Goal: Information Seeking & Learning: Learn about a topic

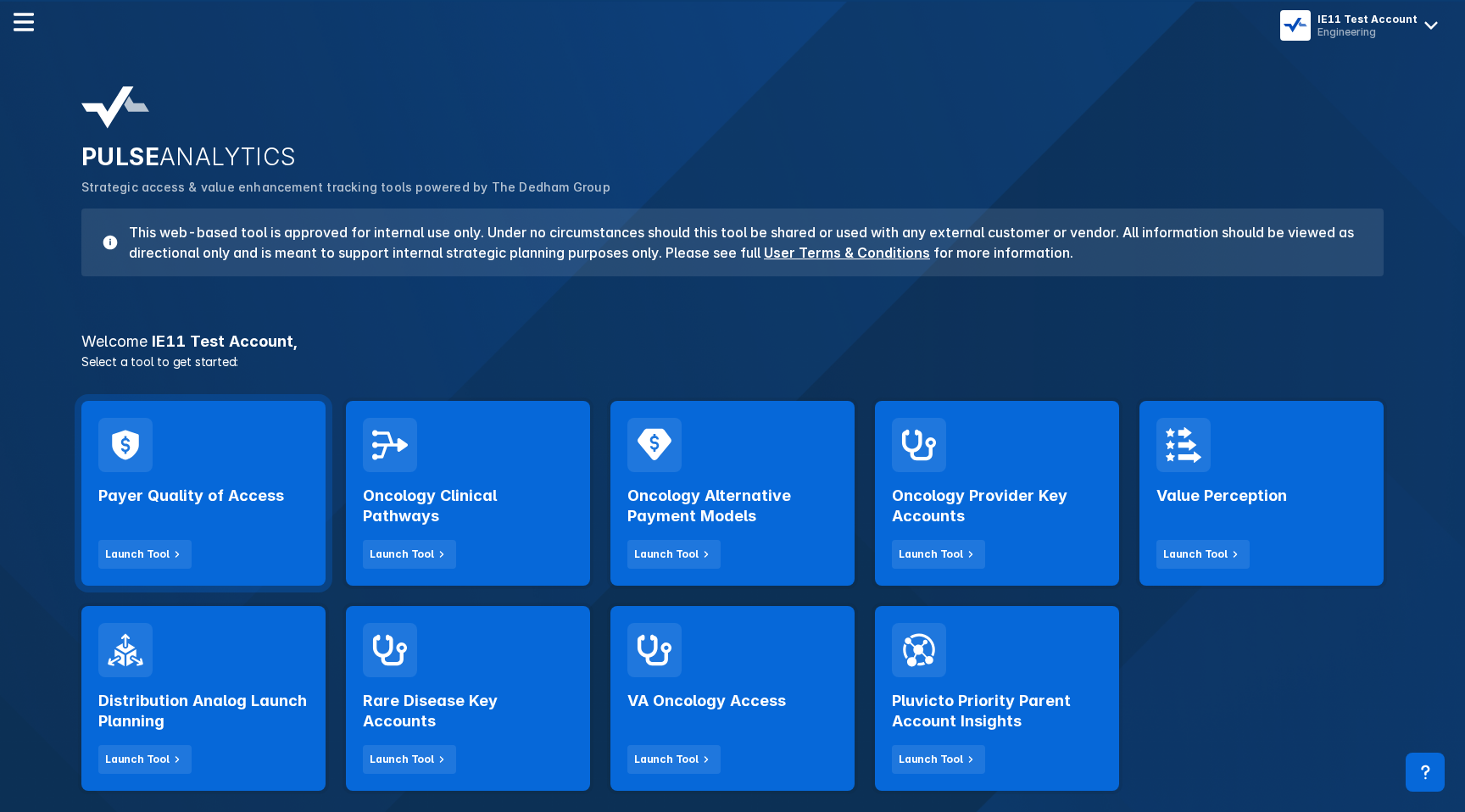
click at [190, 462] on div "Payer Quality of Access Launch Tool" at bounding box center [203, 493] width 244 height 185
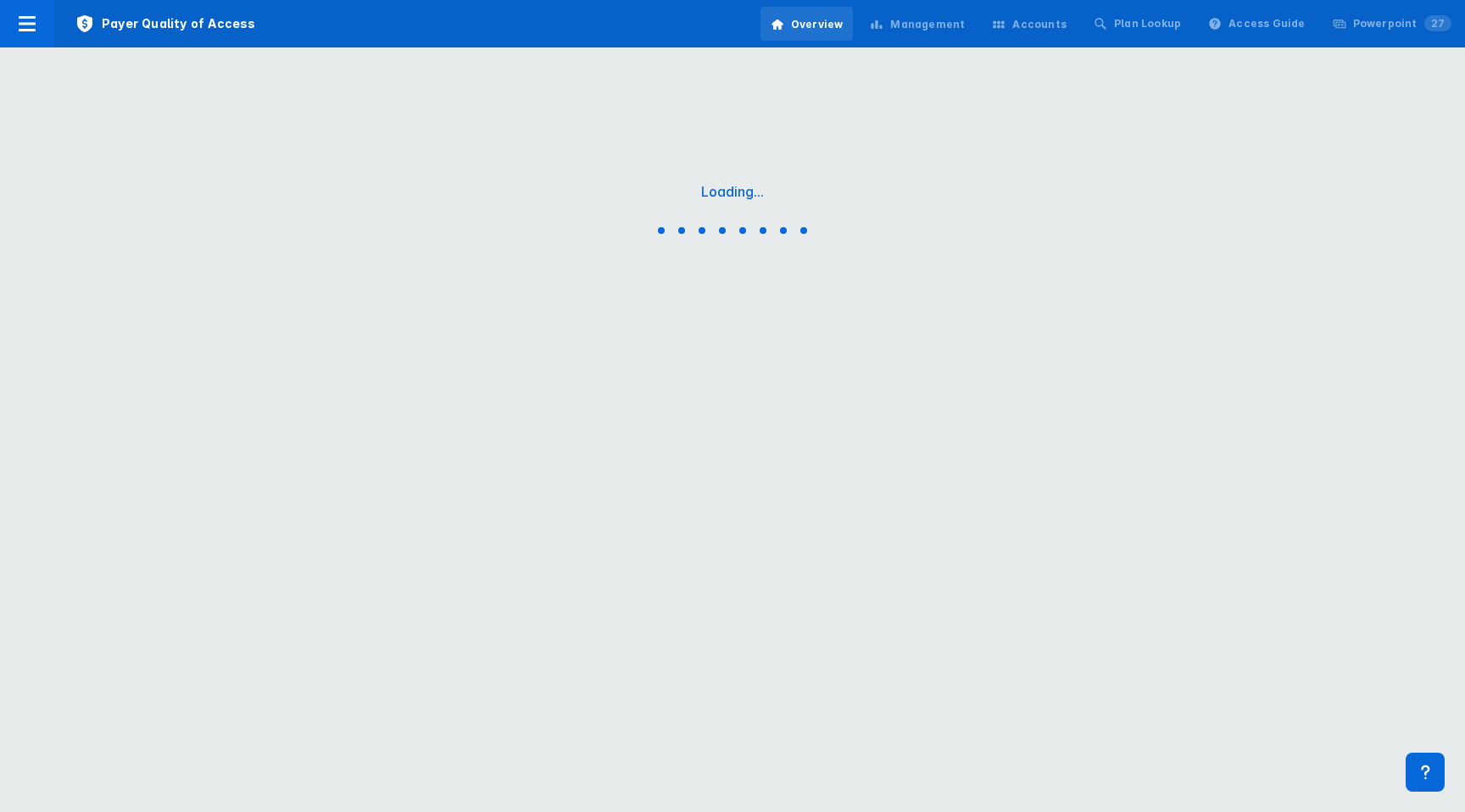
click at [937, 19] on div "Management" at bounding box center [927, 24] width 74 height 15
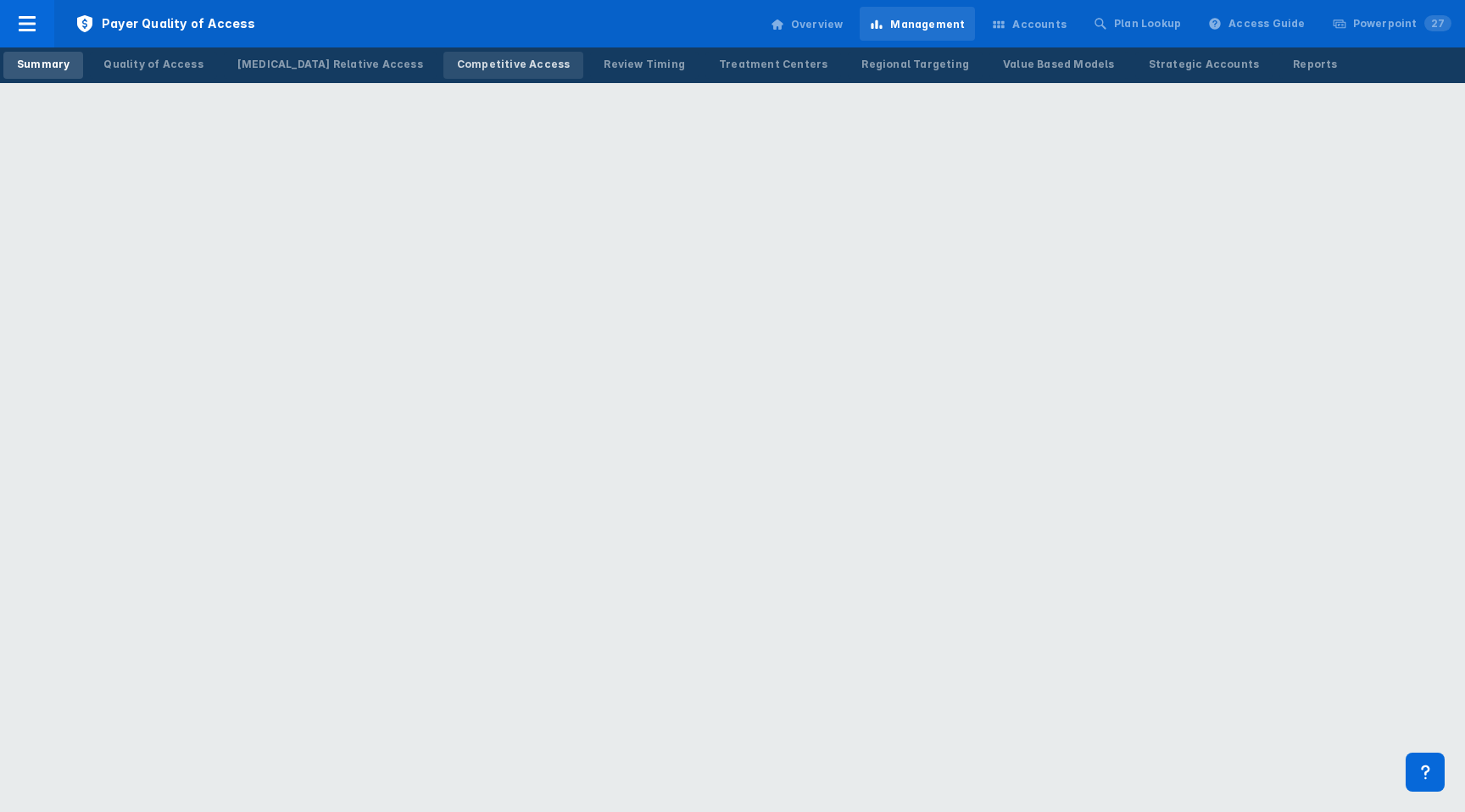
click at [457, 59] on div "Competitive Access" at bounding box center [513, 64] width 113 height 15
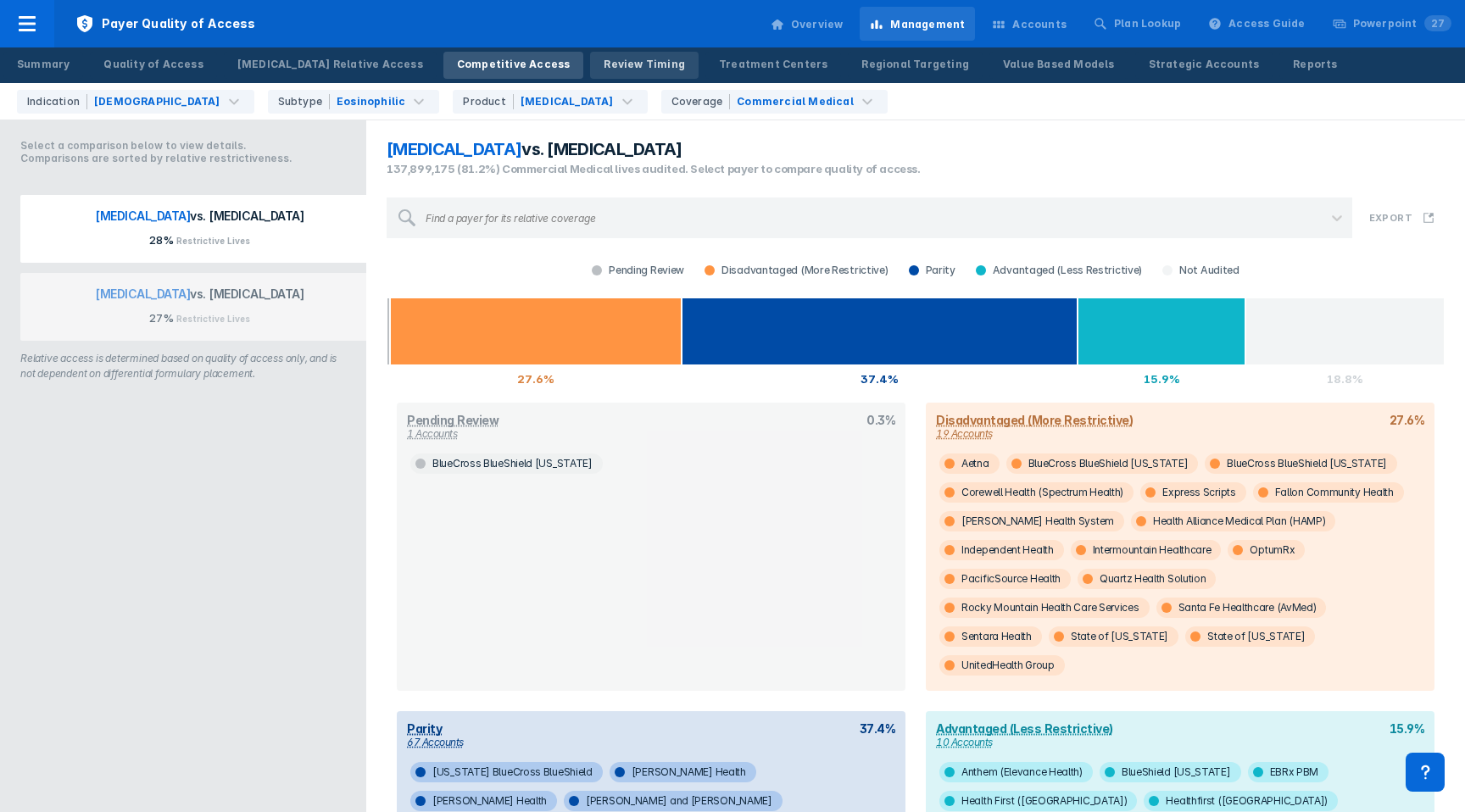
click at [603, 63] on div "Review Timing" at bounding box center [644, 64] width 82 height 15
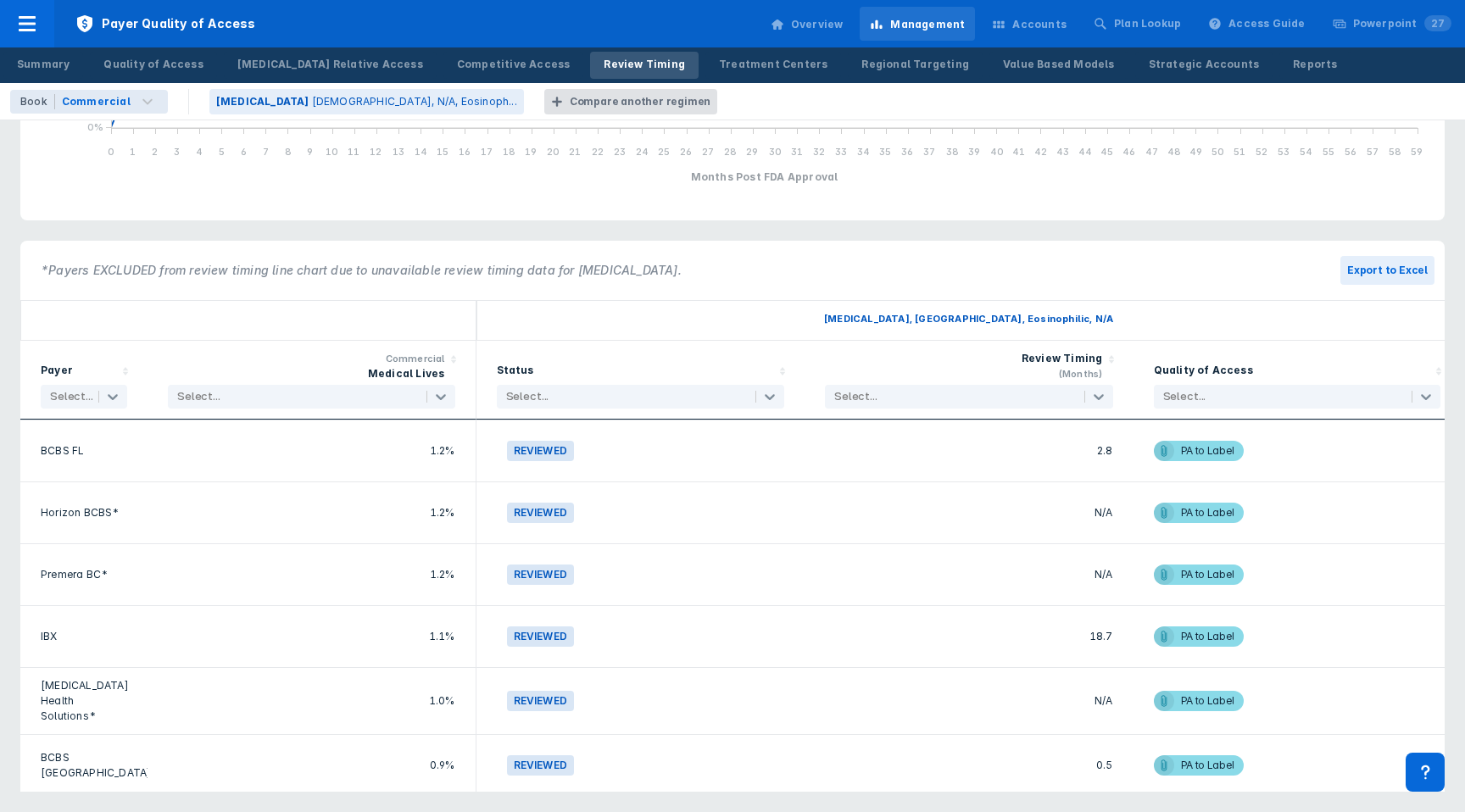
scroll to position [1511, 0]
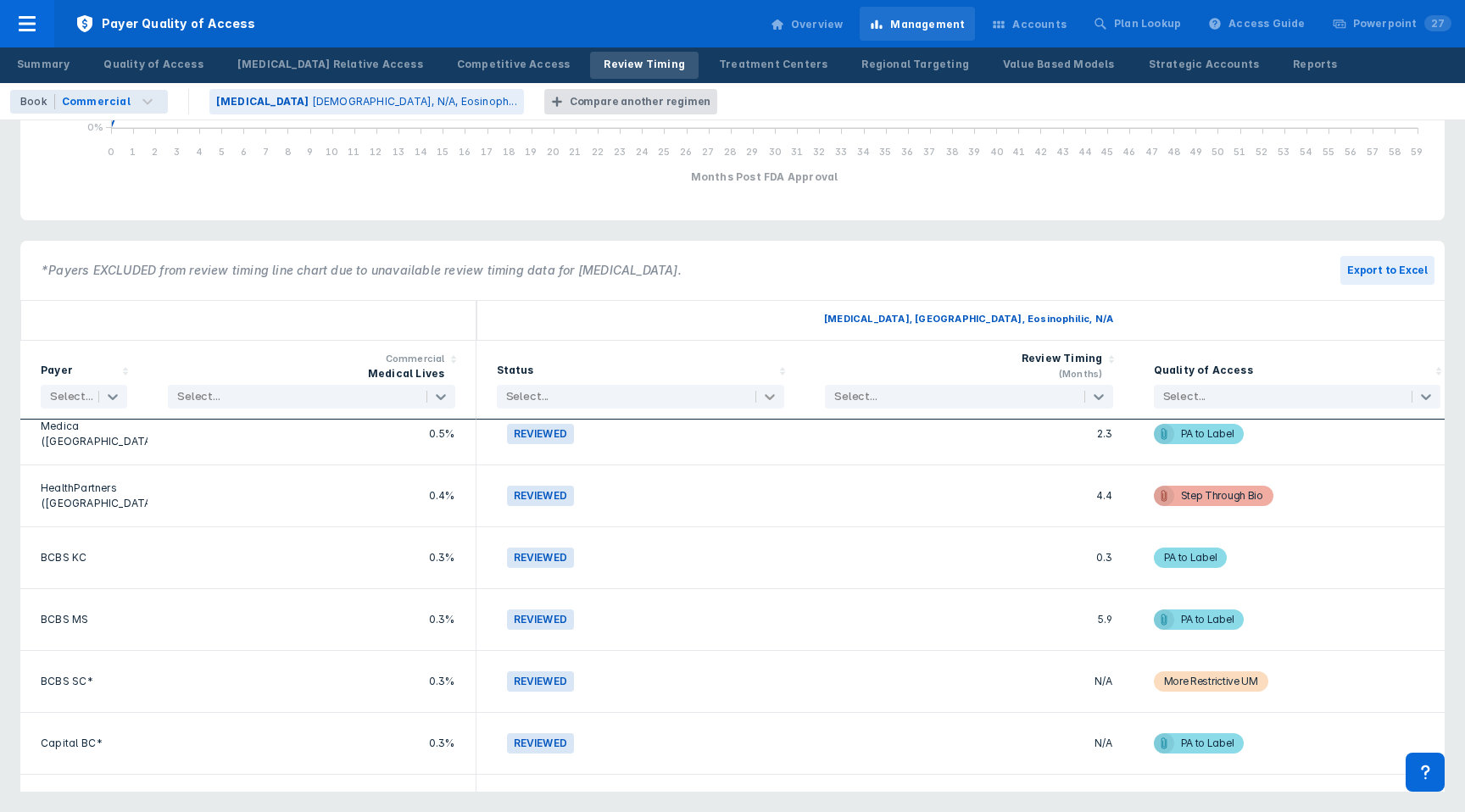
click at [770, 404] on icon at bounding box center [770, 396] width 17 height 17
click at [772, 398] on icon at bounding box center [770, 396] width 17 height 17
click at [312, 99] on p "[DEMOGRAPHIC_DATA], N/A, Eosinoph..." at bounding box center [414, 101] width 205 height 15
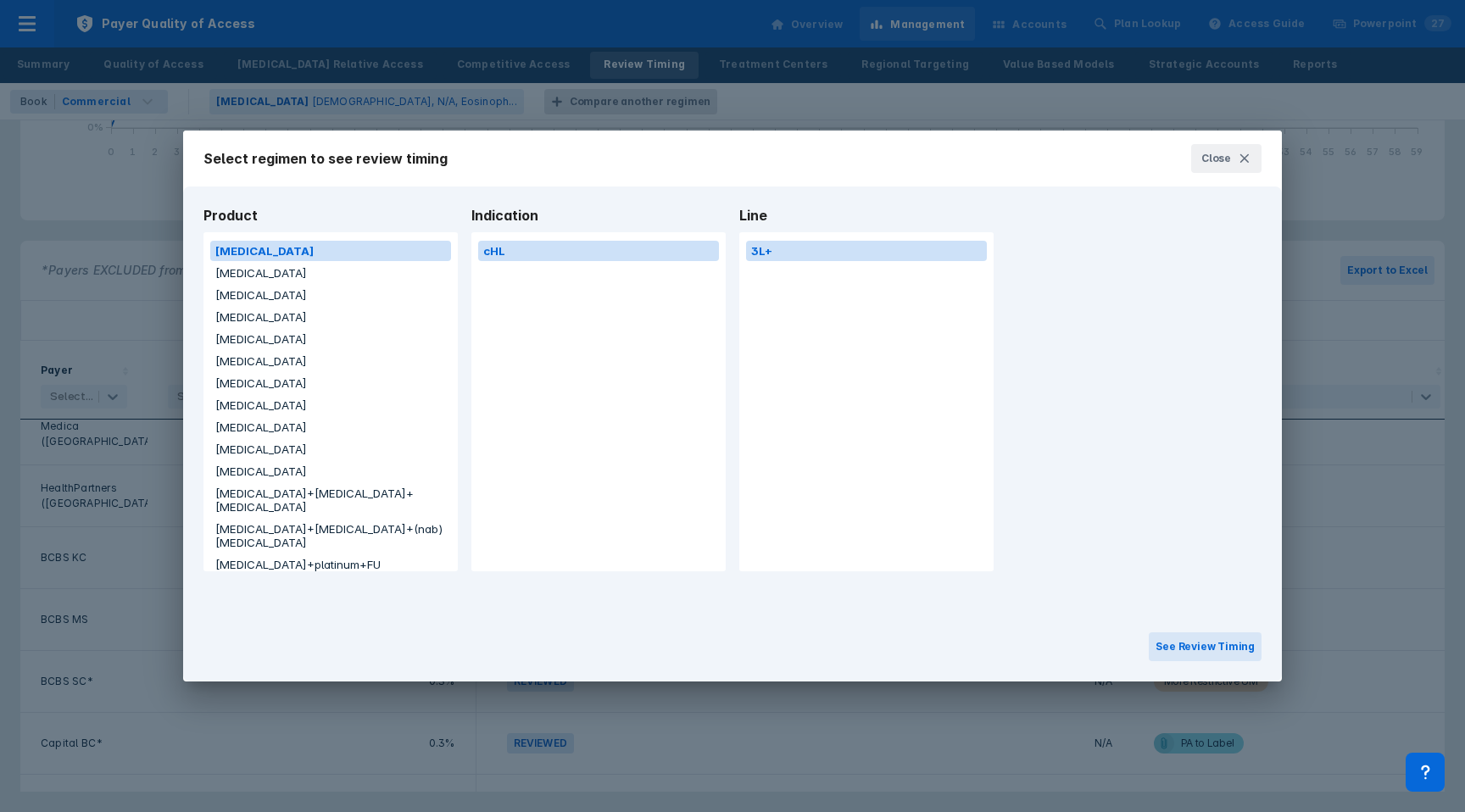
click at [248, 339] on button "[MEDICAL_DATA]" at bounding box center [330, 339] width 240 height 20
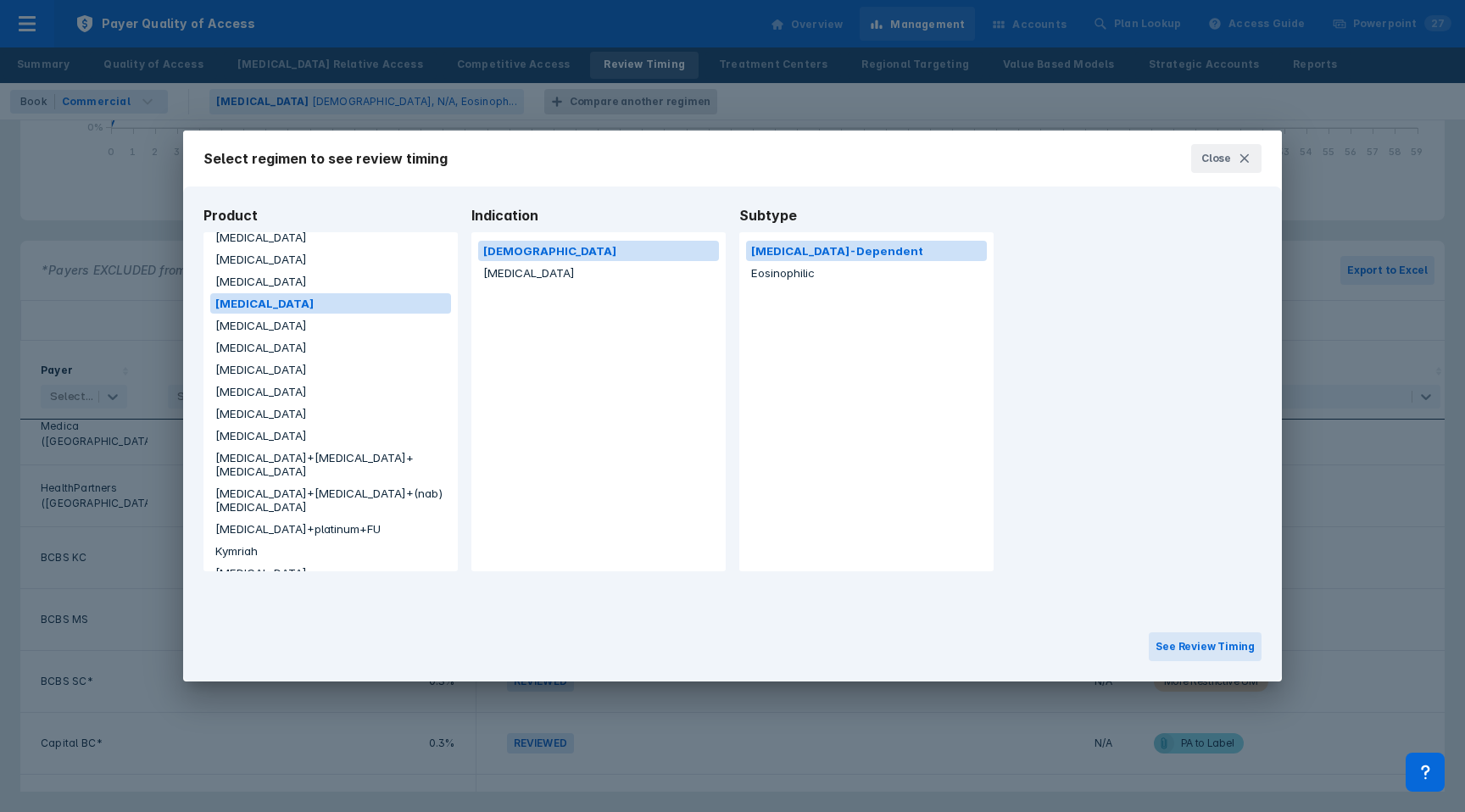
scroll to position [37, 0]
click at [260, 432] on button "[MEDICAL_DATA]" at bounding box center [330, 433] width 240 height 20
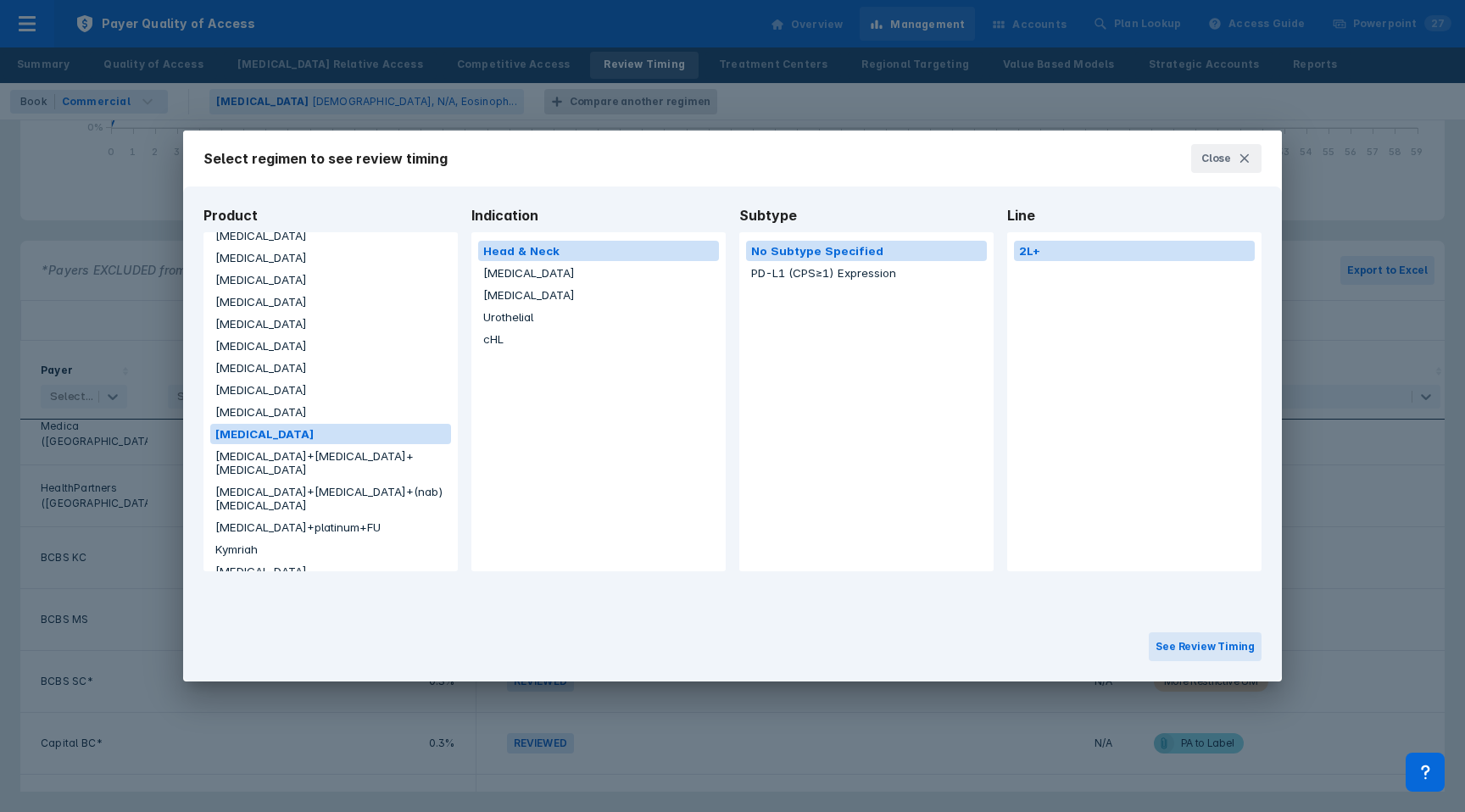
click at [258, 561] on button "[MEDICAL_DATA]" at bounding box center [330, 571] width 240 height 20
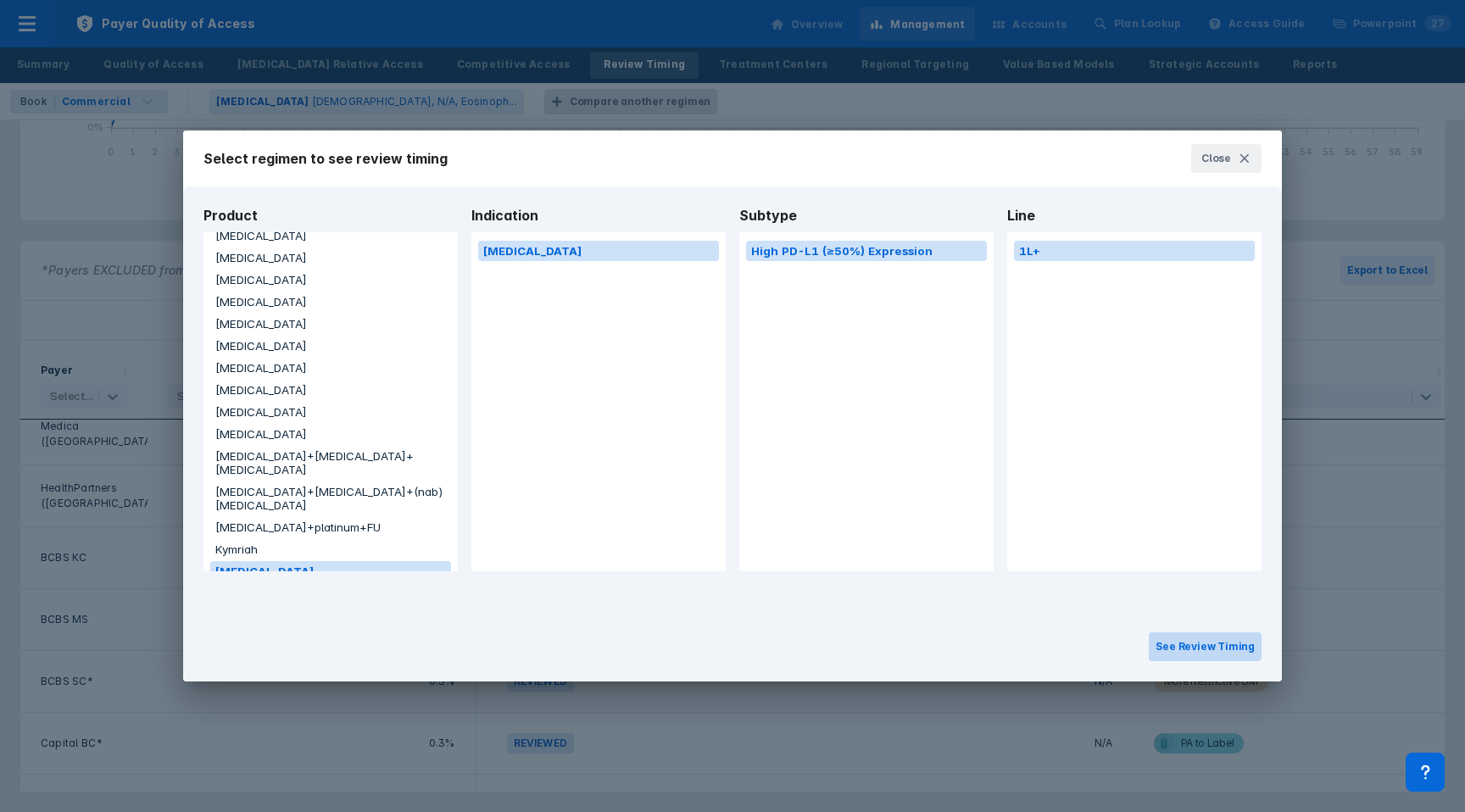
click at [1173, 642] on button "See Review Timing" at bounding box center [1204, 646] width 112 height 29
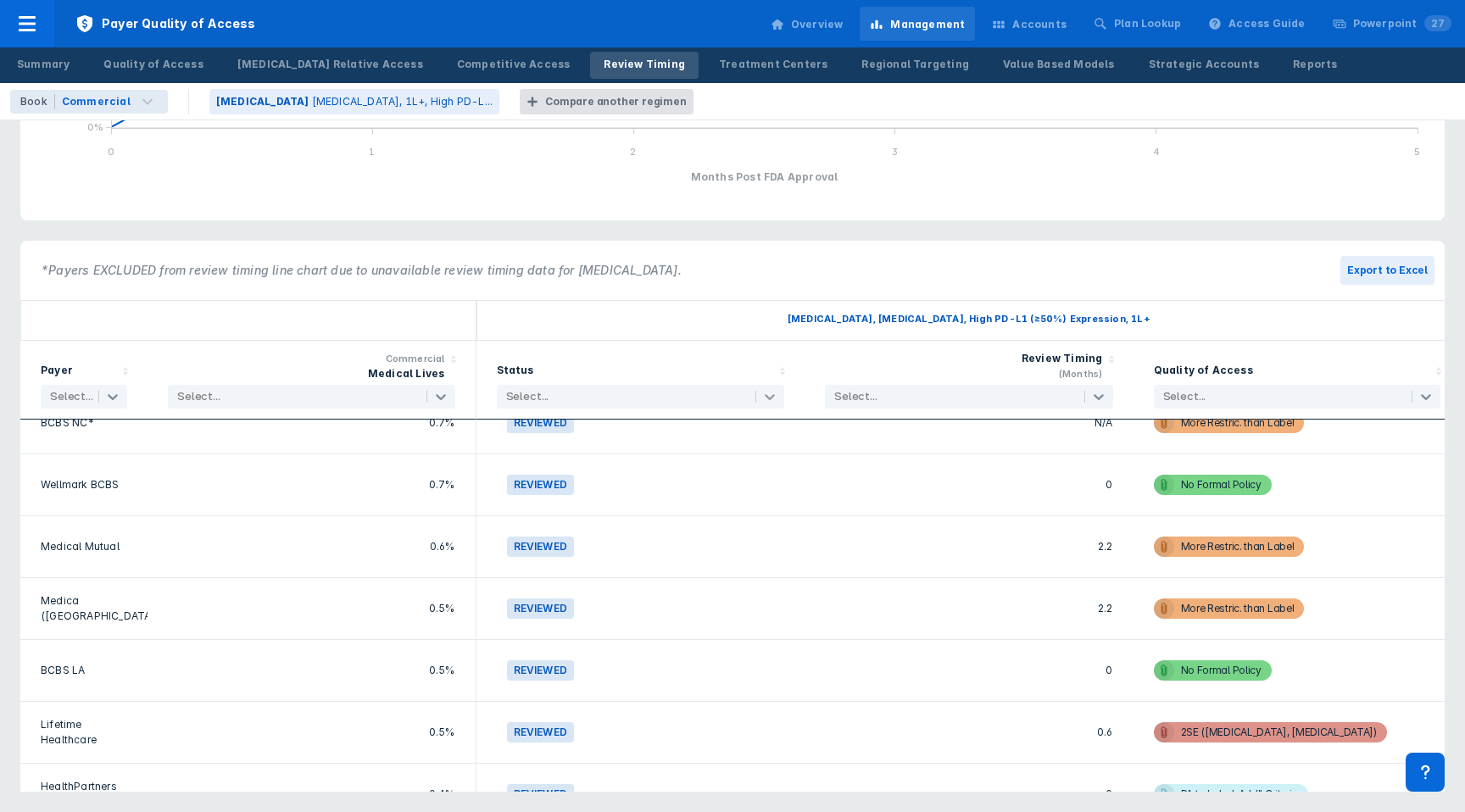
scroll to position [1137, 0]
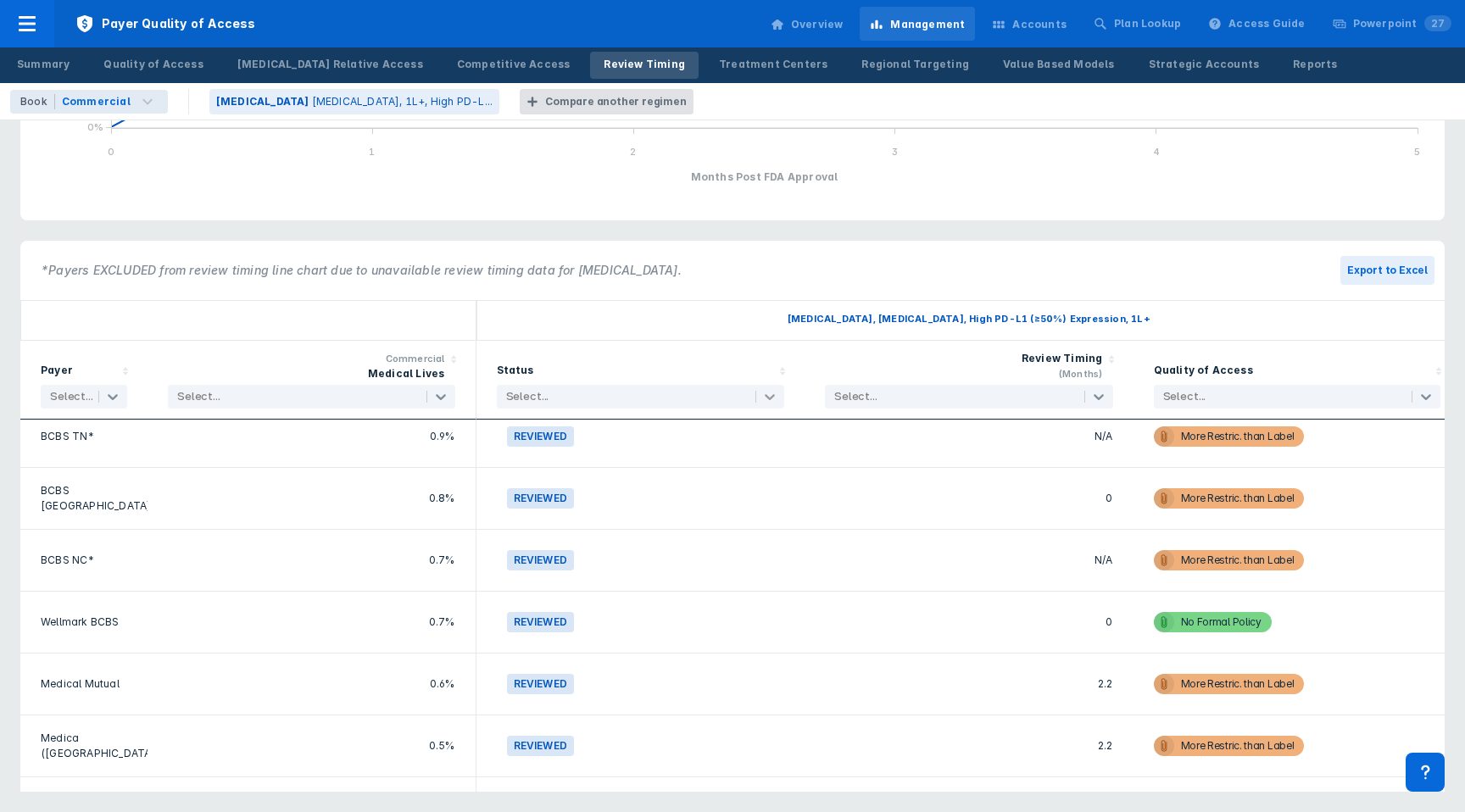
click at [771, 393] on icon at bounding box center [770, 396] width 17 height 17
click at [766, 394] on icon at bounding box center [769, 397] width 10 height 6
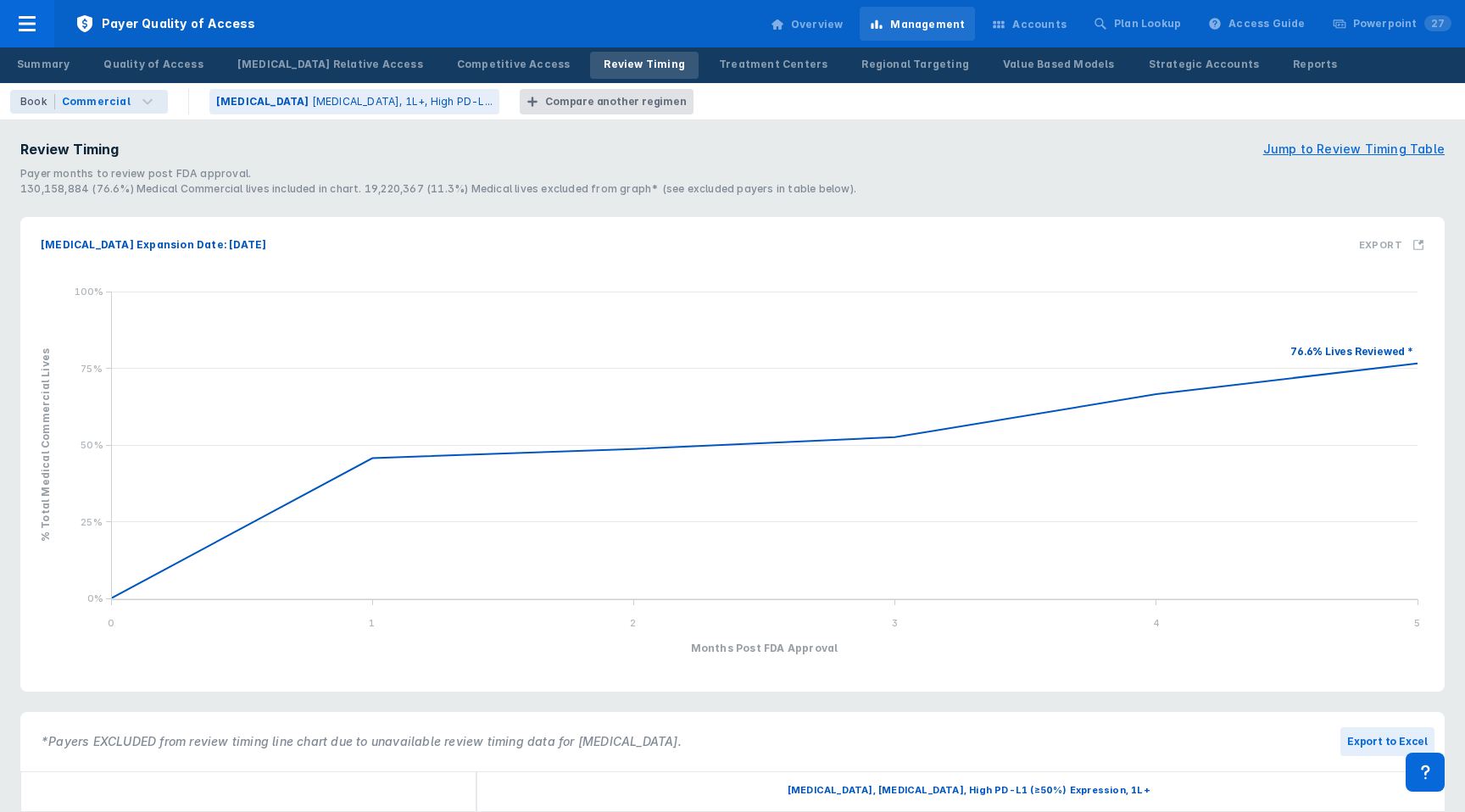
scroll to position [3199, 0]
click at [318, 106] on p "[MEDICAL_DATA], 1L+, High PD-L..." at bounding box center [402, 101] width 181 height 15
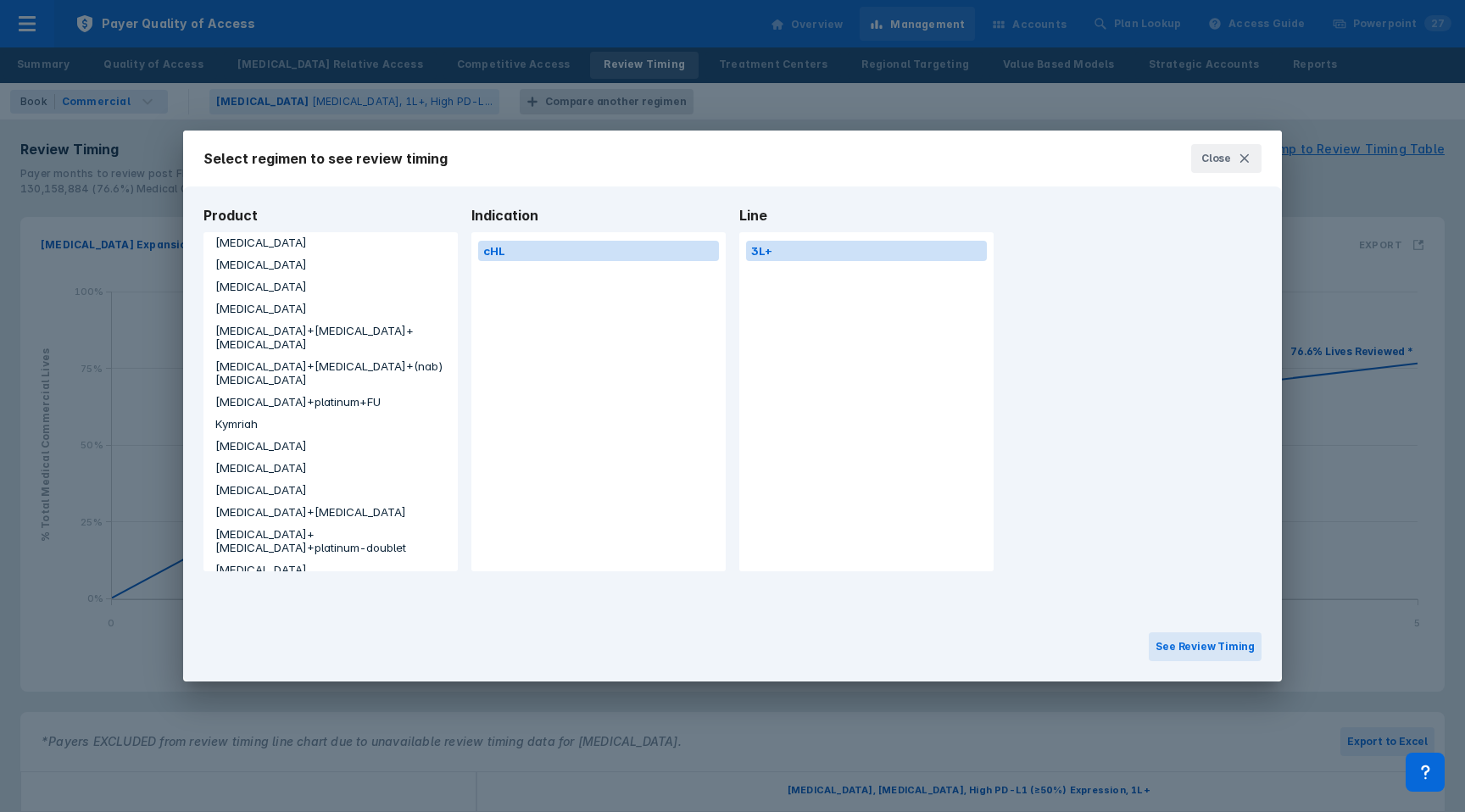
scroll to position [187, 0]
click at [271, 478] on button "[MEDICAL_DATA]" at bounding box center [330, 488] width 240 height 20
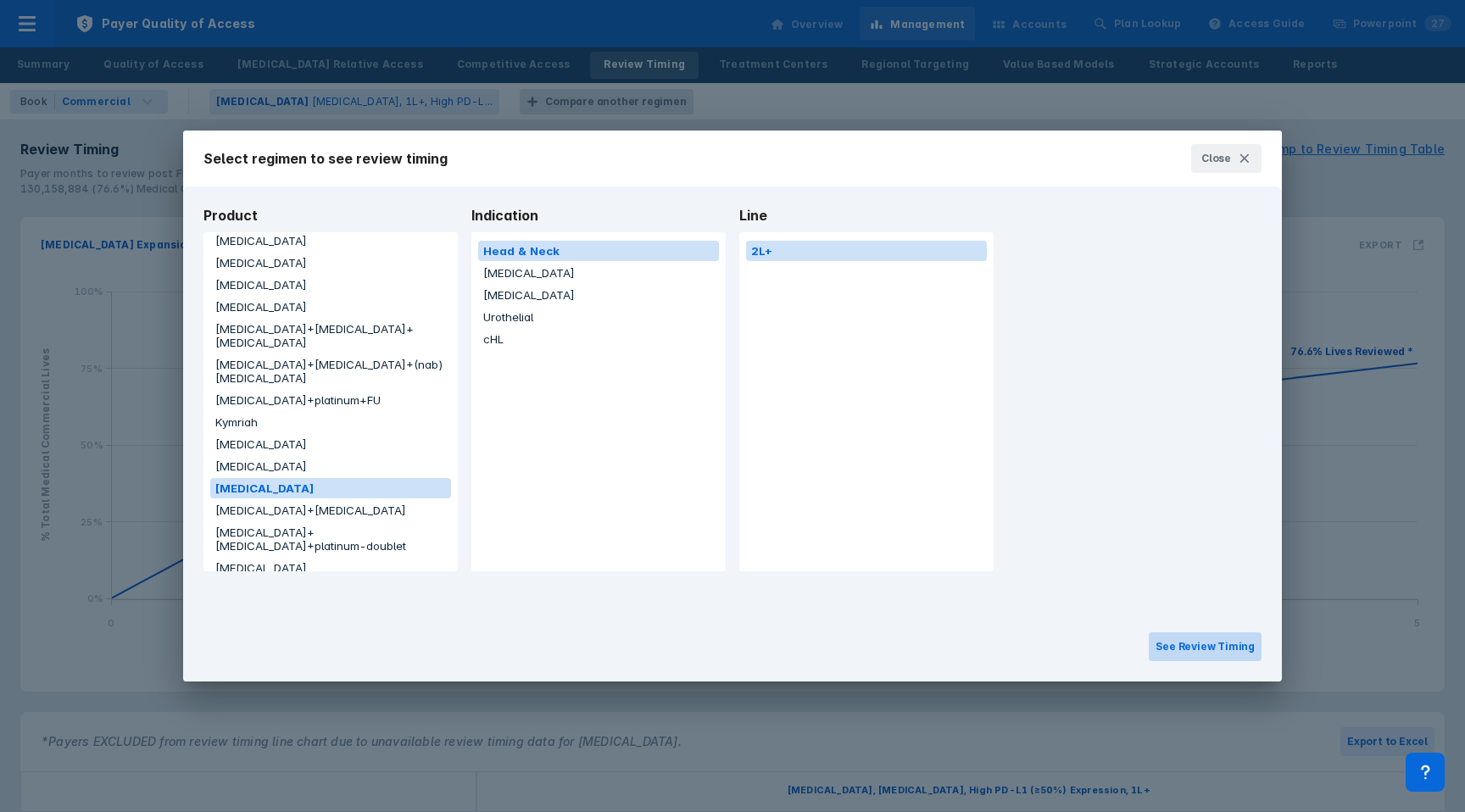
click at [1199, 651] on button "See Review Timing" at bounding box center [1204, 646] width 112 height 29
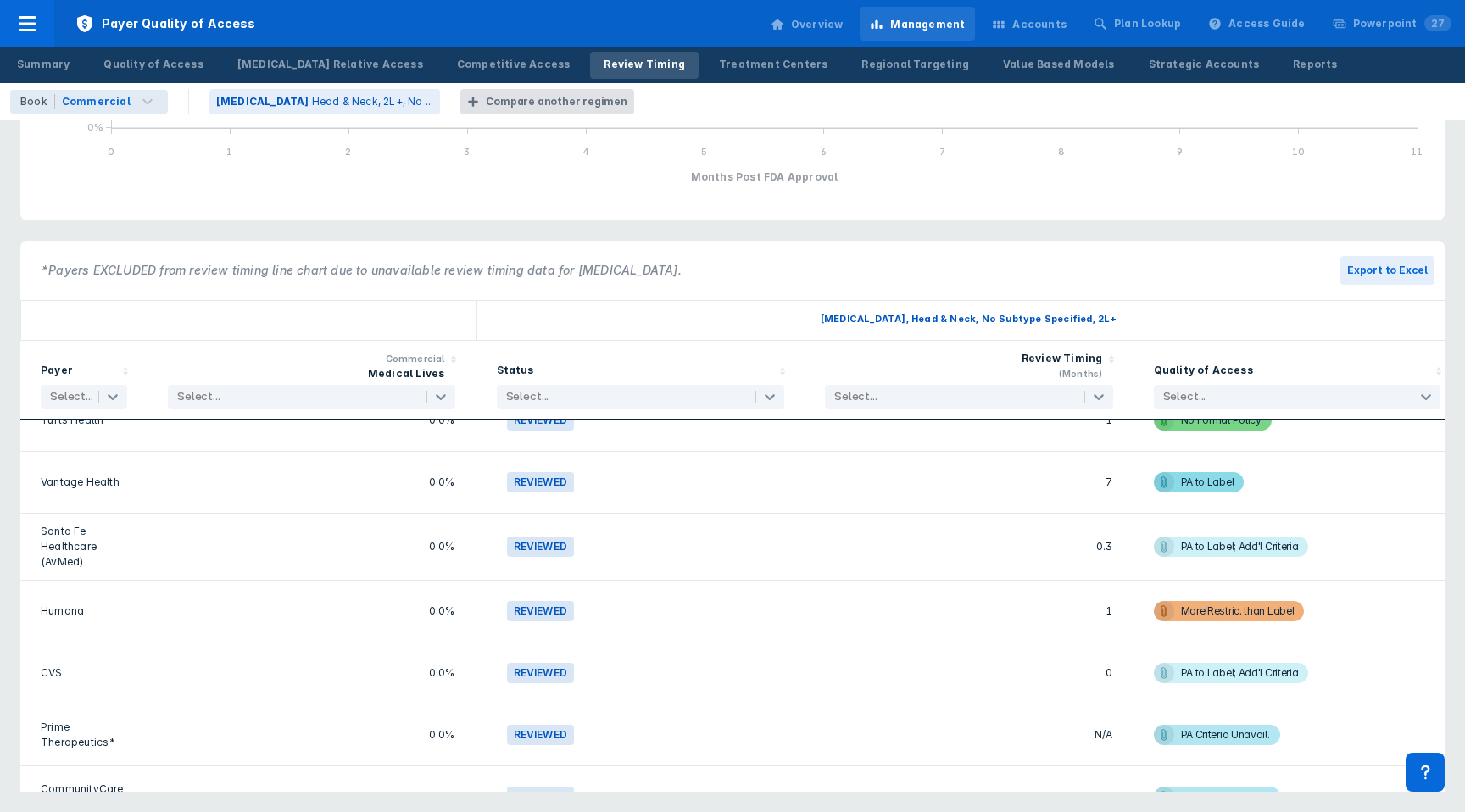
scroll to position [4040, 0]
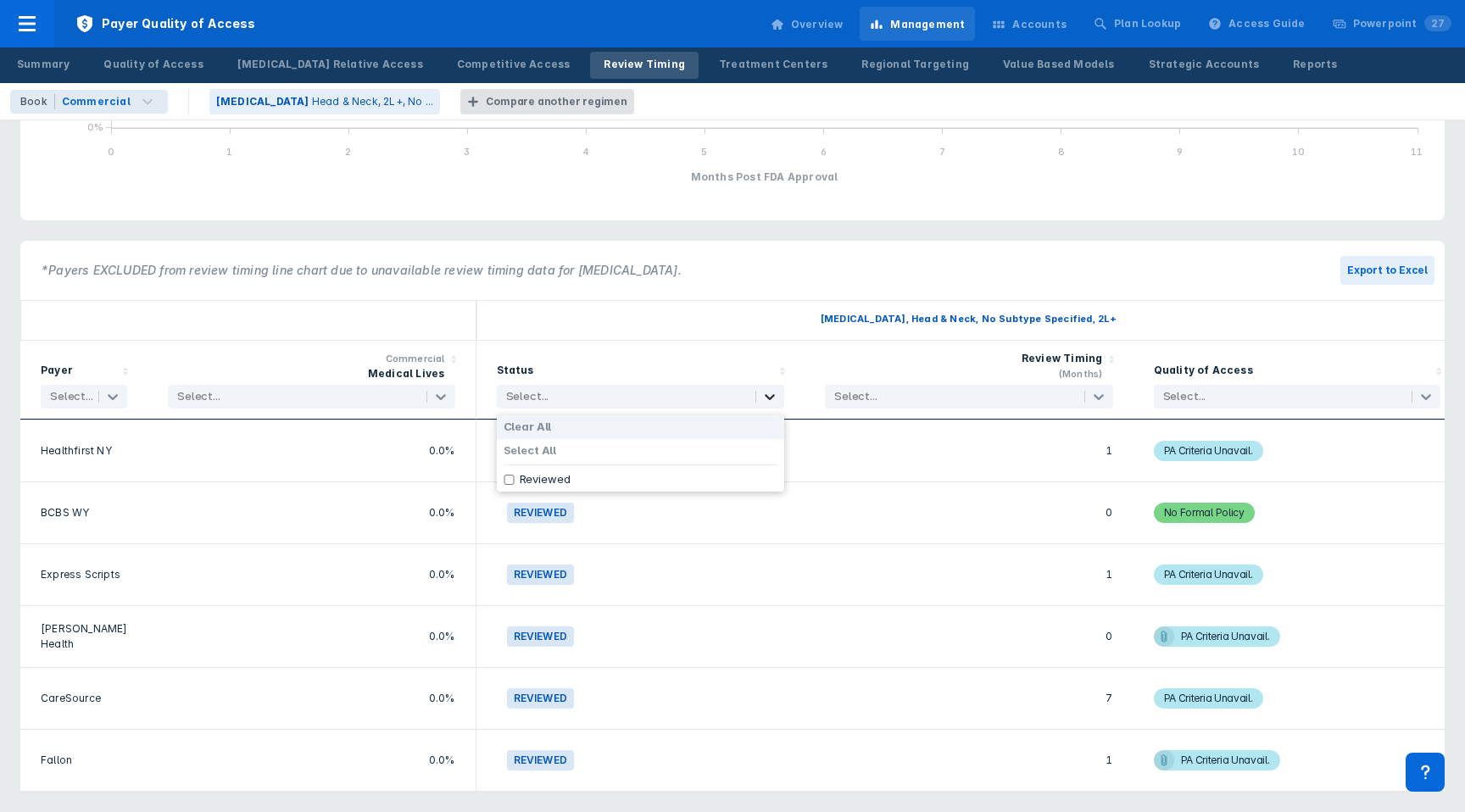
click at [775, 405] on div at bounding box center [769, 396] width 27 height 20
click at [774, 402] on icon at bounding box center [770, 396] width 17 height 17
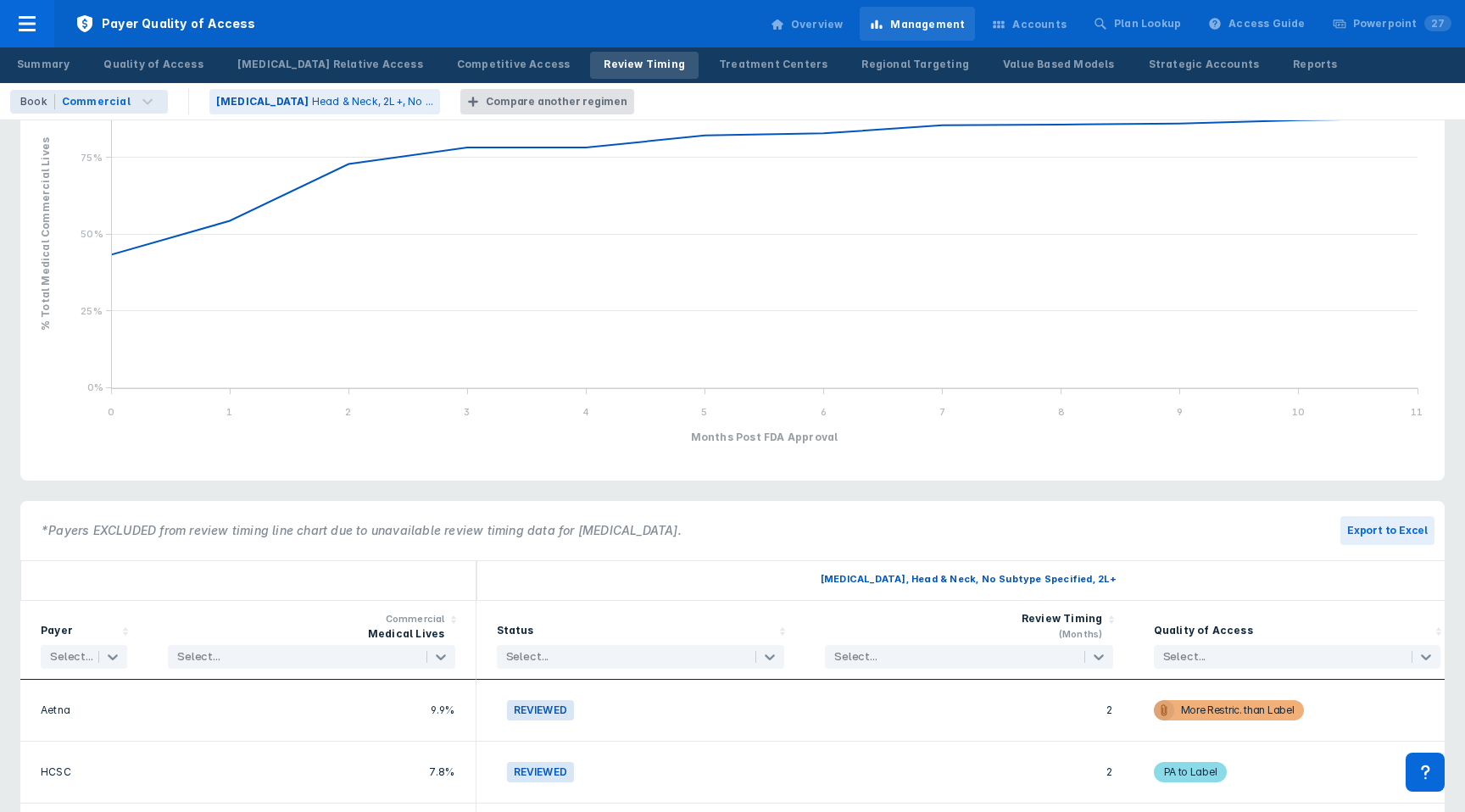
scroll to position [0, 0]
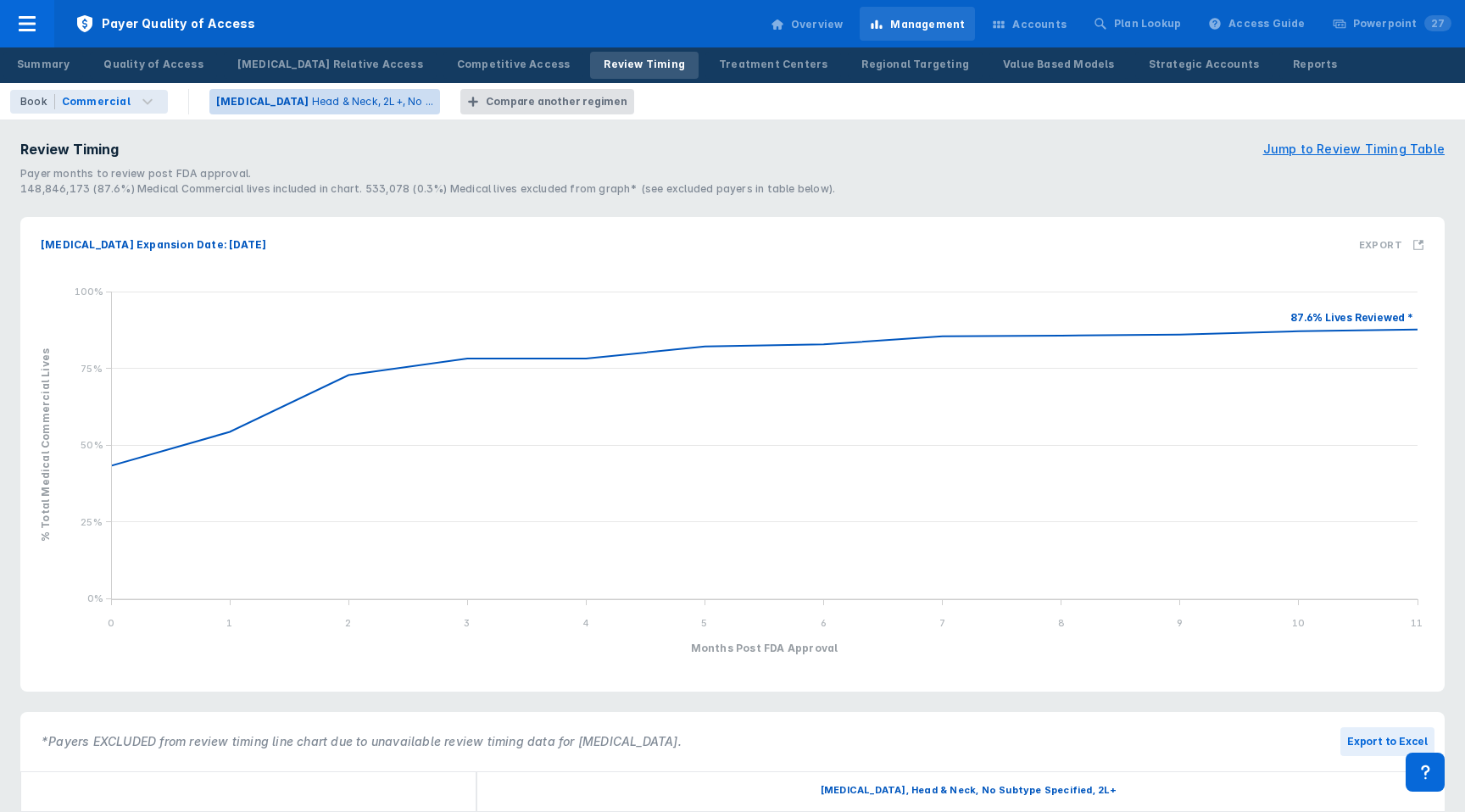
click at [312, 101] on p "Head & Neck, 2L+, No ..." at bounding box center [372, 101] width 122 height 15
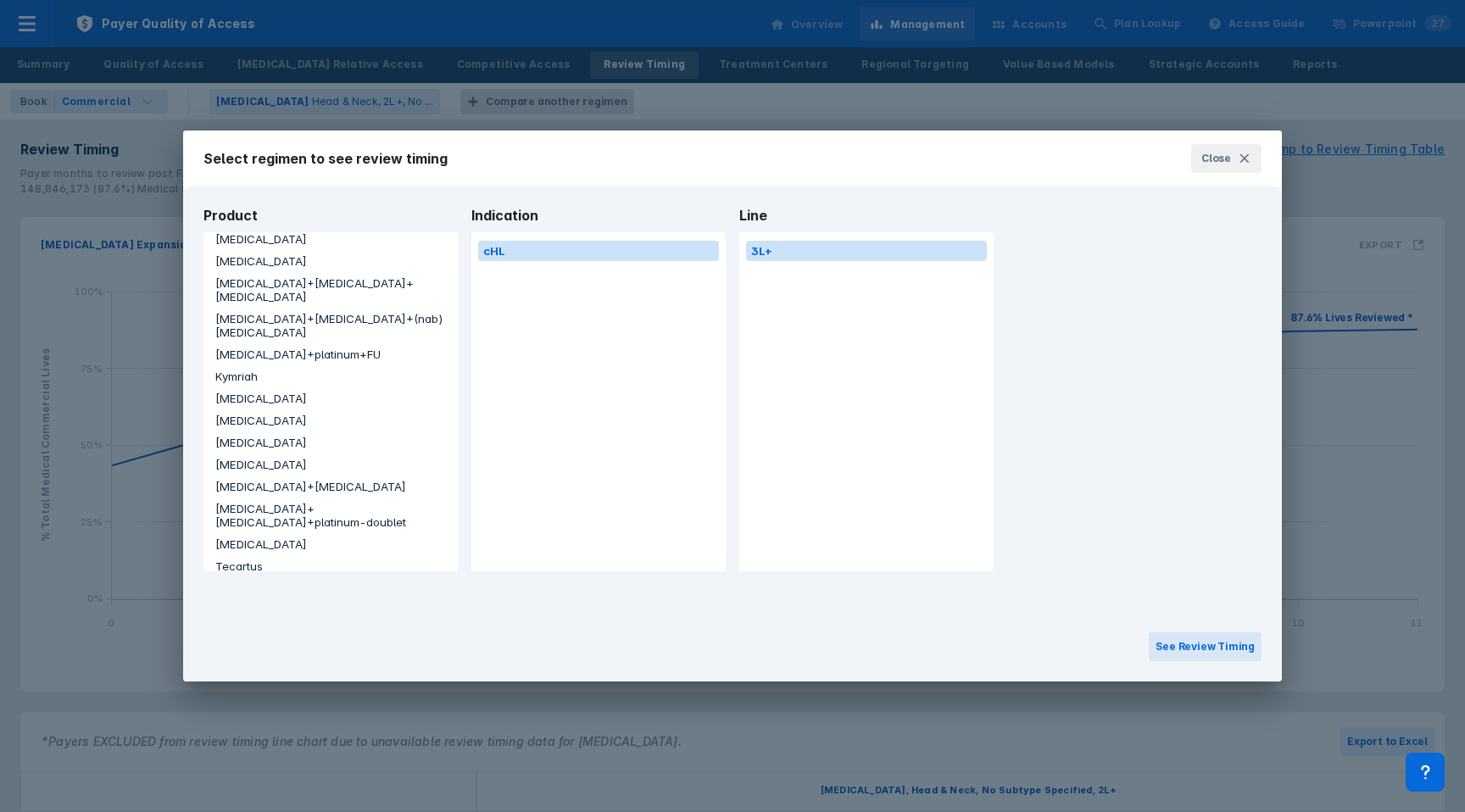
scroll to position [243, 0]
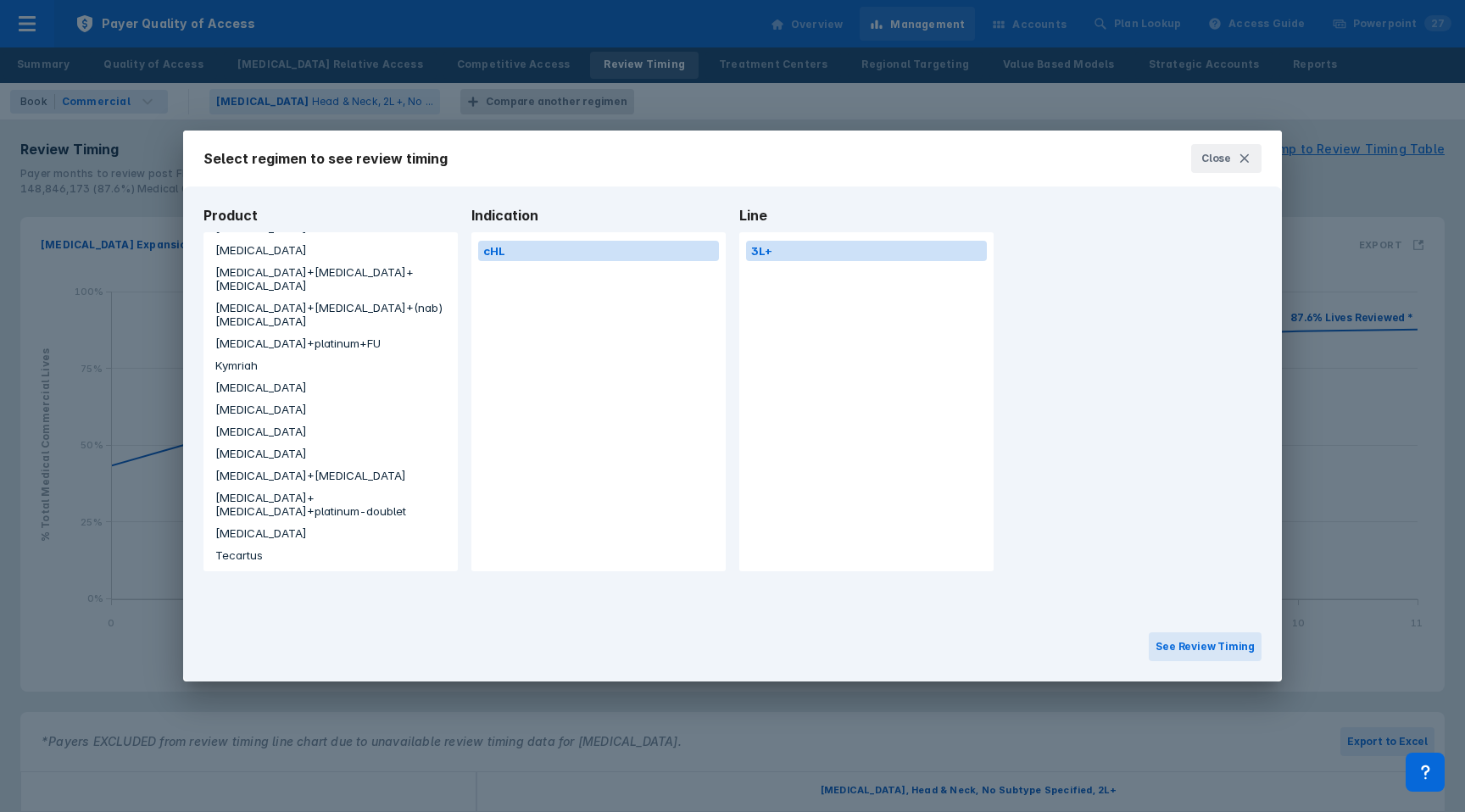
click at [254, 545] on button "Tecartus" at bounding box center [330, 555] width 240 height 20
click at [1191, 642] on button "See Review Timing" at bounding box center [1204, 646] width 112 height 29
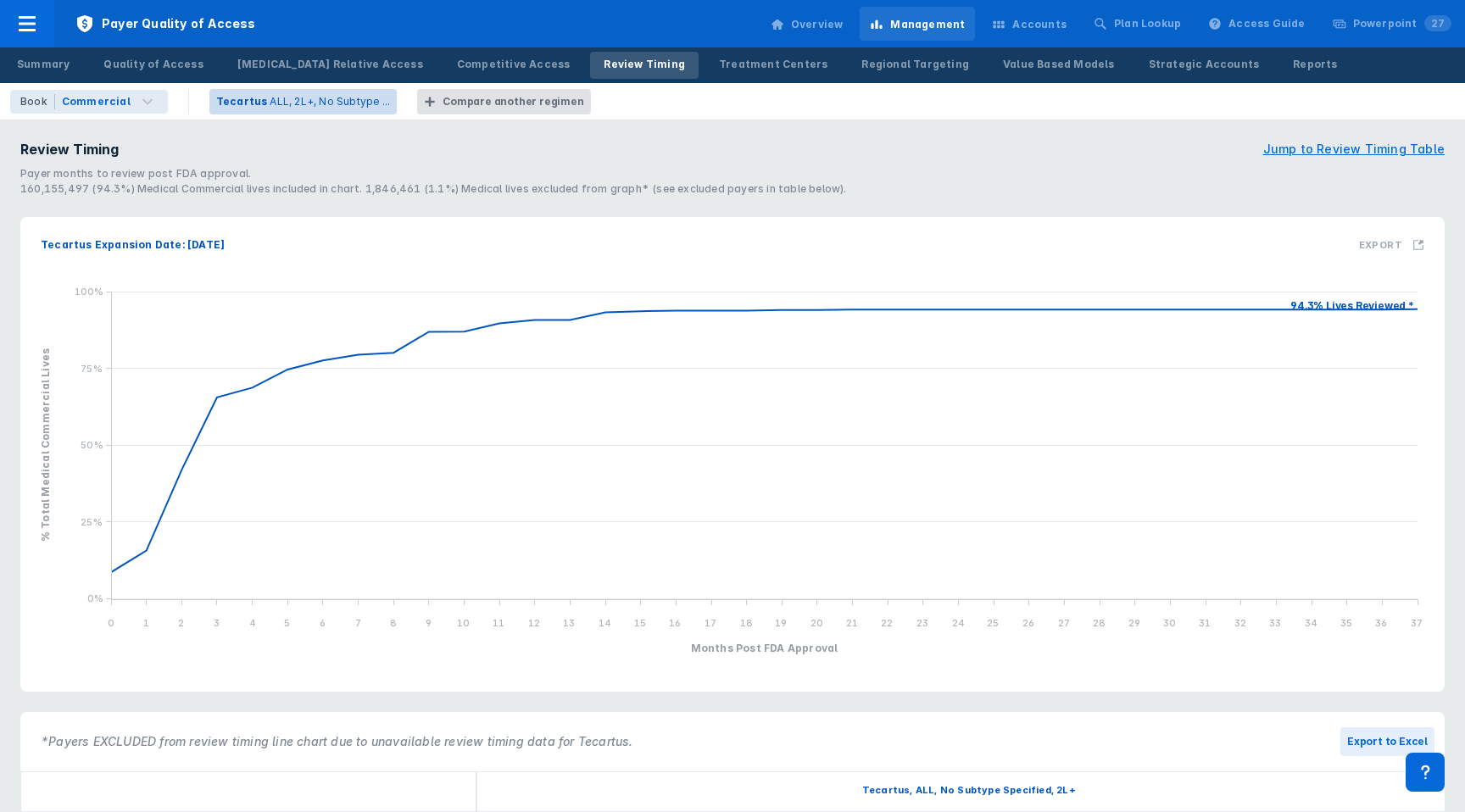
click at [287, 99] on p "ALL, 2L+, No Subtype ..." at bounding box center [330, 101] width 121 height 15
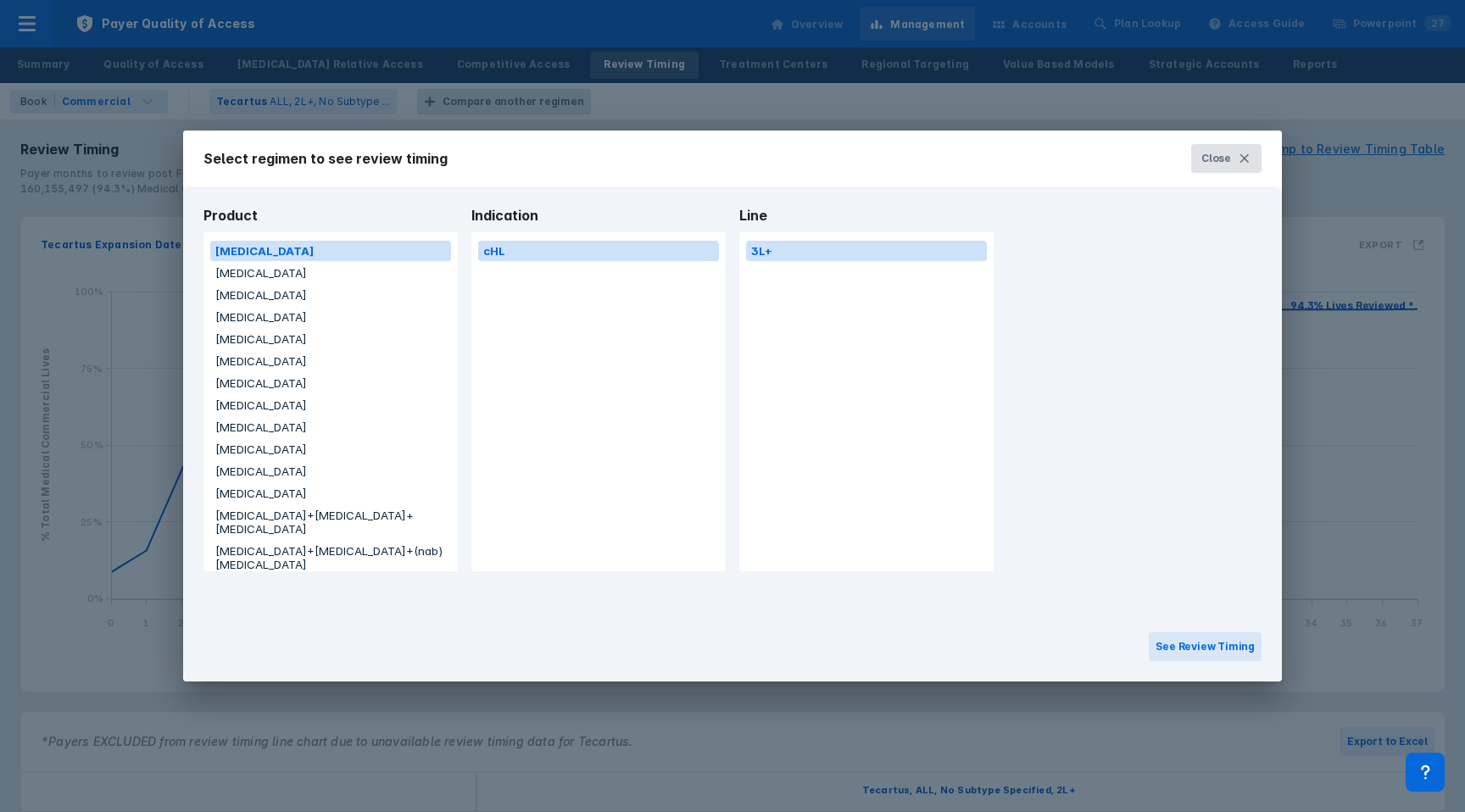
click at [1204, 165] on span "Close" at bounding box center [1216, 159] width 30 height 15
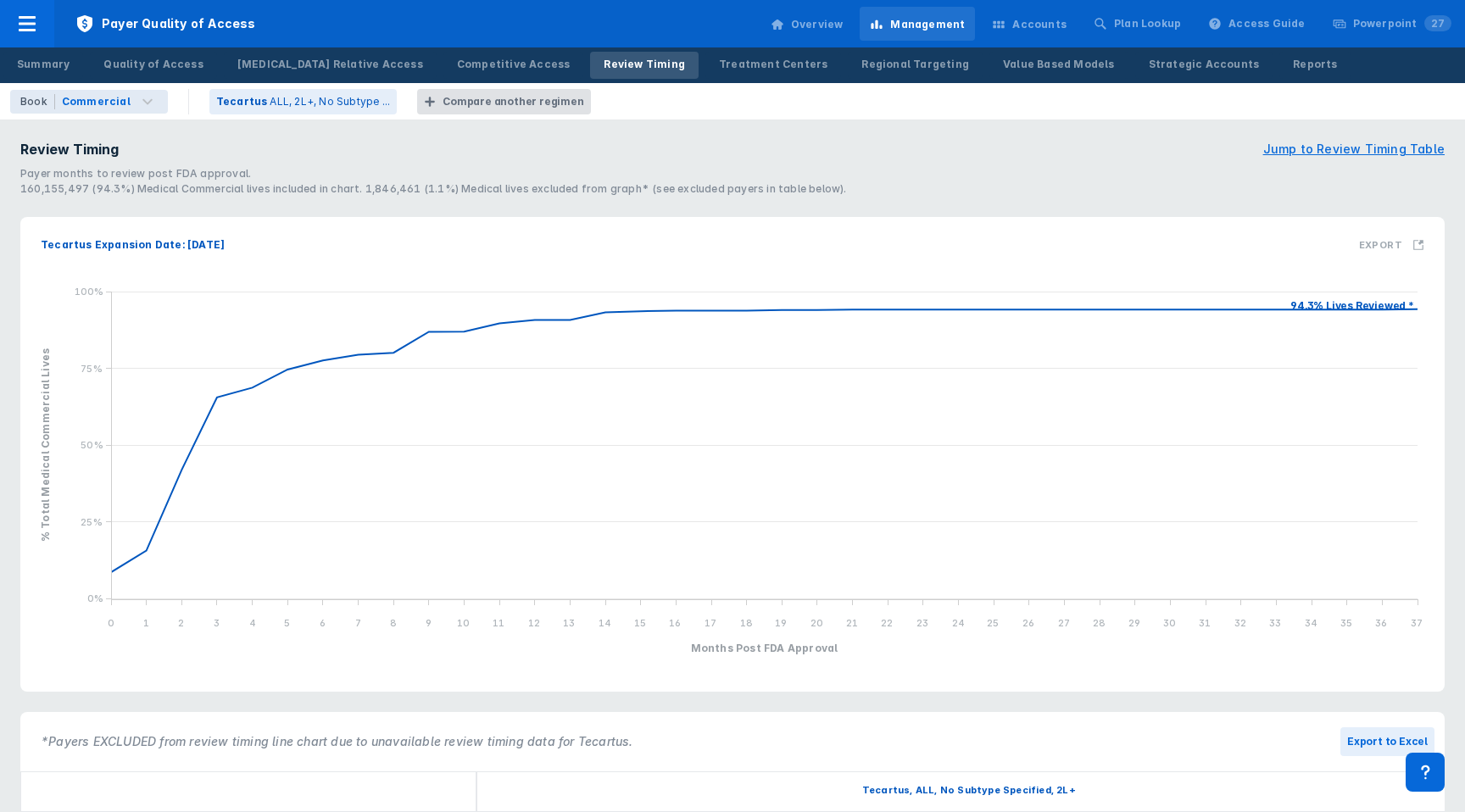
click at [496, 98] on div "Compare another regimen" at bounding box center [513, 101] width 141 height 15
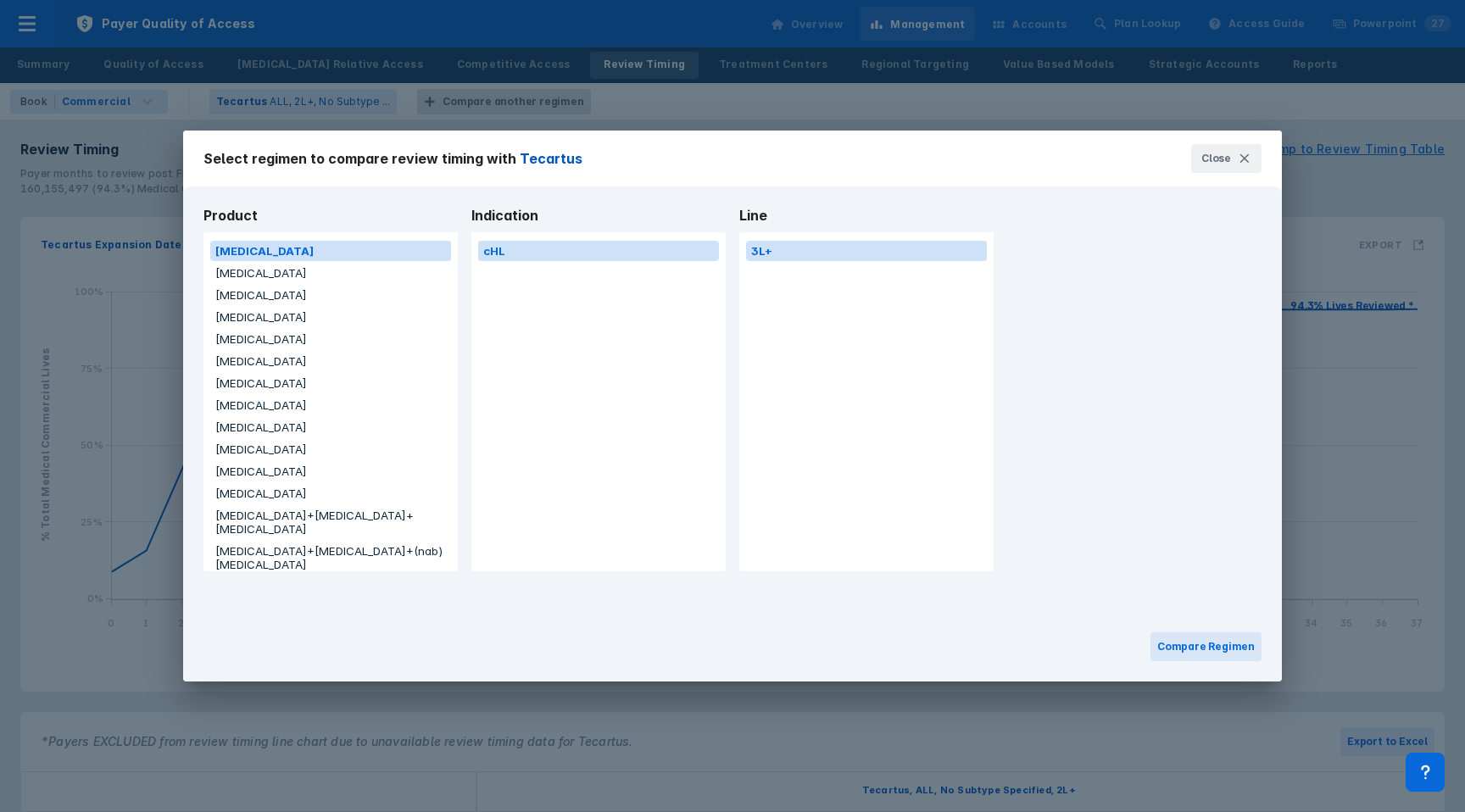
click at [328, 414] on button "[MEDICAL_DATA]" at bounding box center [330, 405] width 240 height 20
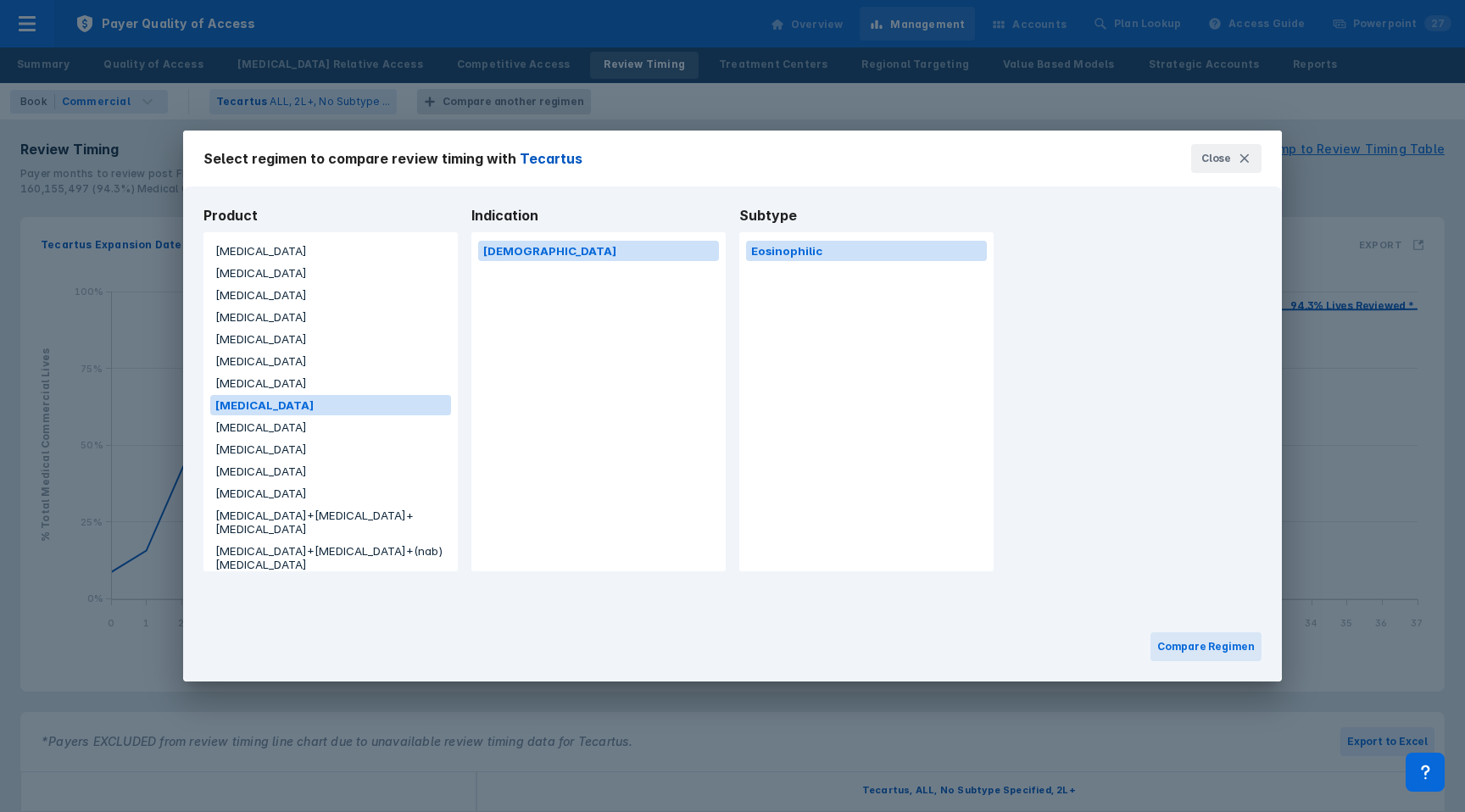
click at [246, 432] on button "[MEDICAL_DATA]" at bounding box center [330, 427] width 240 height 20
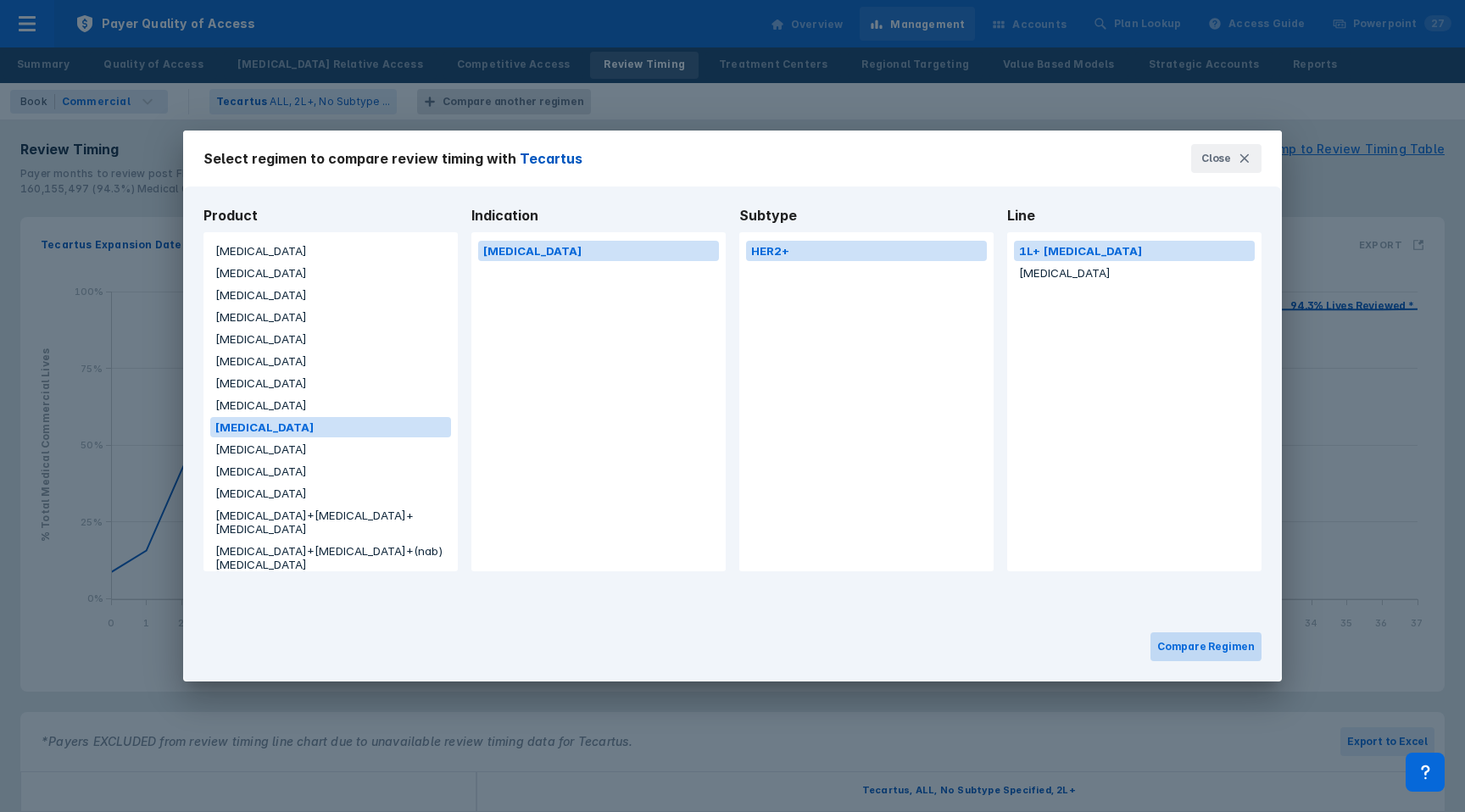
click at [1183, 642] on button "Compare Regimen" at bounding box center [1206, 646] width 111 height 29
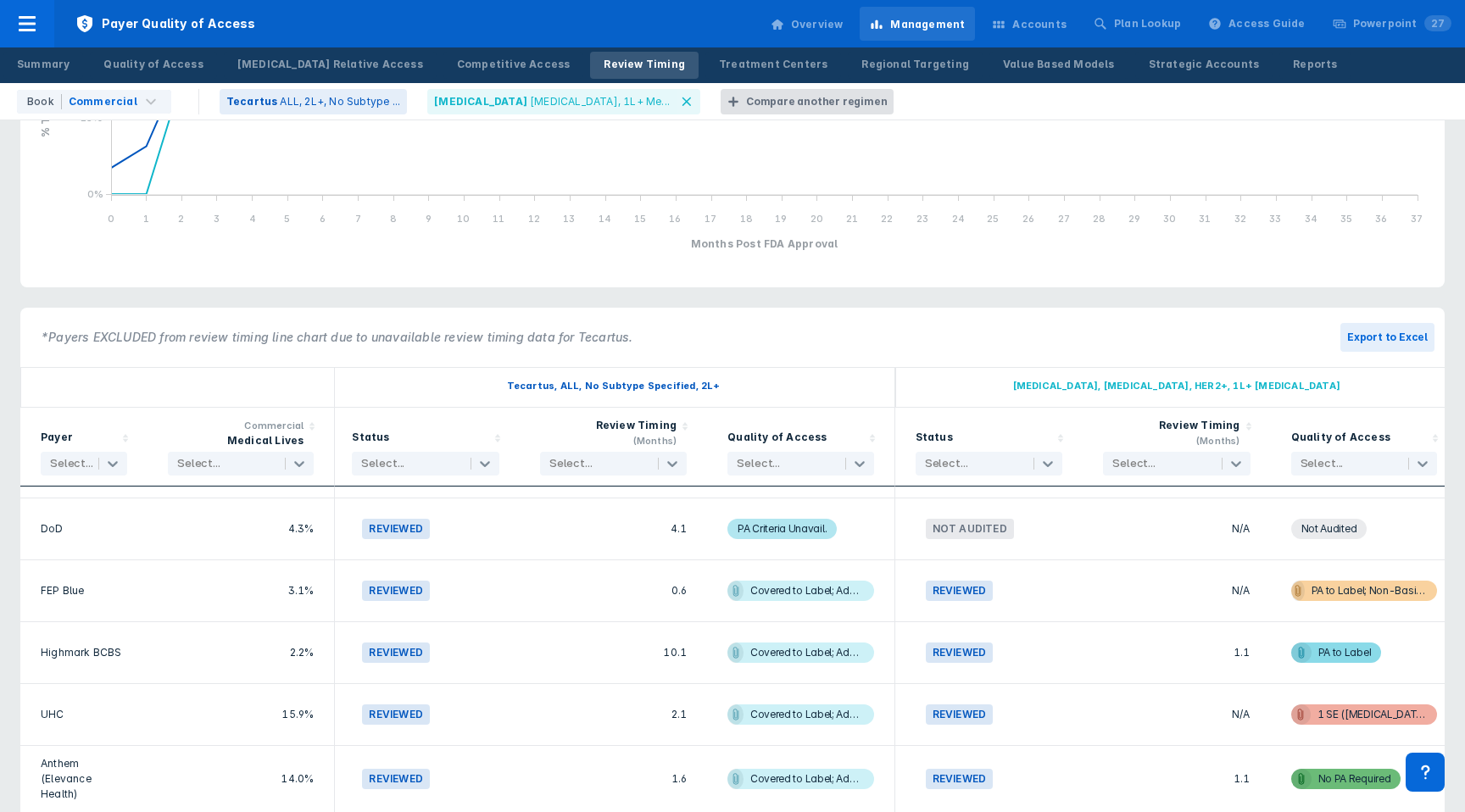
scroll to position [254, 4]
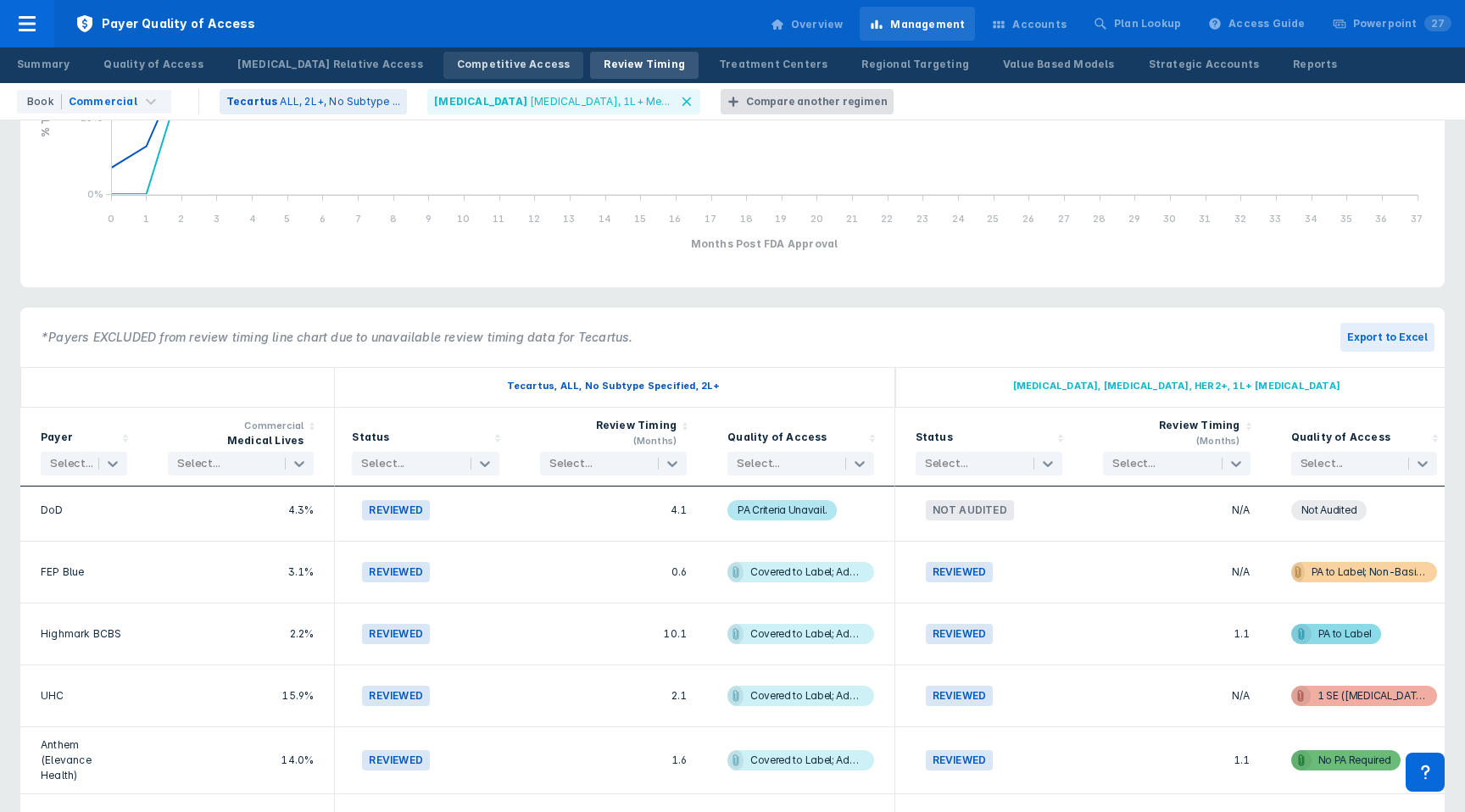
click at [457, 70] on div "Competitive Access" at bounding box center [513, 64] width 113 height 15
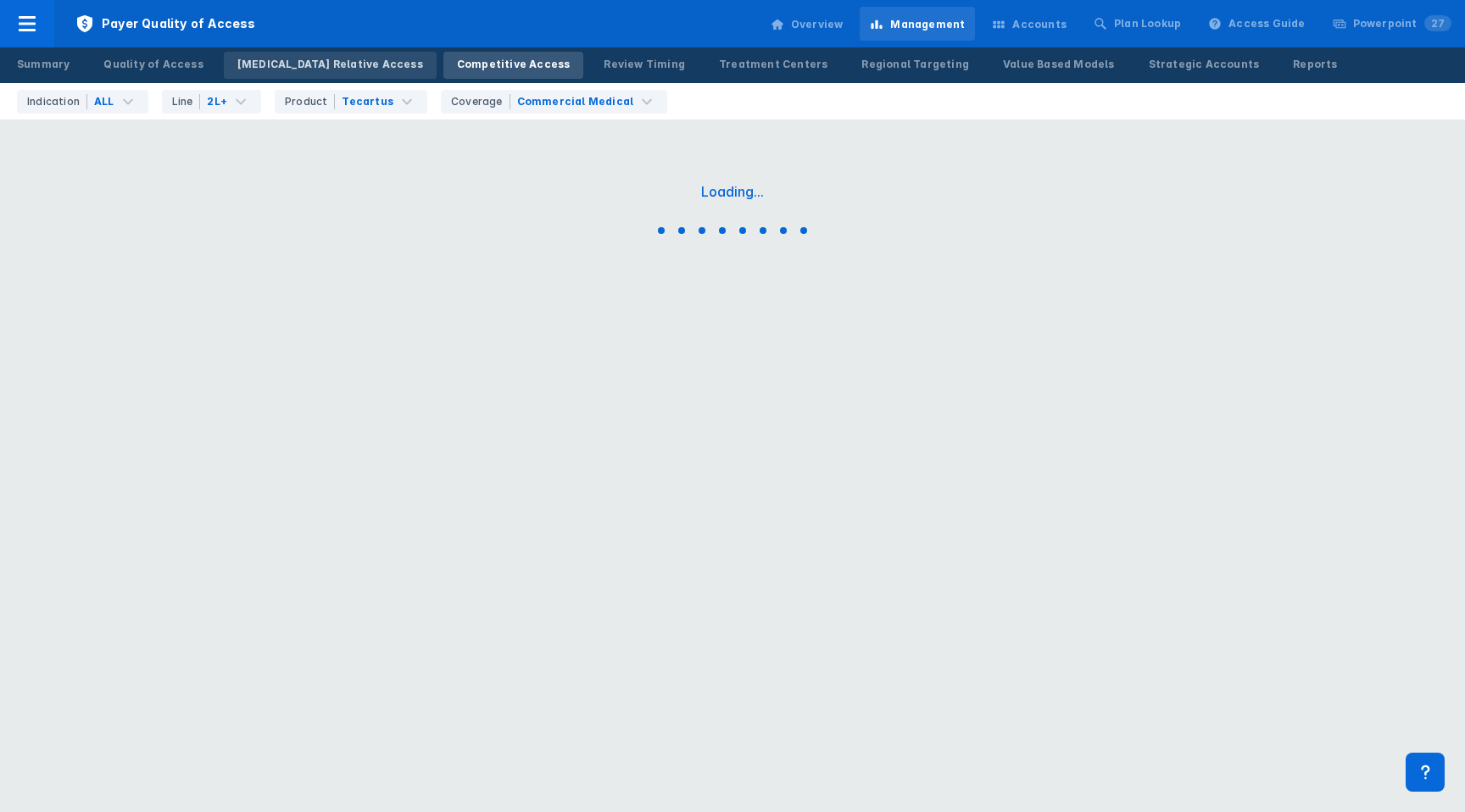
click at [280, 67] on div "[MEDICAL_DATA] Relative Access" at bounding box center [331, 64] width 186 height 15
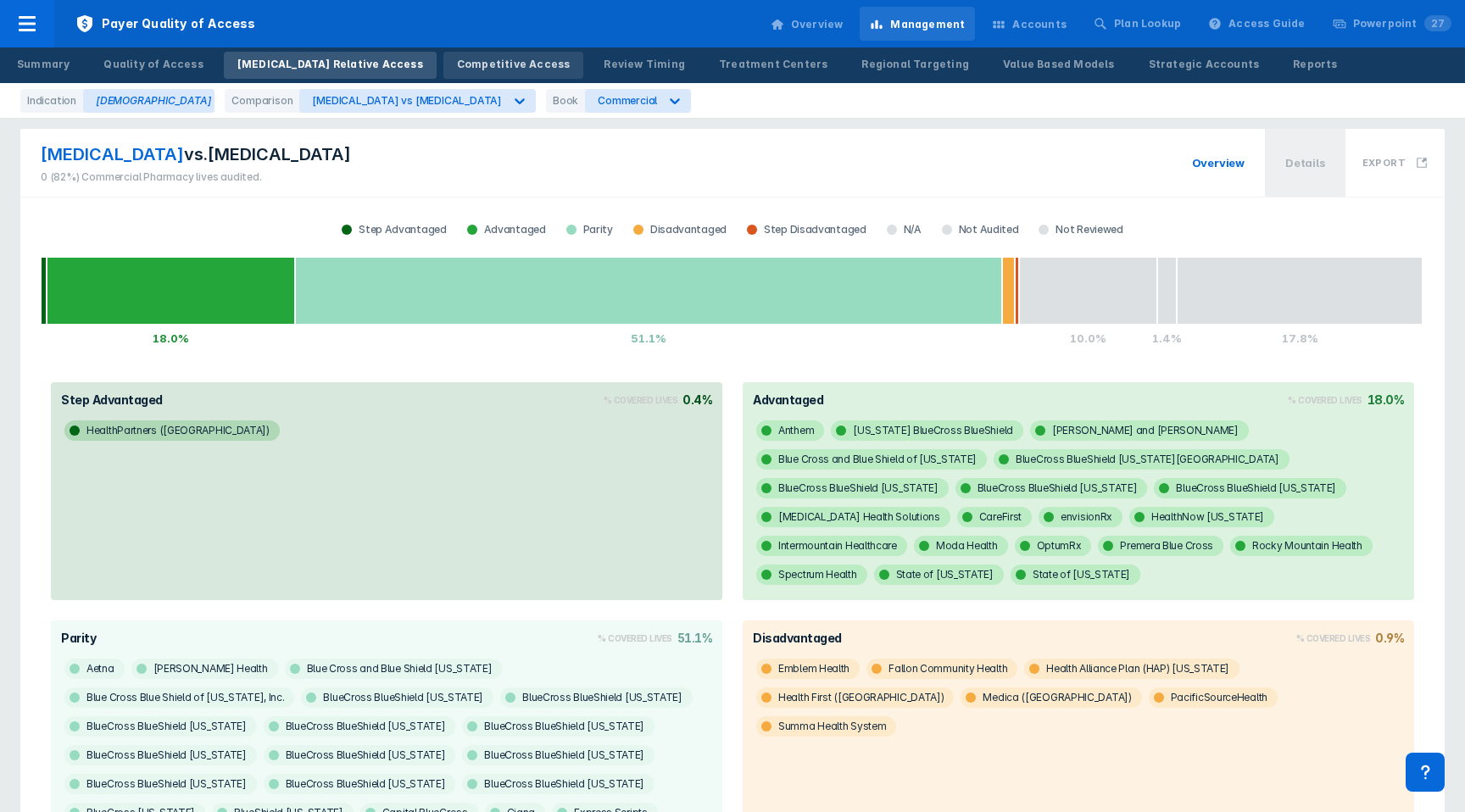
click at [457, 70] on div "Competitive Access" at bounding box center [513, 64] width 113 height 15
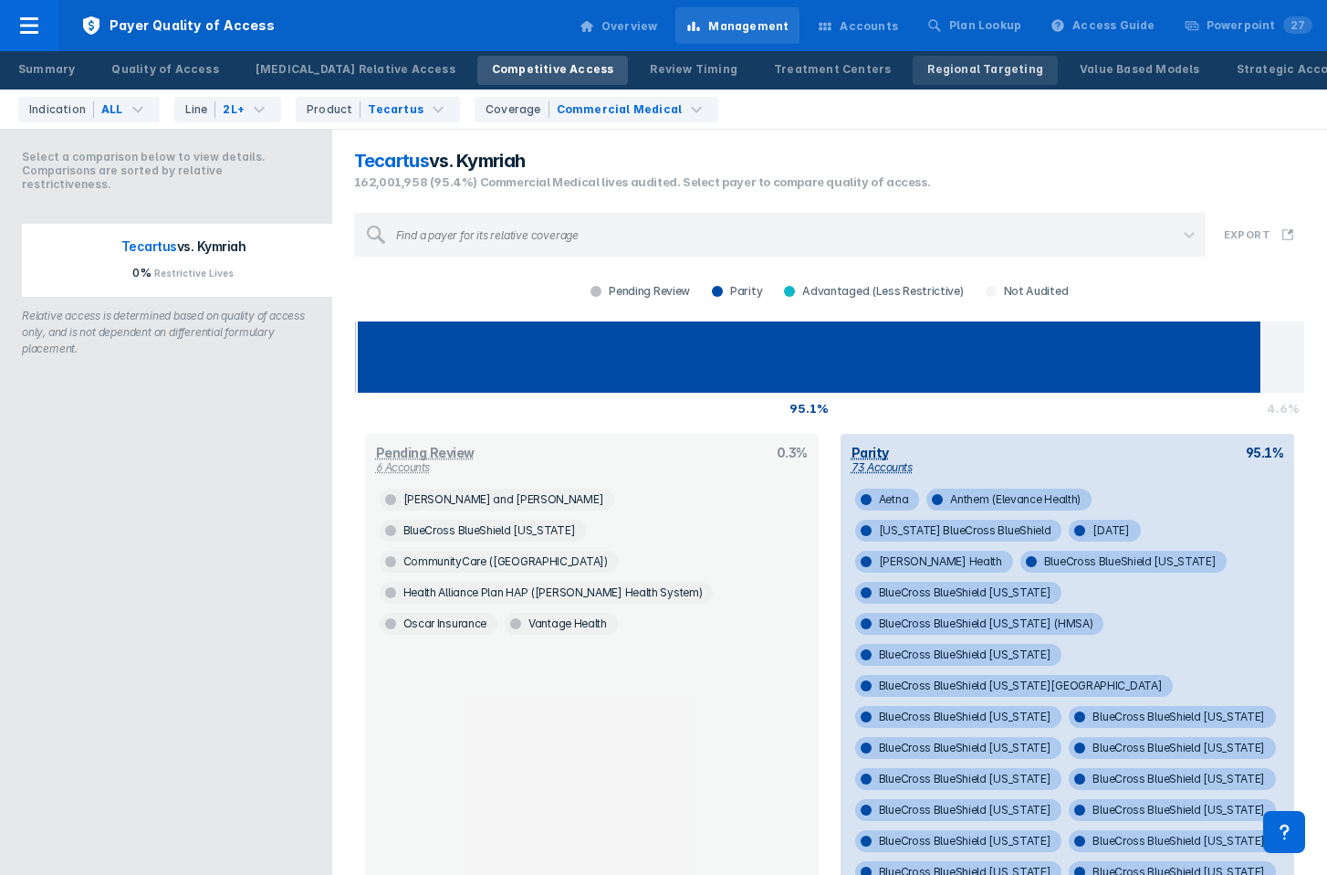
click at [928, 69] on div "Regional Targeting" at bounding box center [986, 69] width 116 height 16
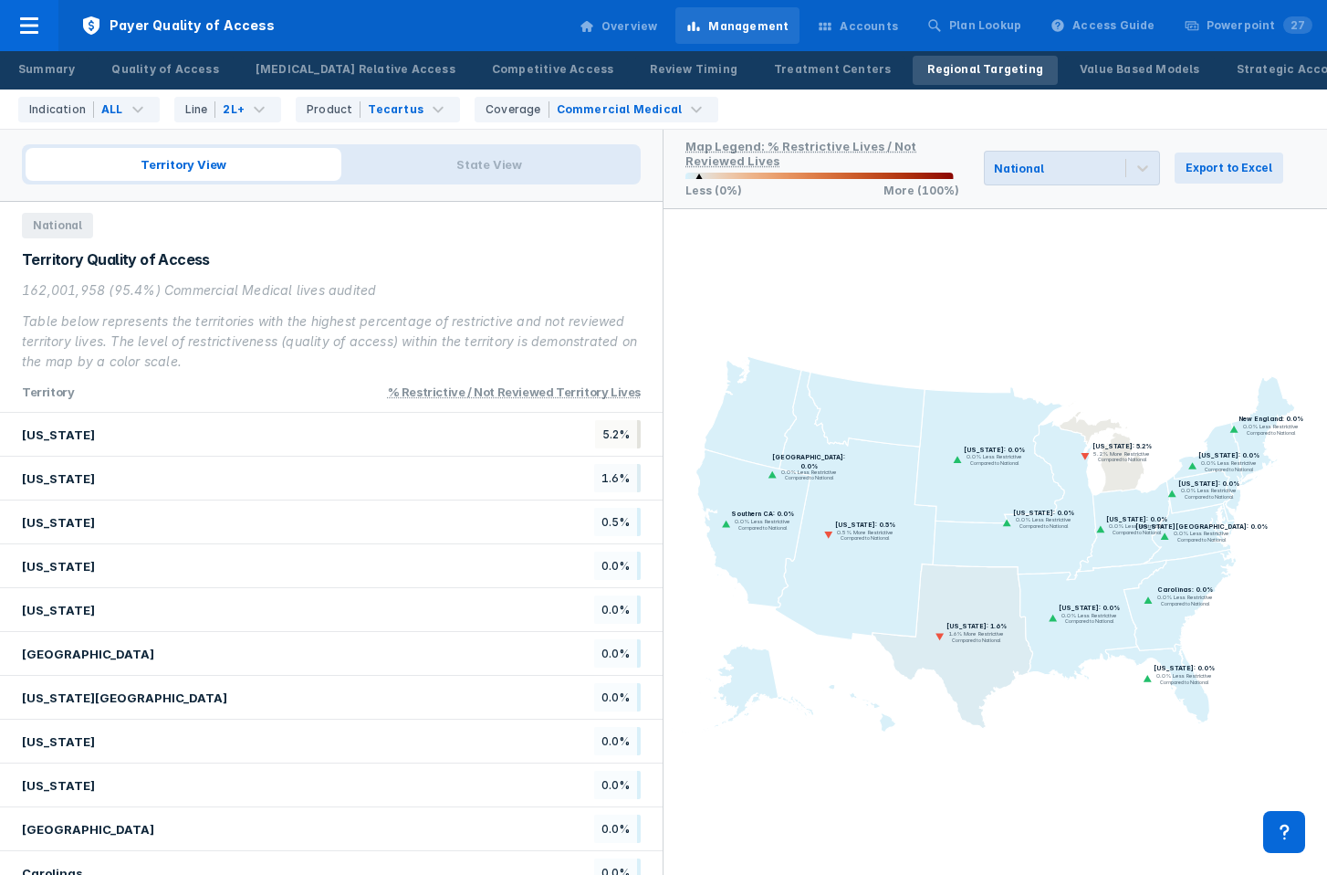
click at [1118, 465] on icon at bounding box center [1101, 446] width 87 height 91
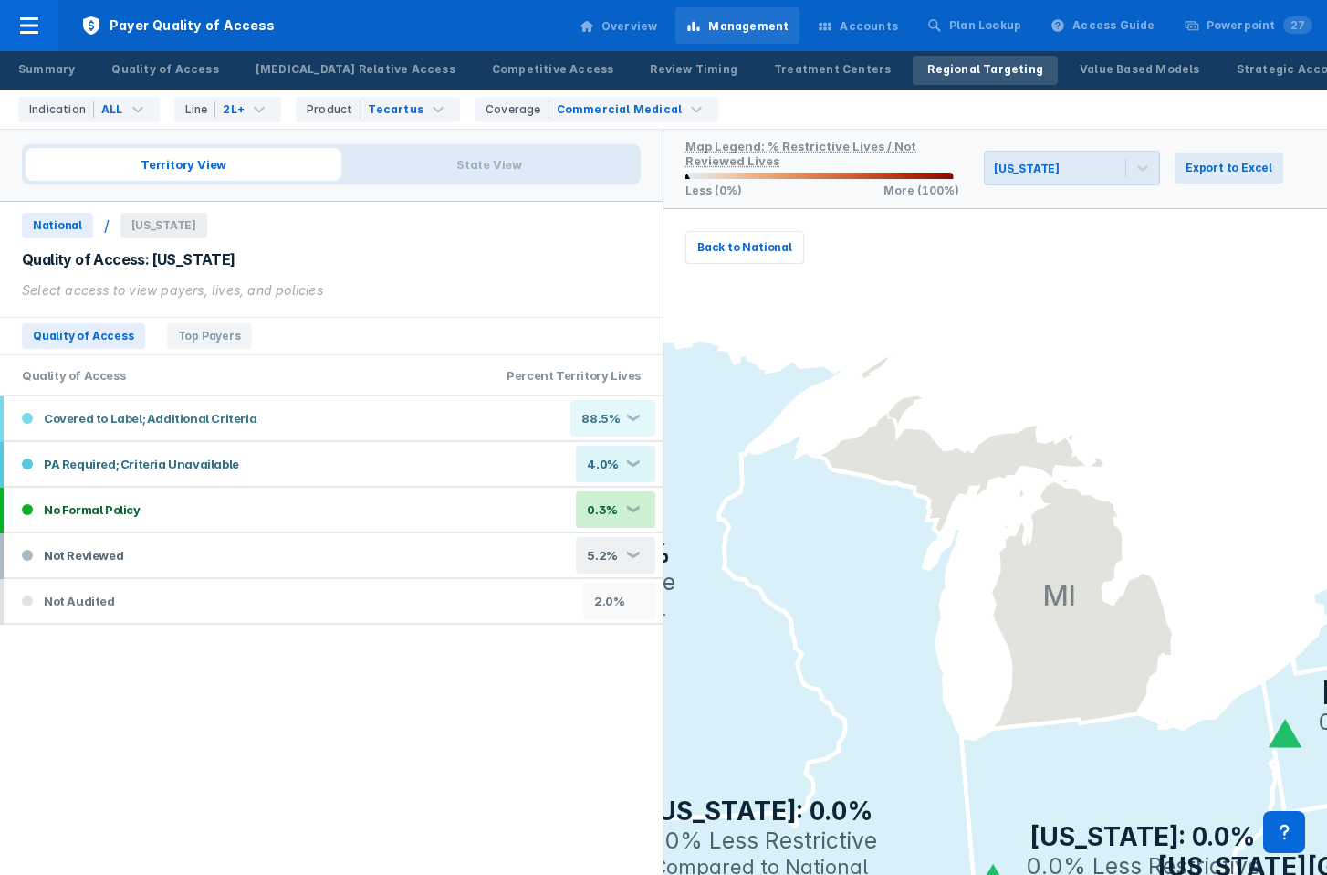
click at [67, 225] on span "National" at bounding box center [57, 226] width 71 height 26
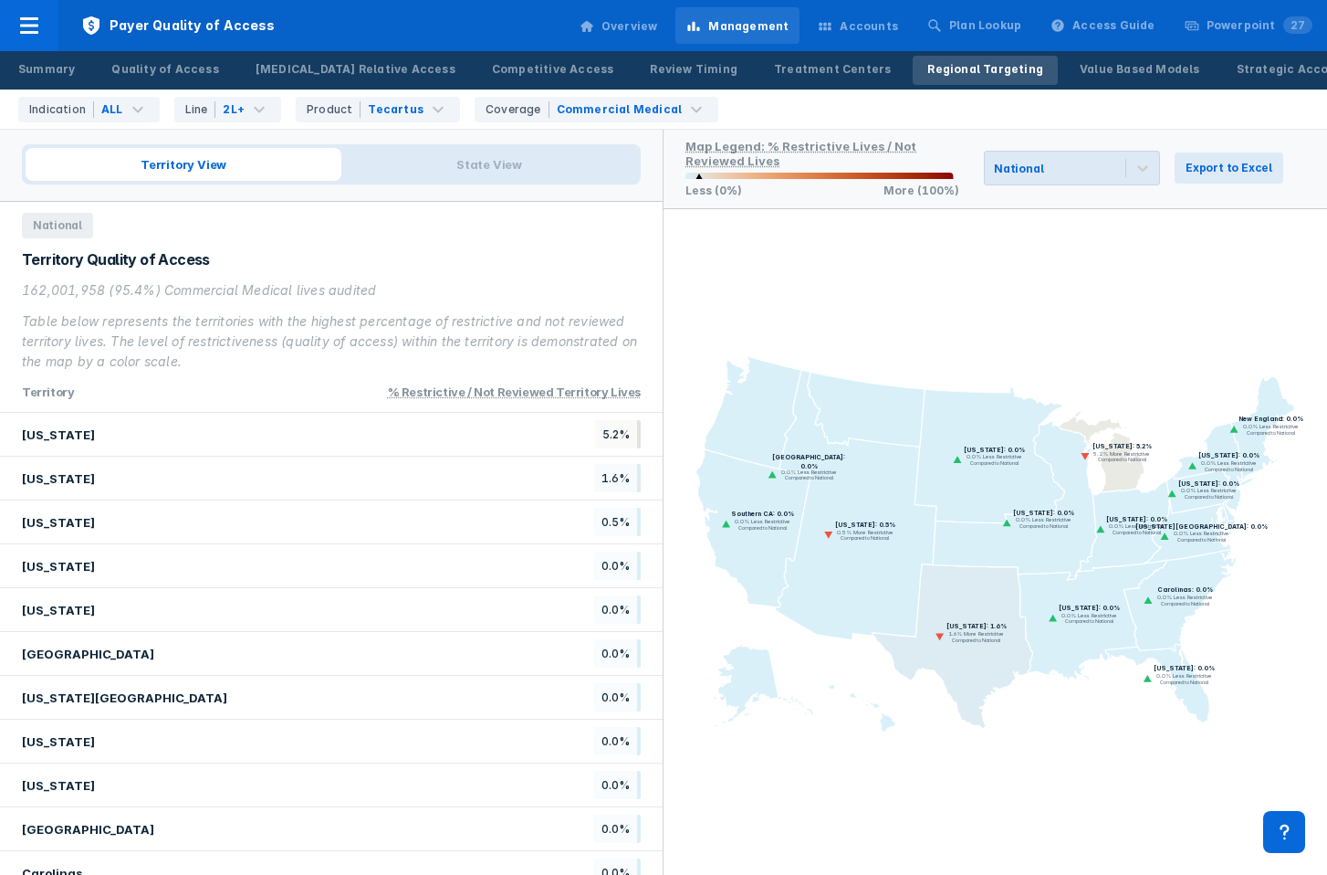
click at [1131, 479] on icon at bounding box center [1101, 446] width 87 height 91
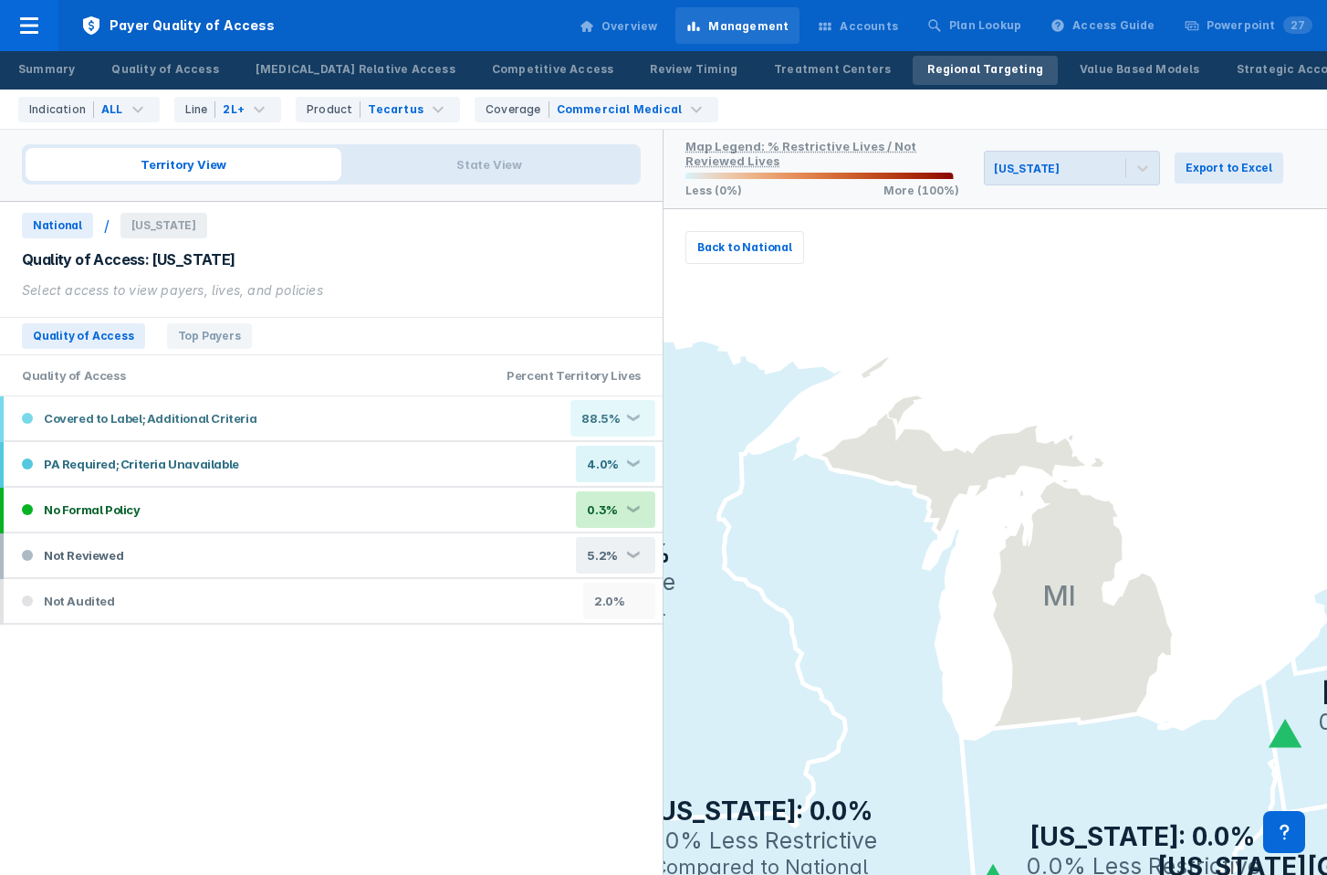
click at [58, 233] on span "National" at bounding box center [57, 226] width 71 height 26
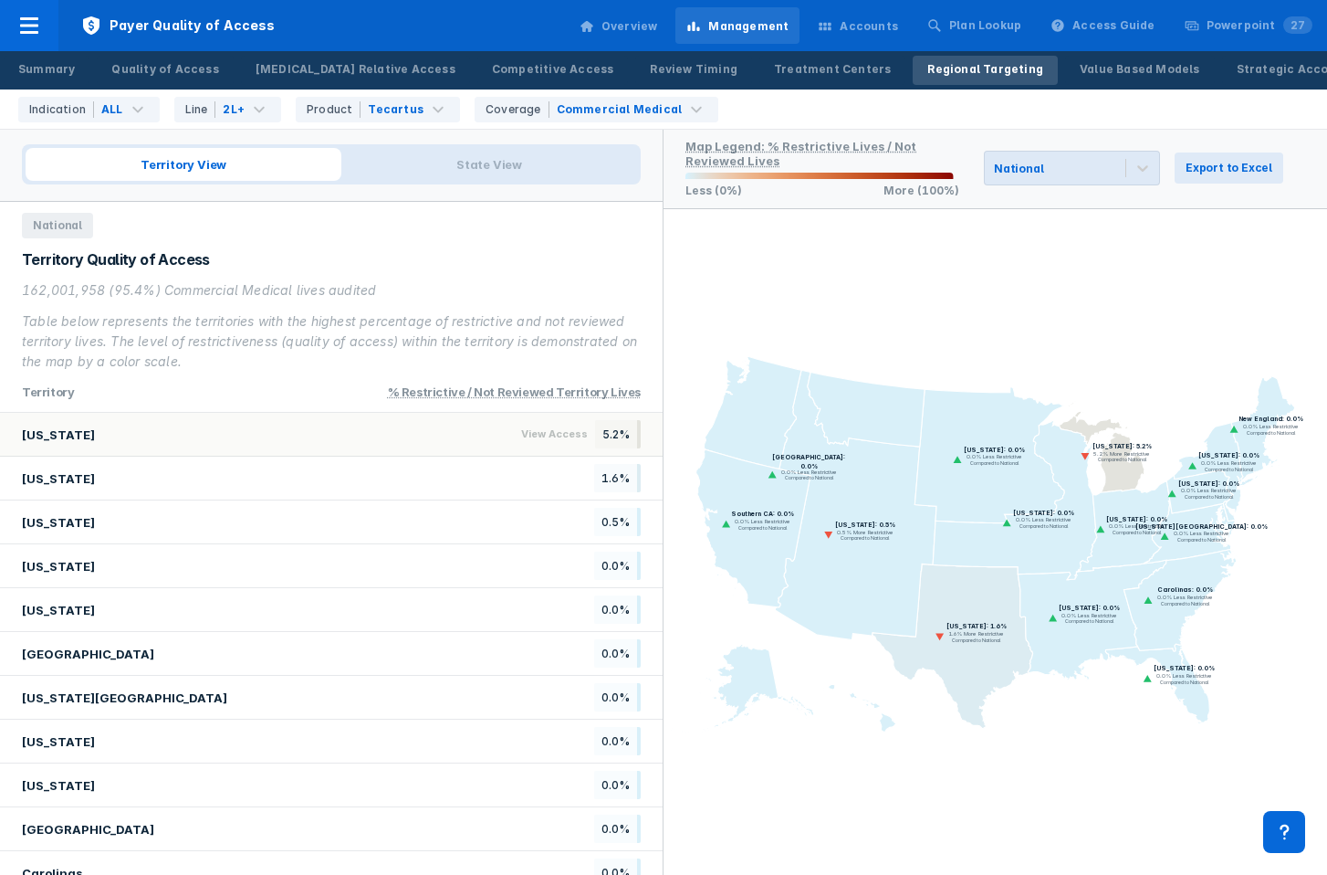
click at [324, 432] on div "[US_STATE] View Access 5.2%" at bounding box center [331, 435] width 663 height 44
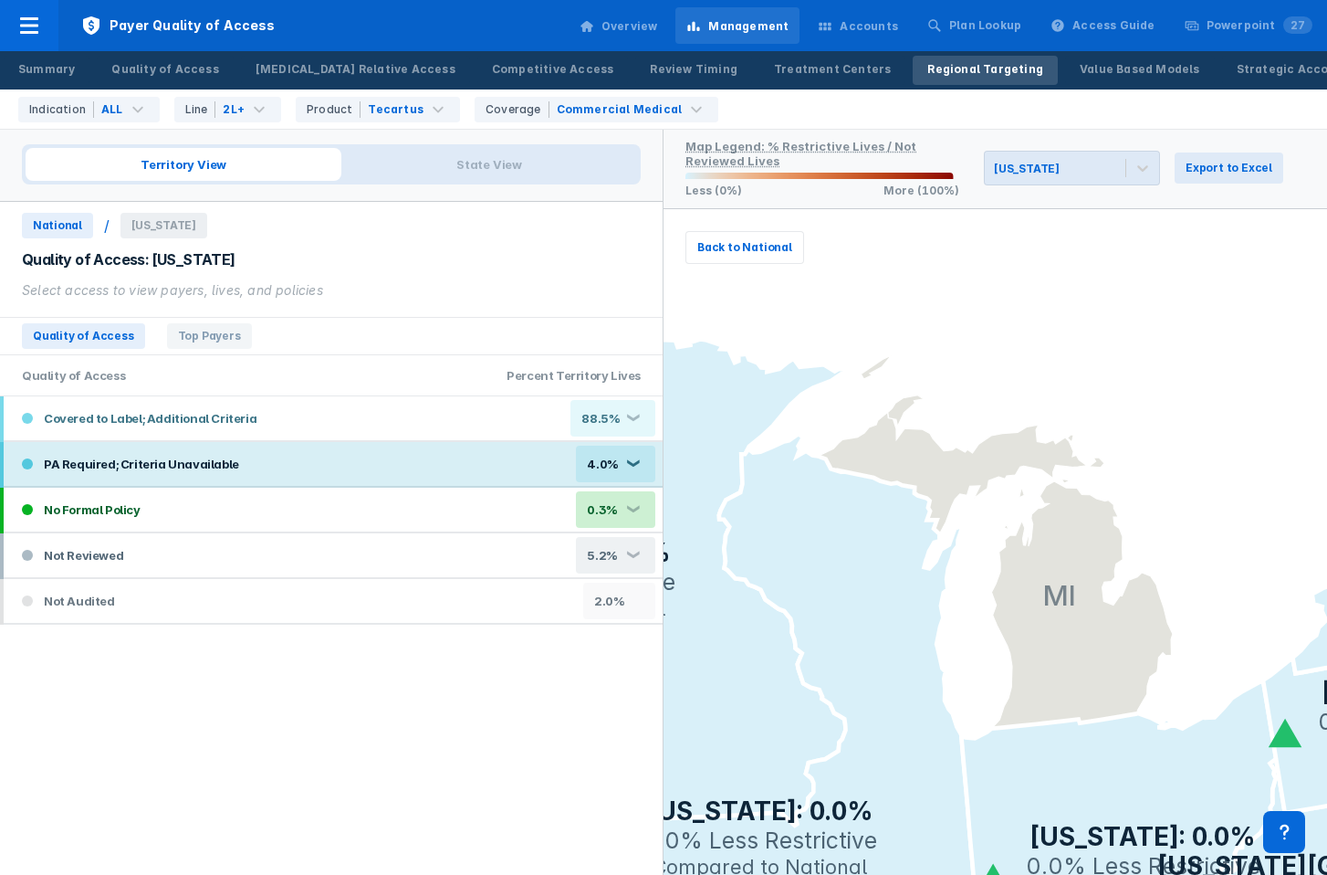
click at [110, 450] on div "PA Required; Criteria Unavailable" at bounding box center [129, 464] width 236 height 37
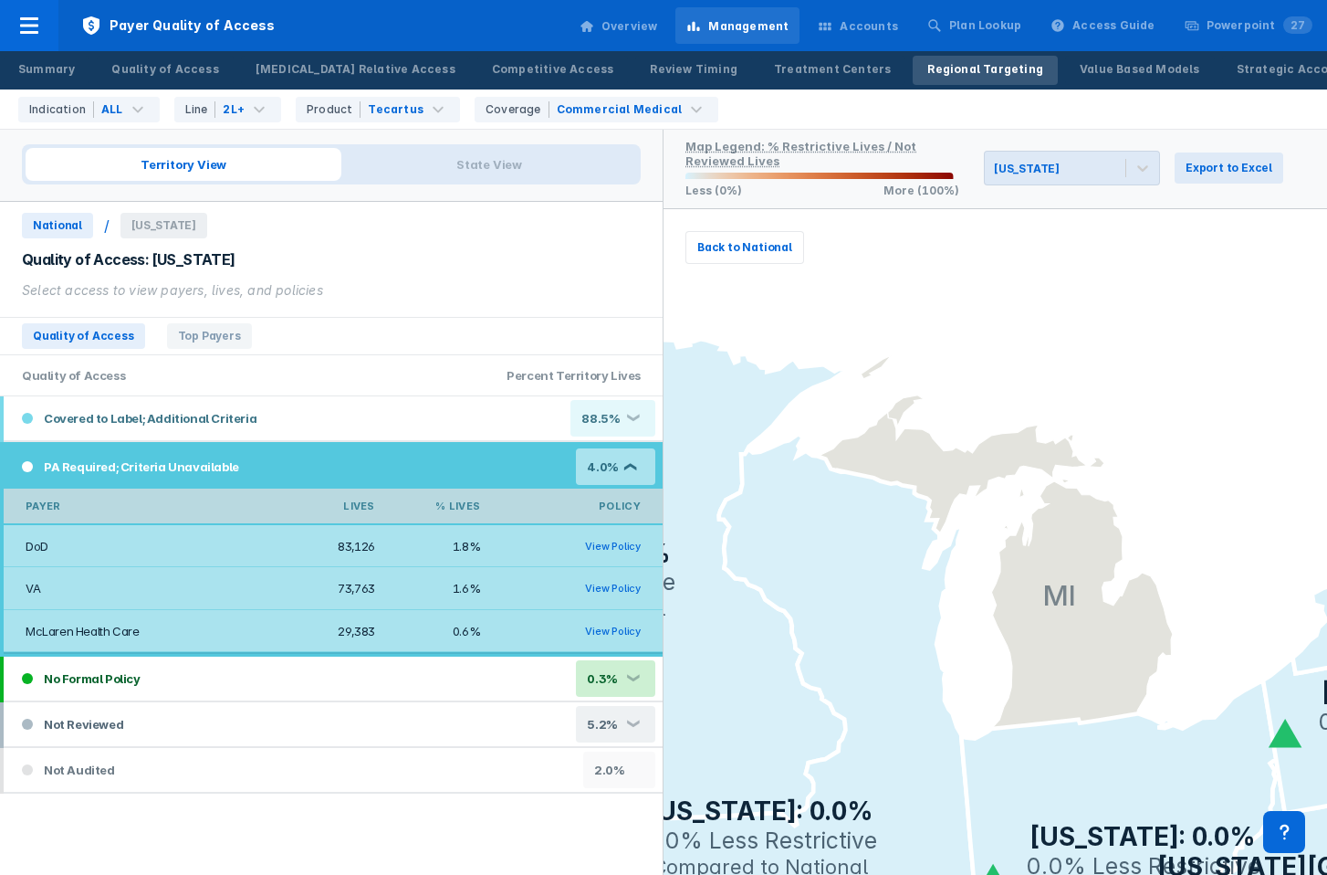
click at [110, 453] on div "PA Required; Criteria Unavailable" at bounding box center [129, 466] width 236 height 37
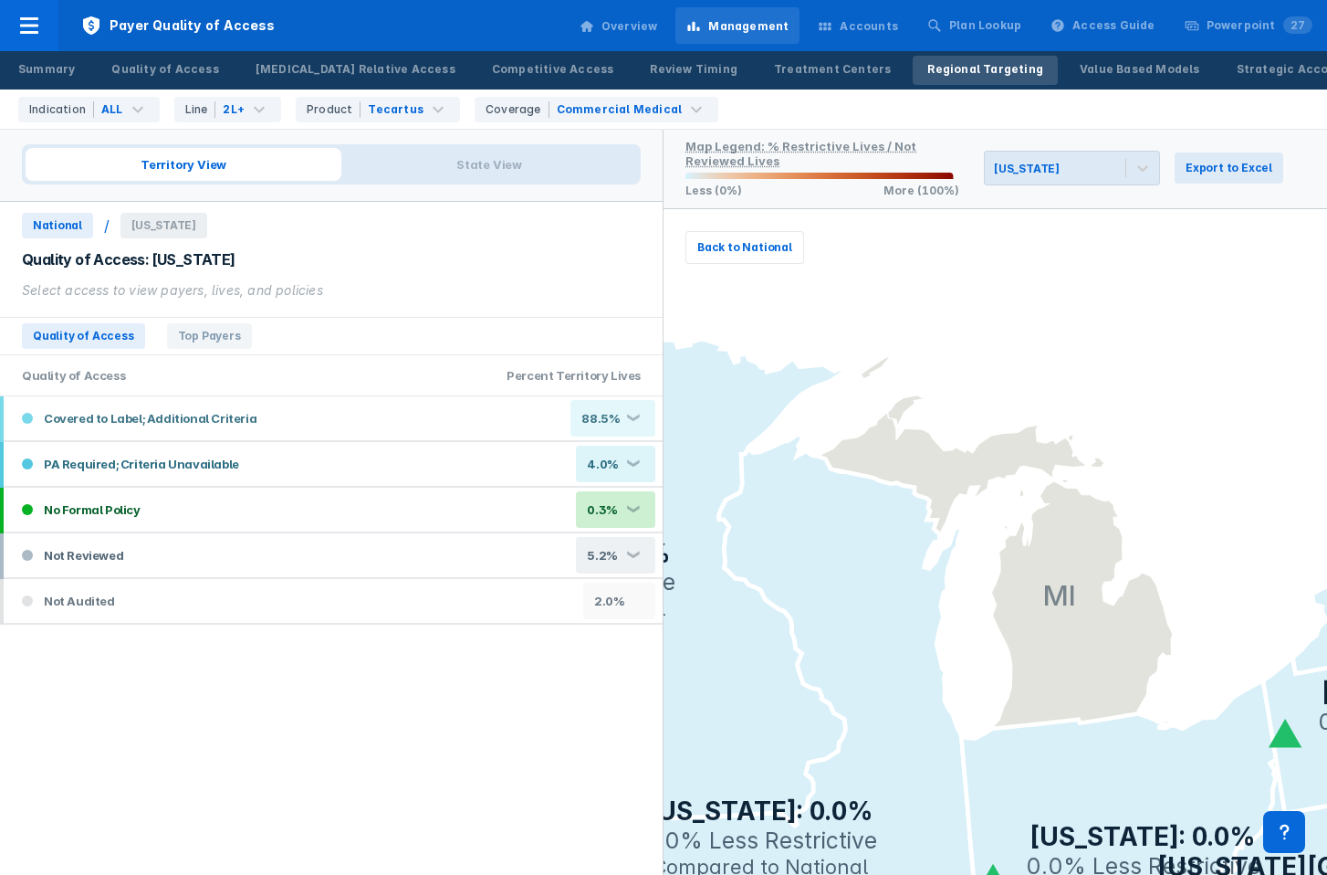
click at [883, 23] on div "Accounts" at bounding box center [869, 26] width 58 height 16
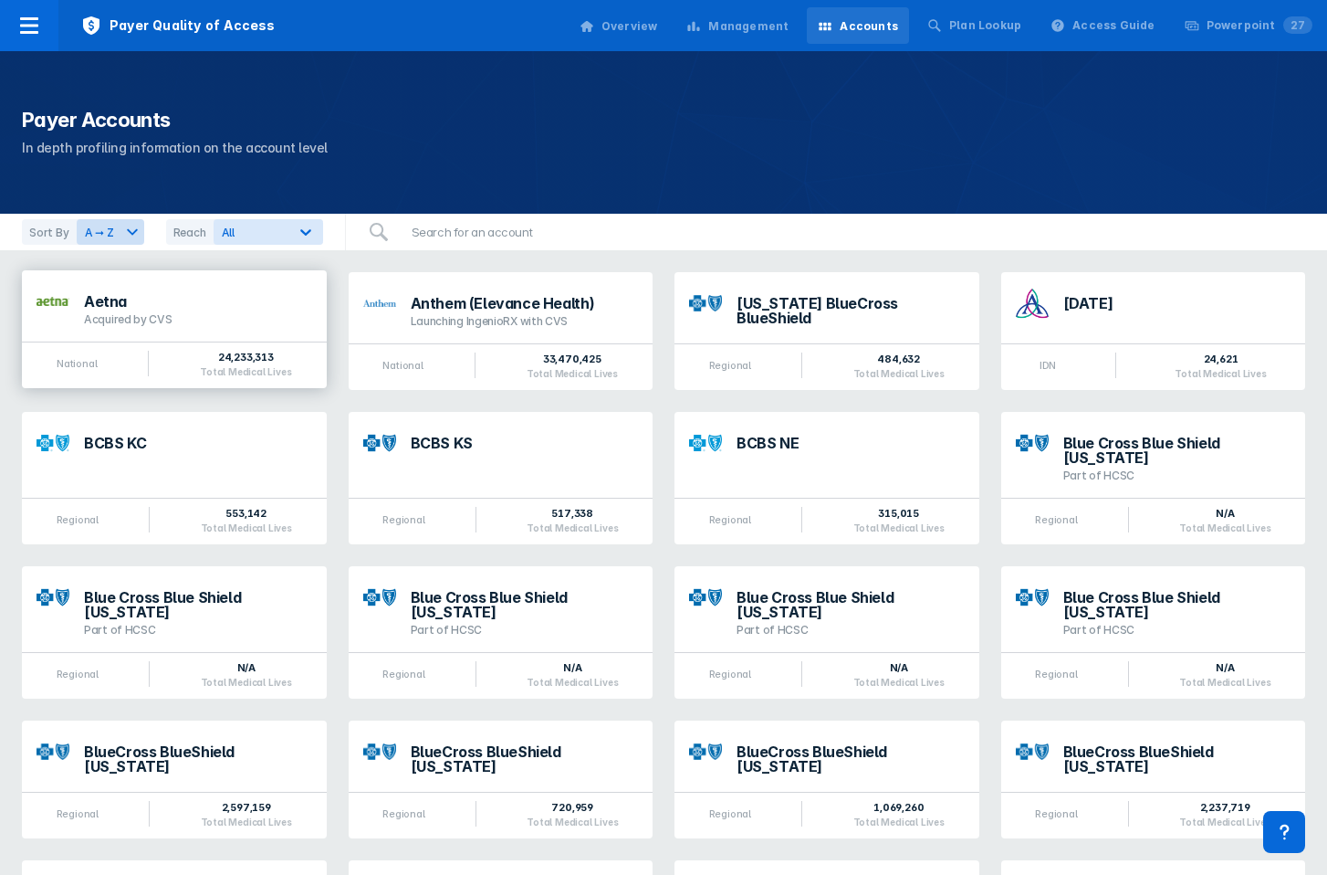
click at [122, 317] on div "Acquired by CVS" at bounding box center [198, 319] width 228 height 15
click at [140, 310] on div "Aetna Acquired by CVS" at bounding box center [198, 310] width 228 height 33
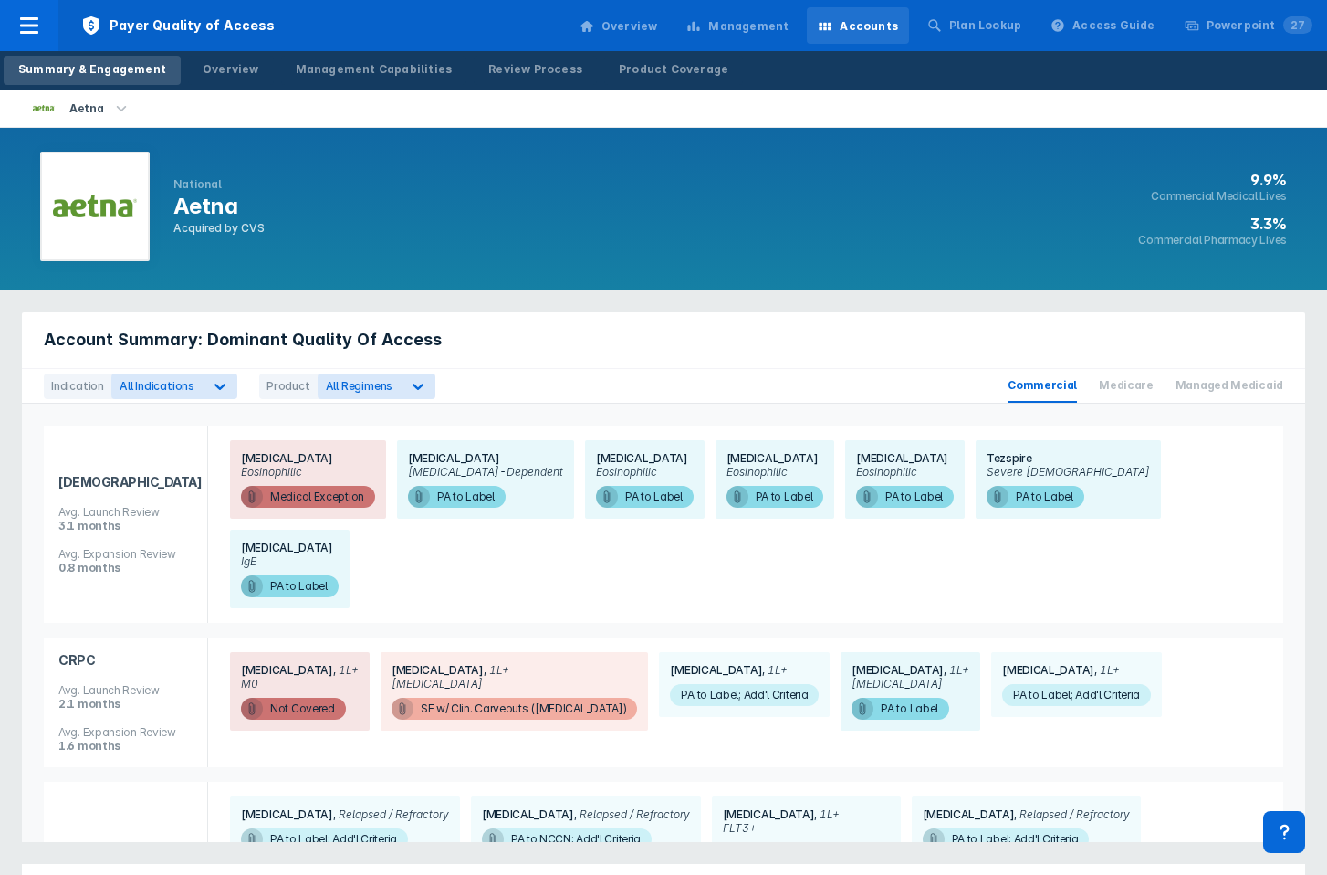
click at [1266, 180] on h3 "9.9%" at bounding box center [1212, 180] width 149 height 18
click at [1263, 251] on span "9.9% Commercial Medical Lives 3.3% Commercial Pharmacy Lives" at bounding box center [1212, 209] width 149 height 99
click at [205, 72] on div "Overview" at bounding box center [231, 69] width 57 height 16
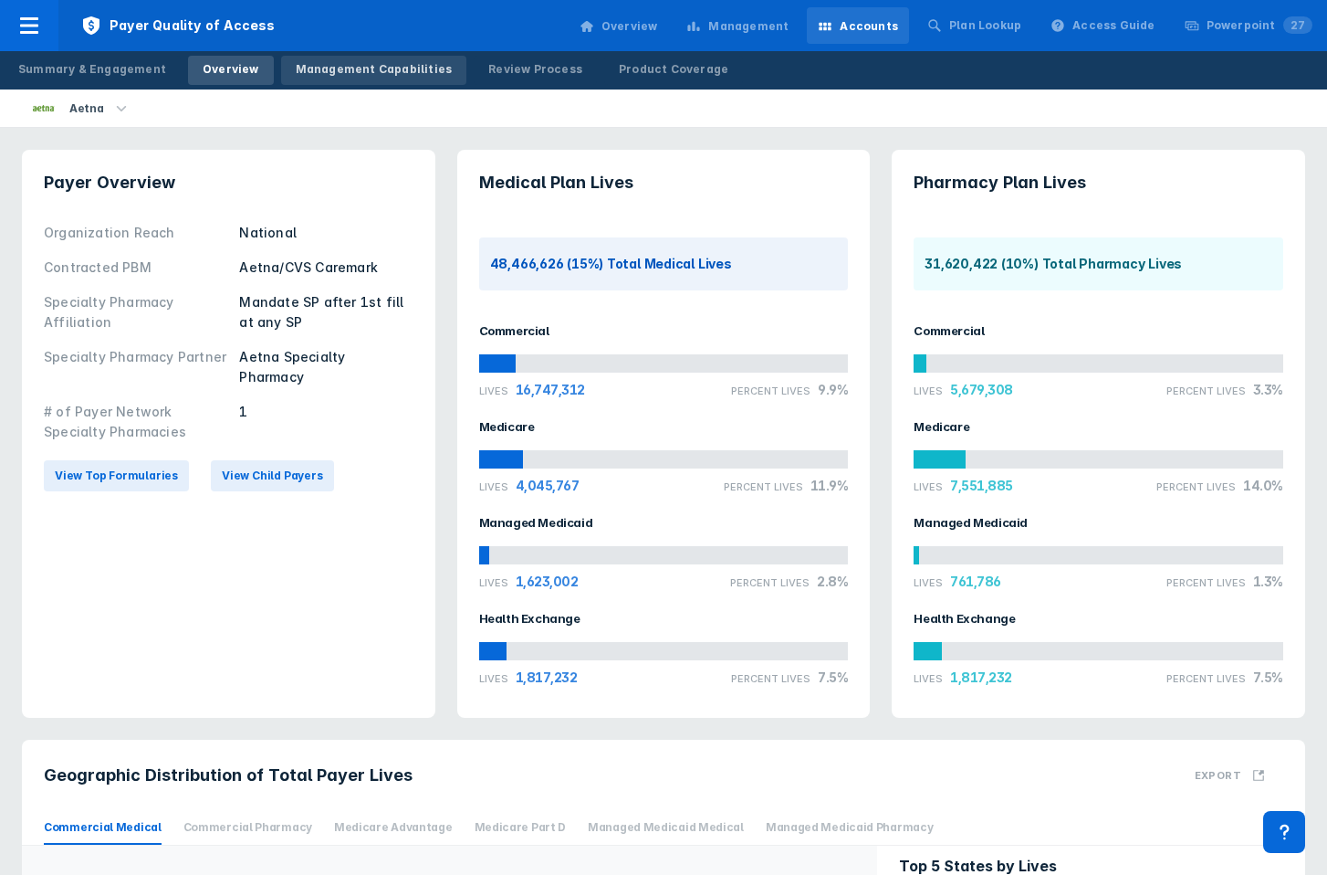
click at [360, 81] on link "Management Capabilities" at bounding box center [374, 70] width 186 height 29
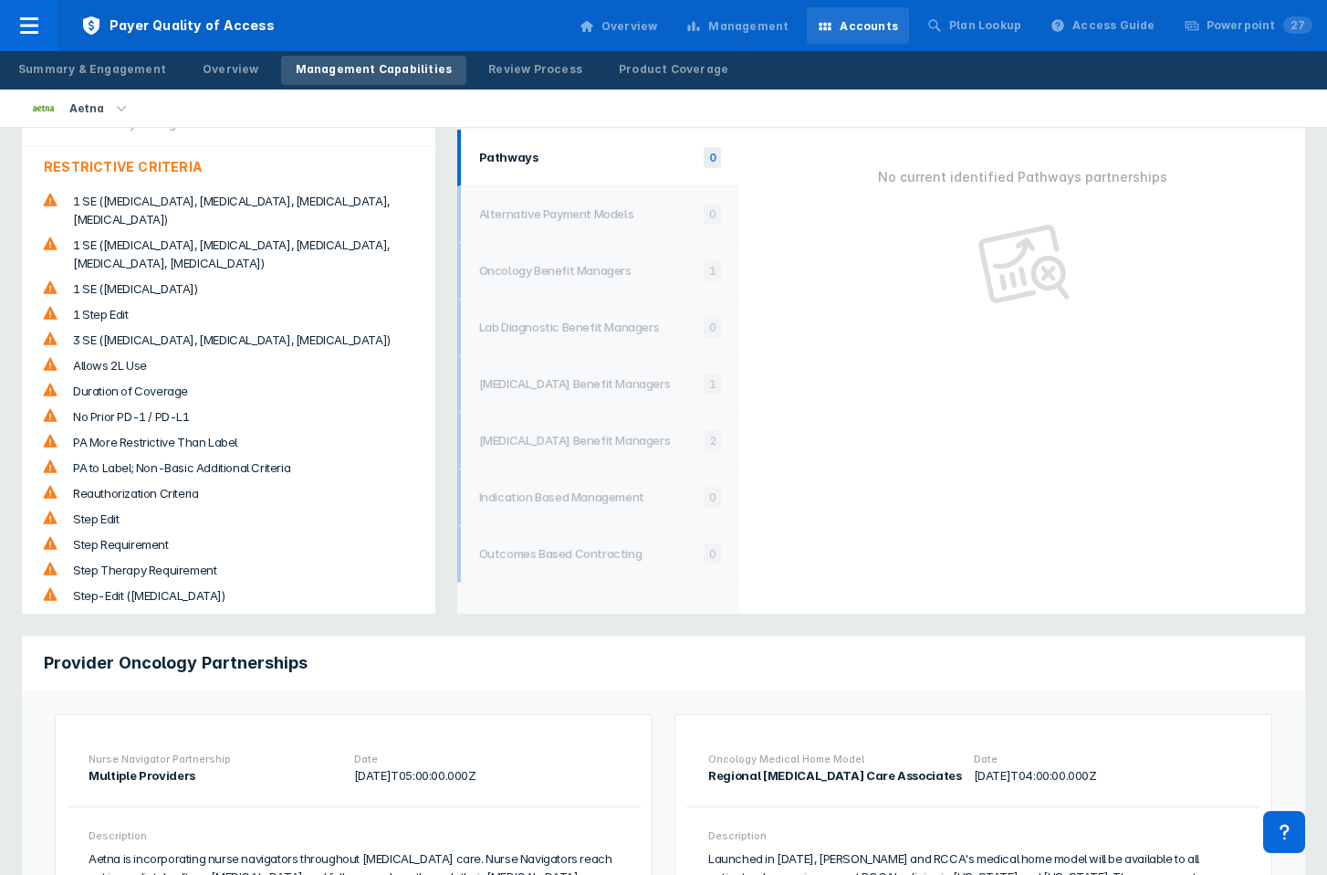
scroll to position [81, 0]
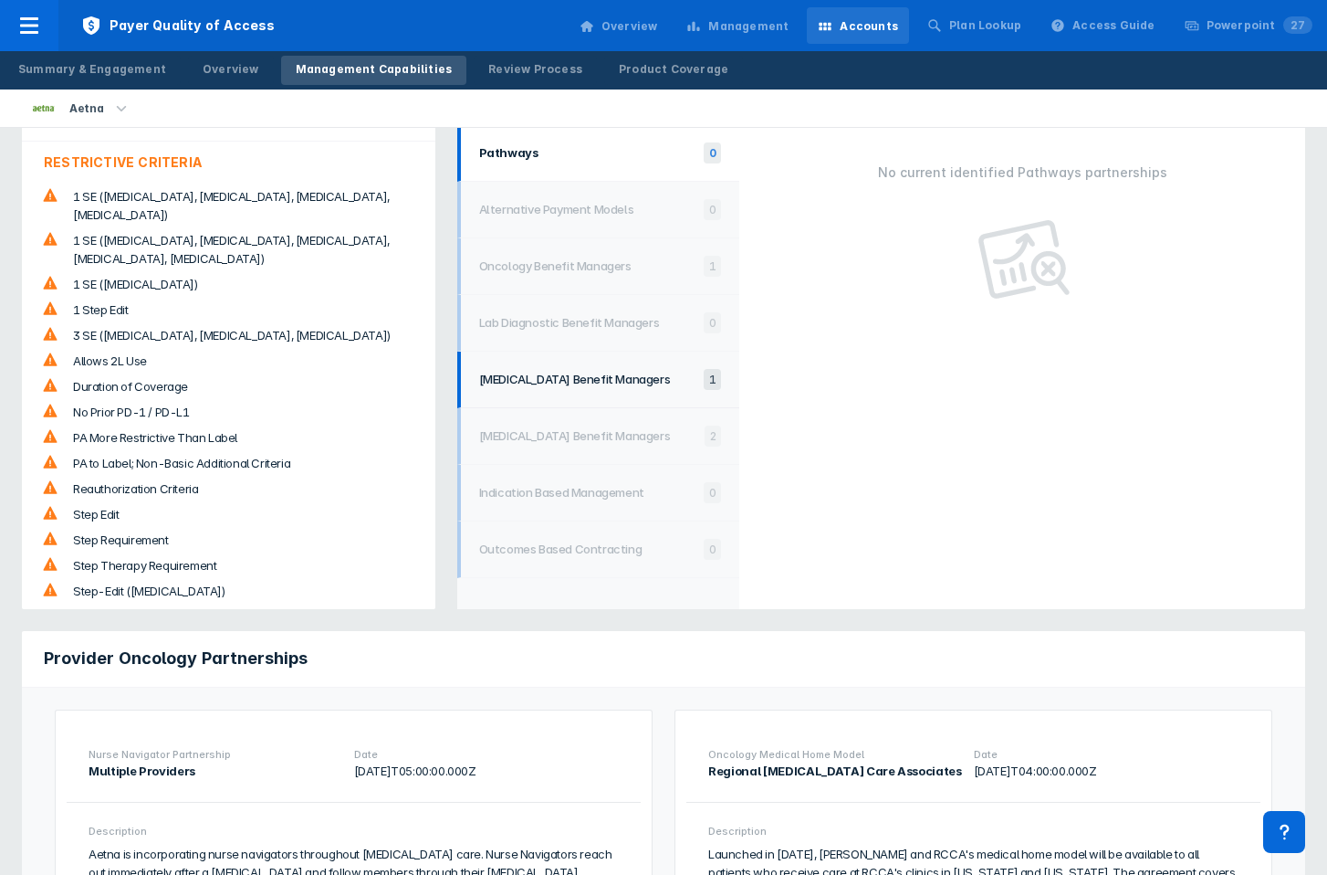
click at [629, 372] on h1 "[MEDICAL_DATA] Benefit Managers" at bounding box center [586, 379] width 215 height 15
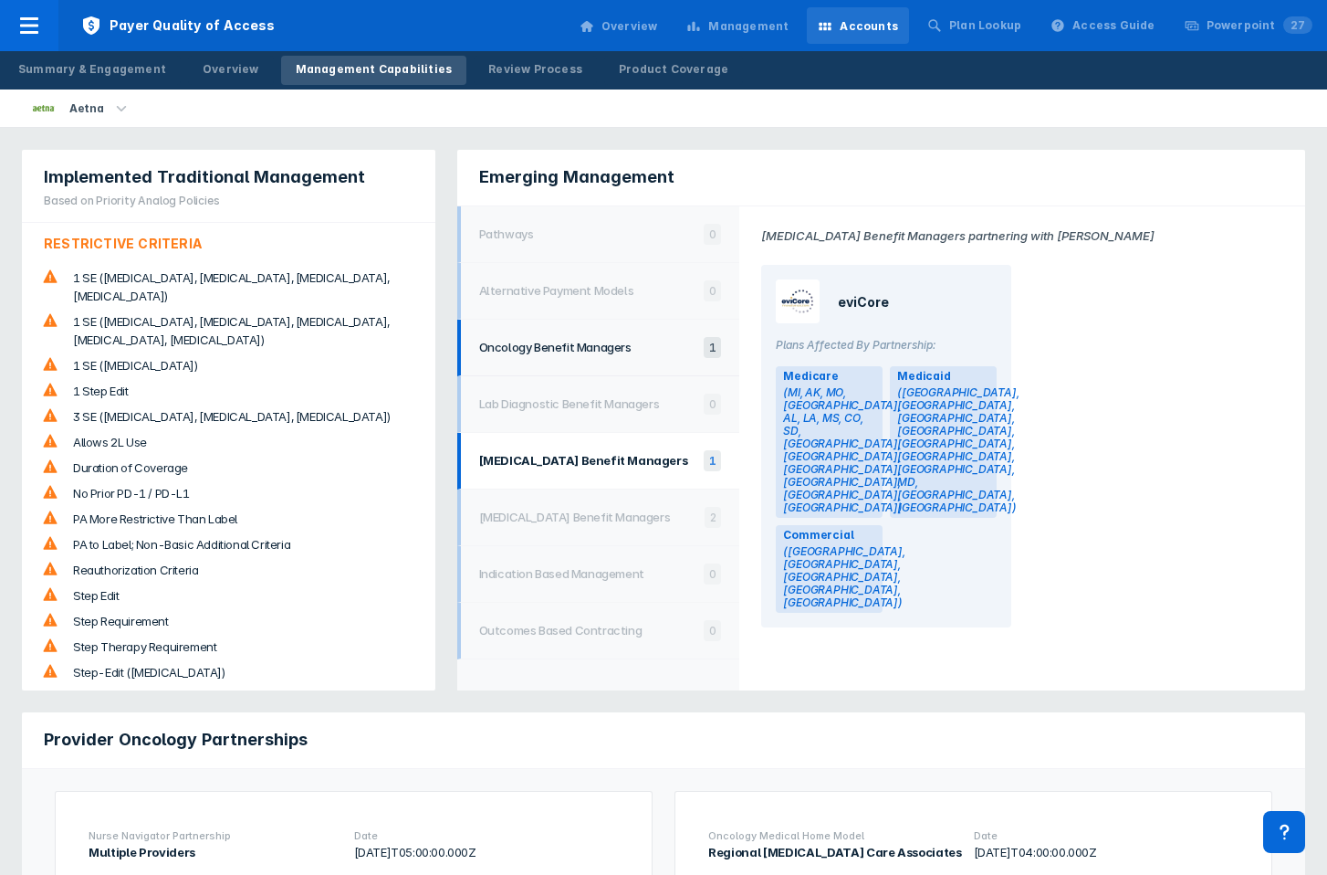
scroll to position [1, 0]
click at [593, 330] on li "Oncology Benefit Managers 1" at bounding box center [598, 347] width 283 height 57
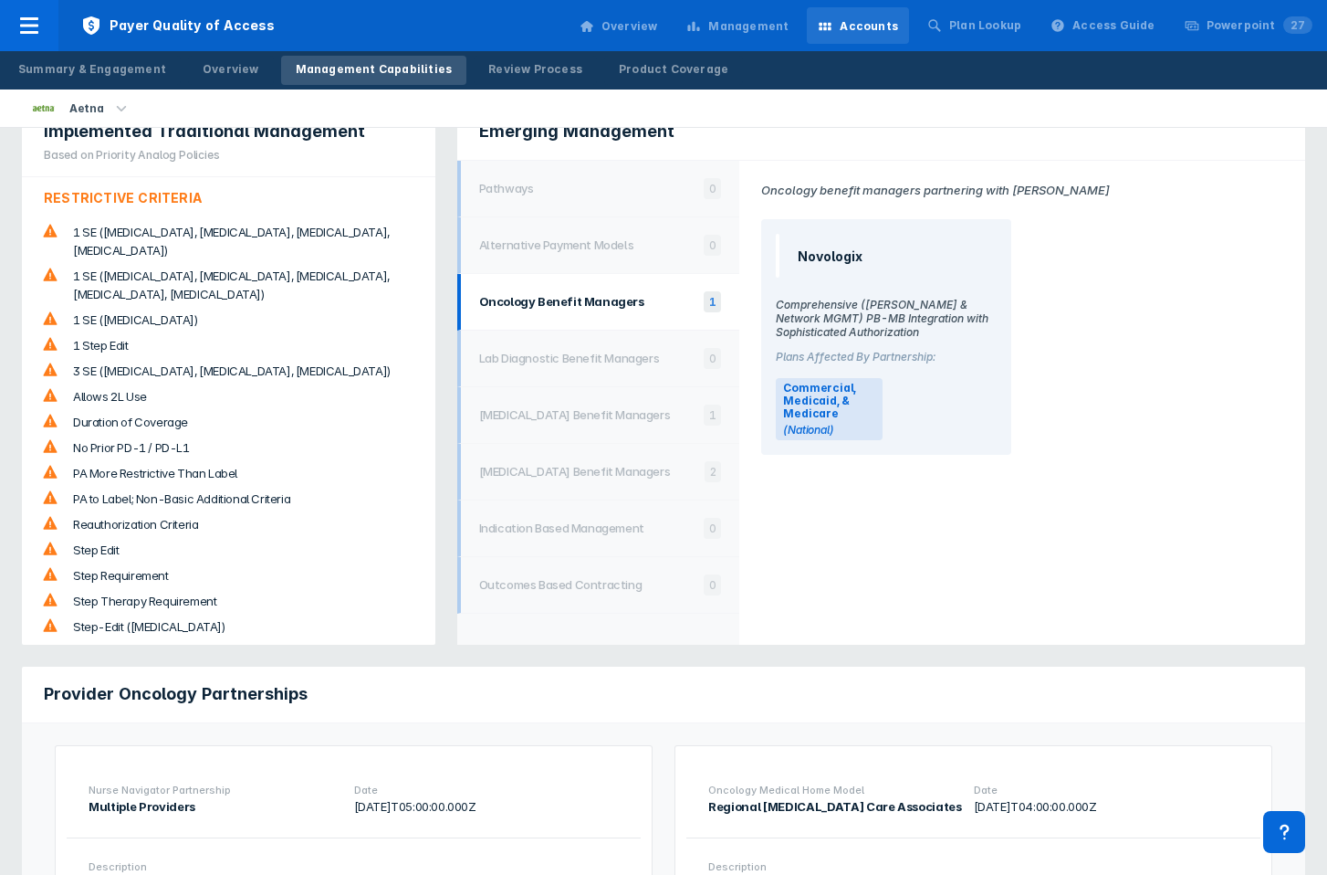
scroll to position [53, 0]
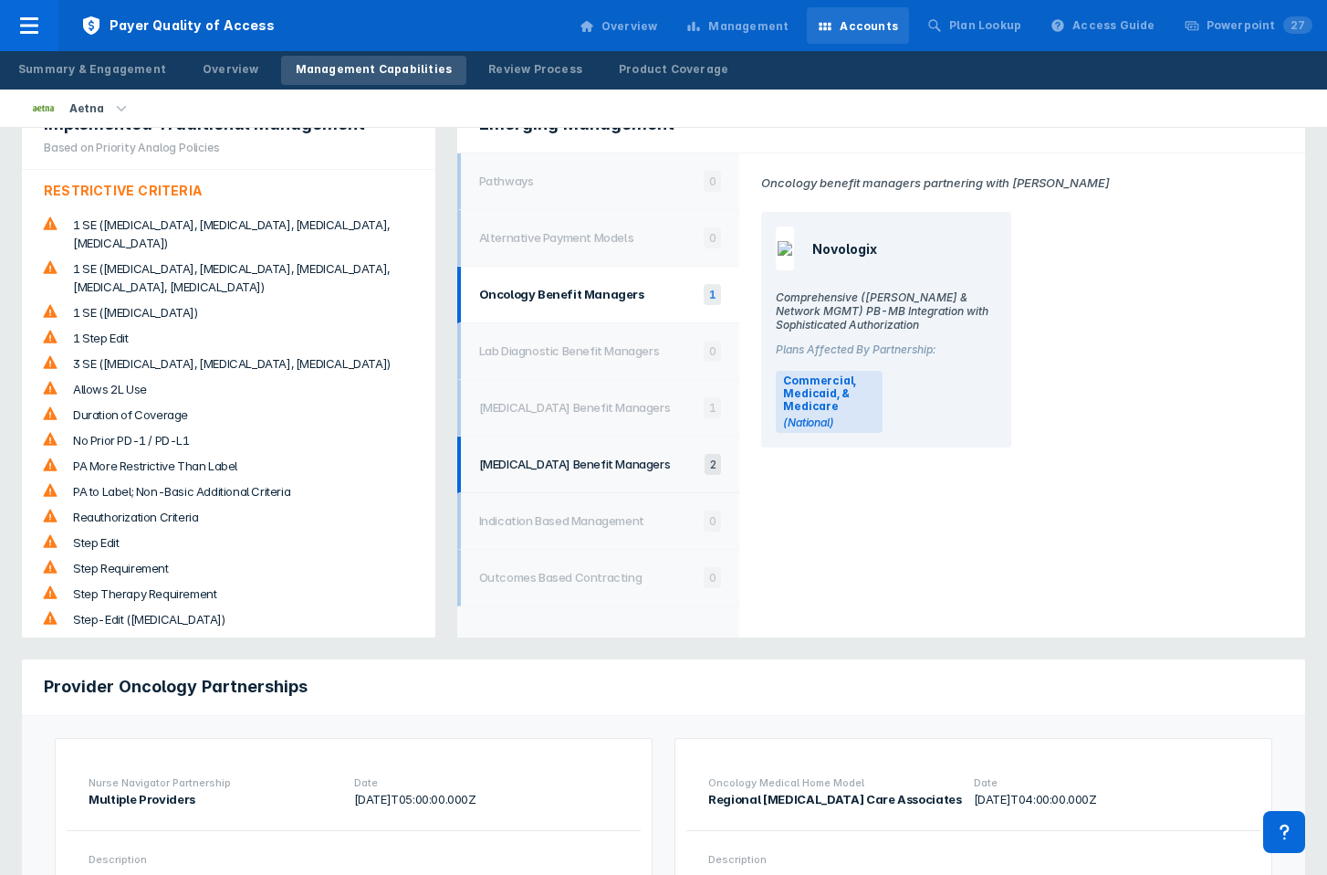
click at [589, 456] on h1 "[MEDICAL_DATA] Benefit Managers" at bounding box center [587, 463] width 216 height 15
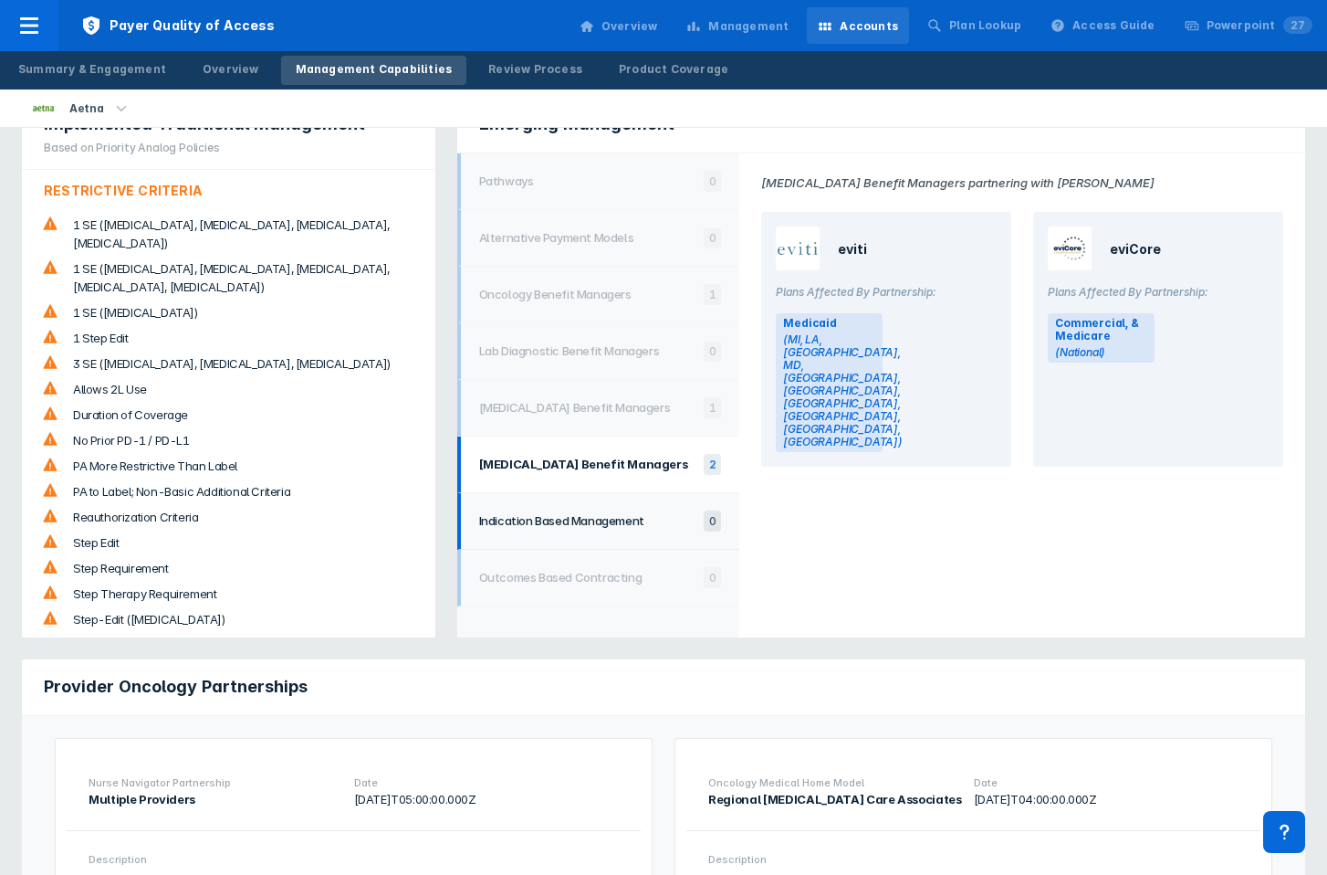
click at [589, 535] on li "Indication Based Management 0" at bounding box center [598, 521] width 283 height 57
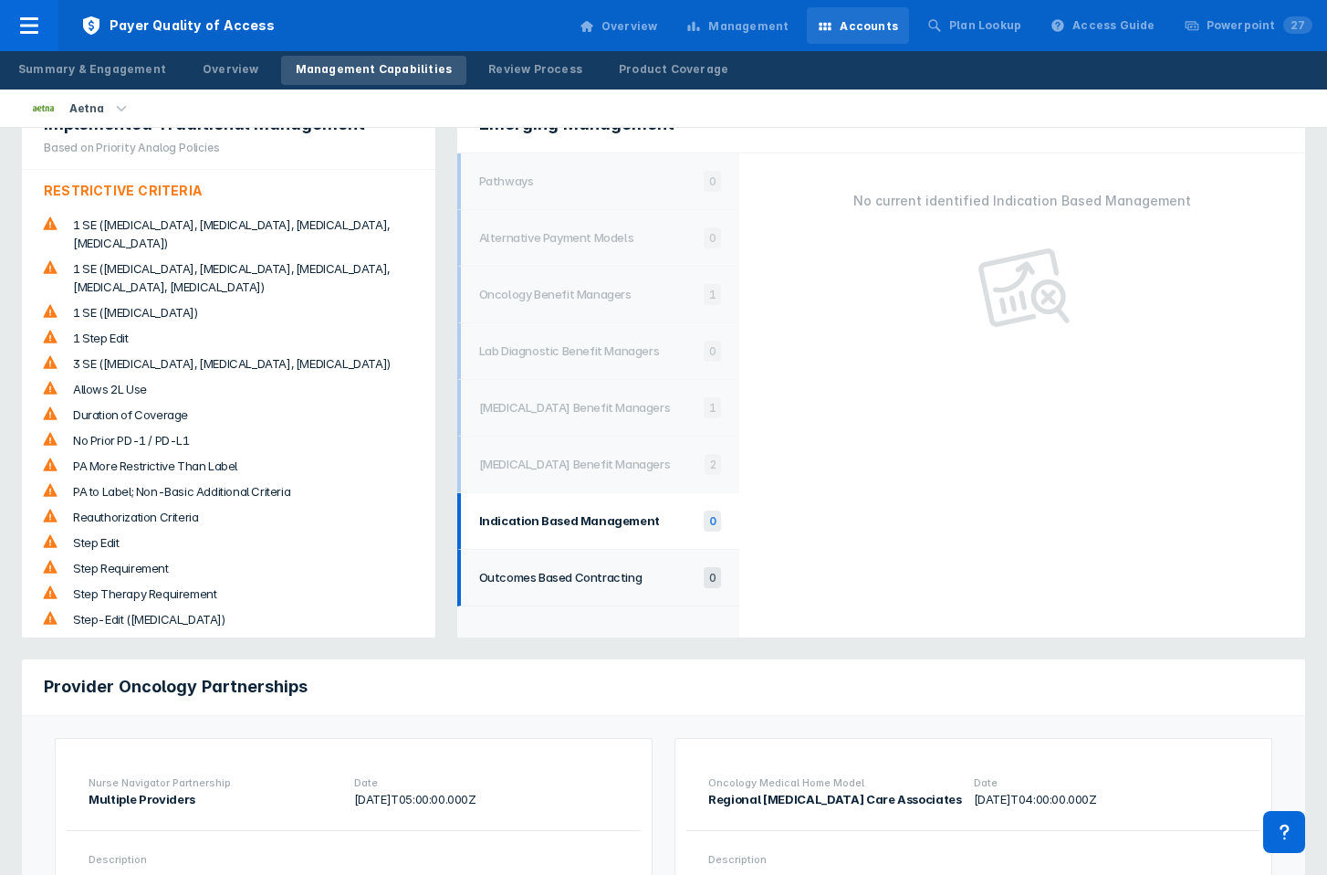
click at [593, 600] on li "Outcomes Based Contracting 0" at bounding box center [598, 578] width 283 height 57
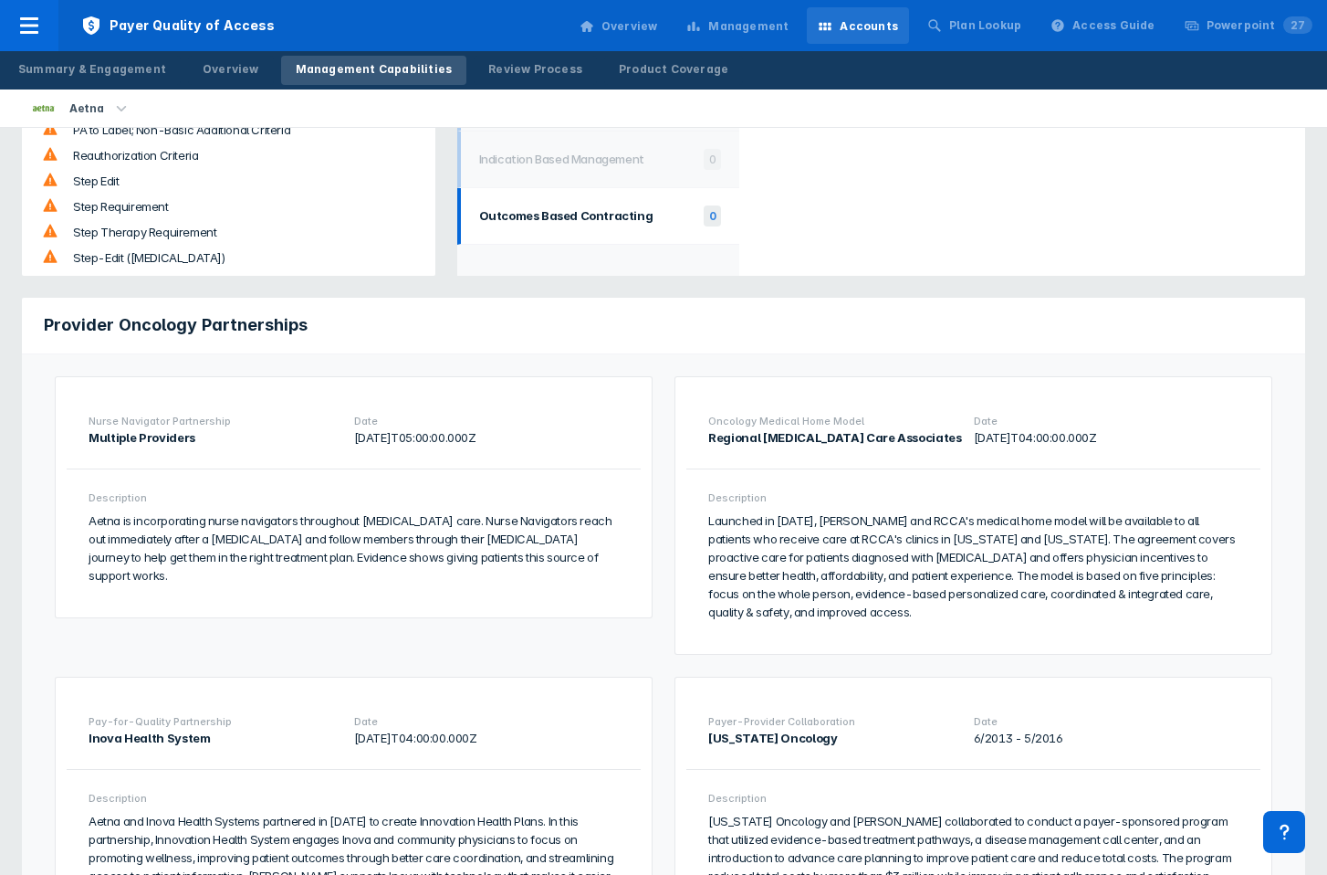
scroll to position [529, 0]
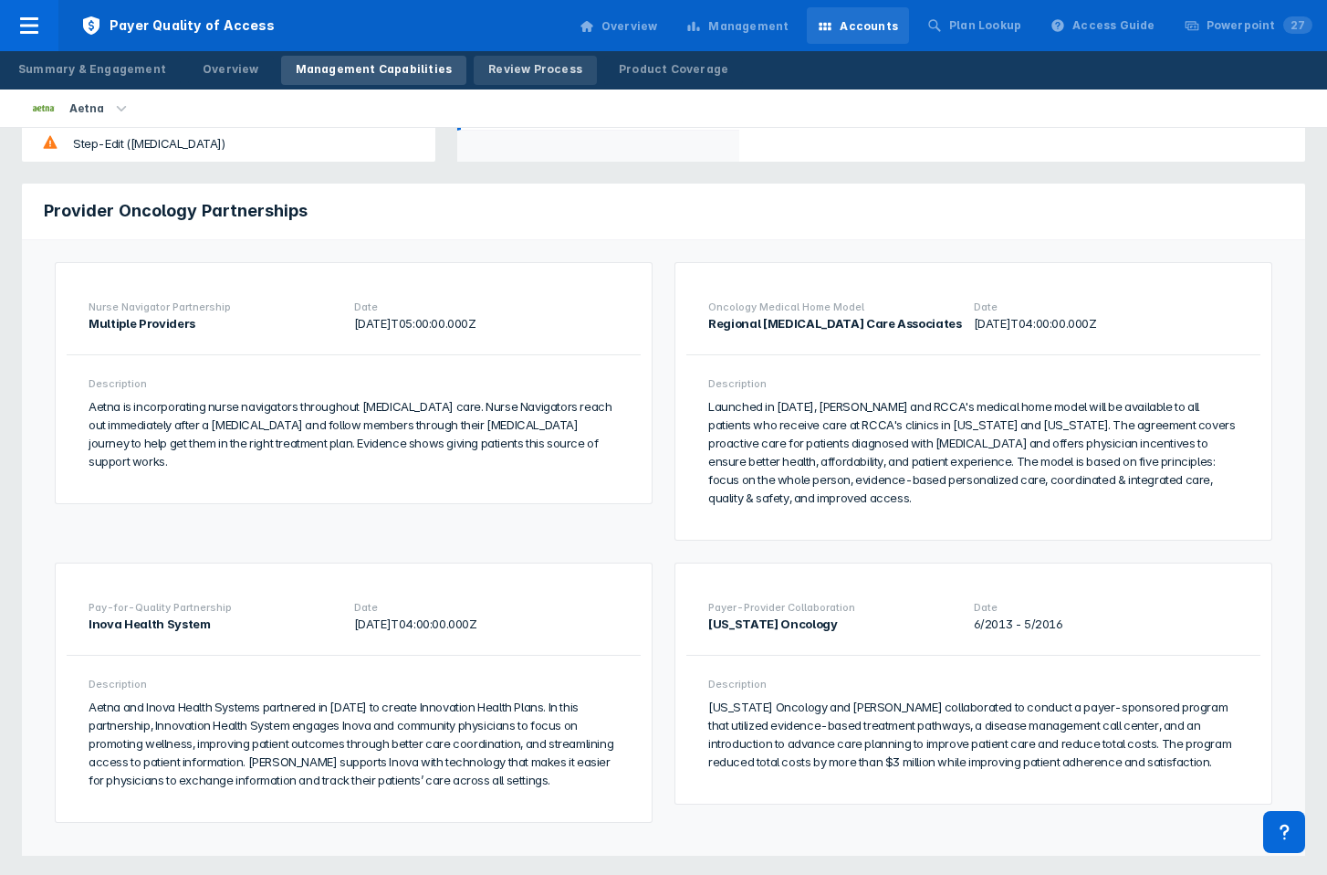
click at [488, 71] on div "Review Process" at bounding box center [535, 69] width 94 height 16
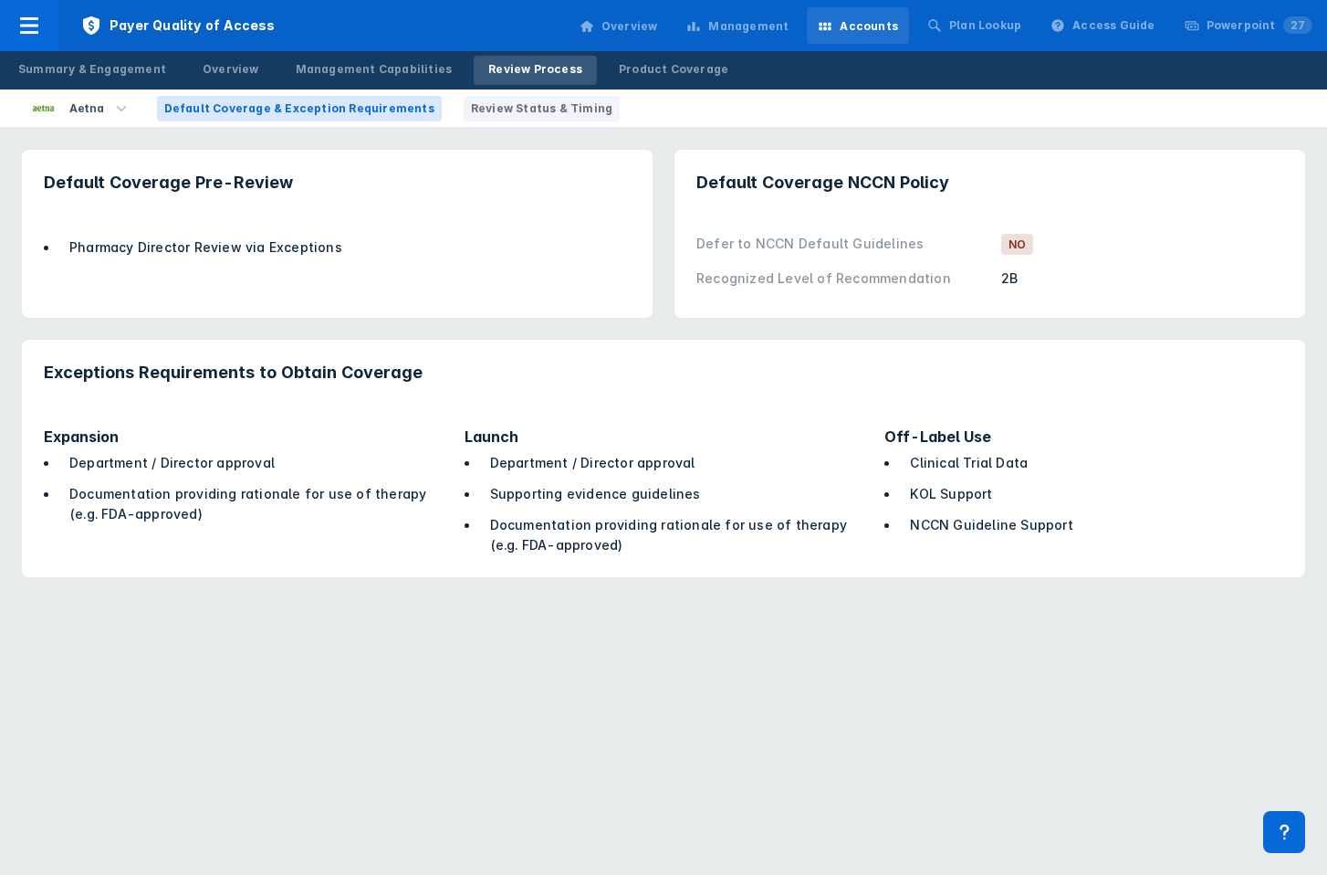
click at [488, 102] on span "Review Status & Timing" at bounding box center [542, 108] width 142 height 16
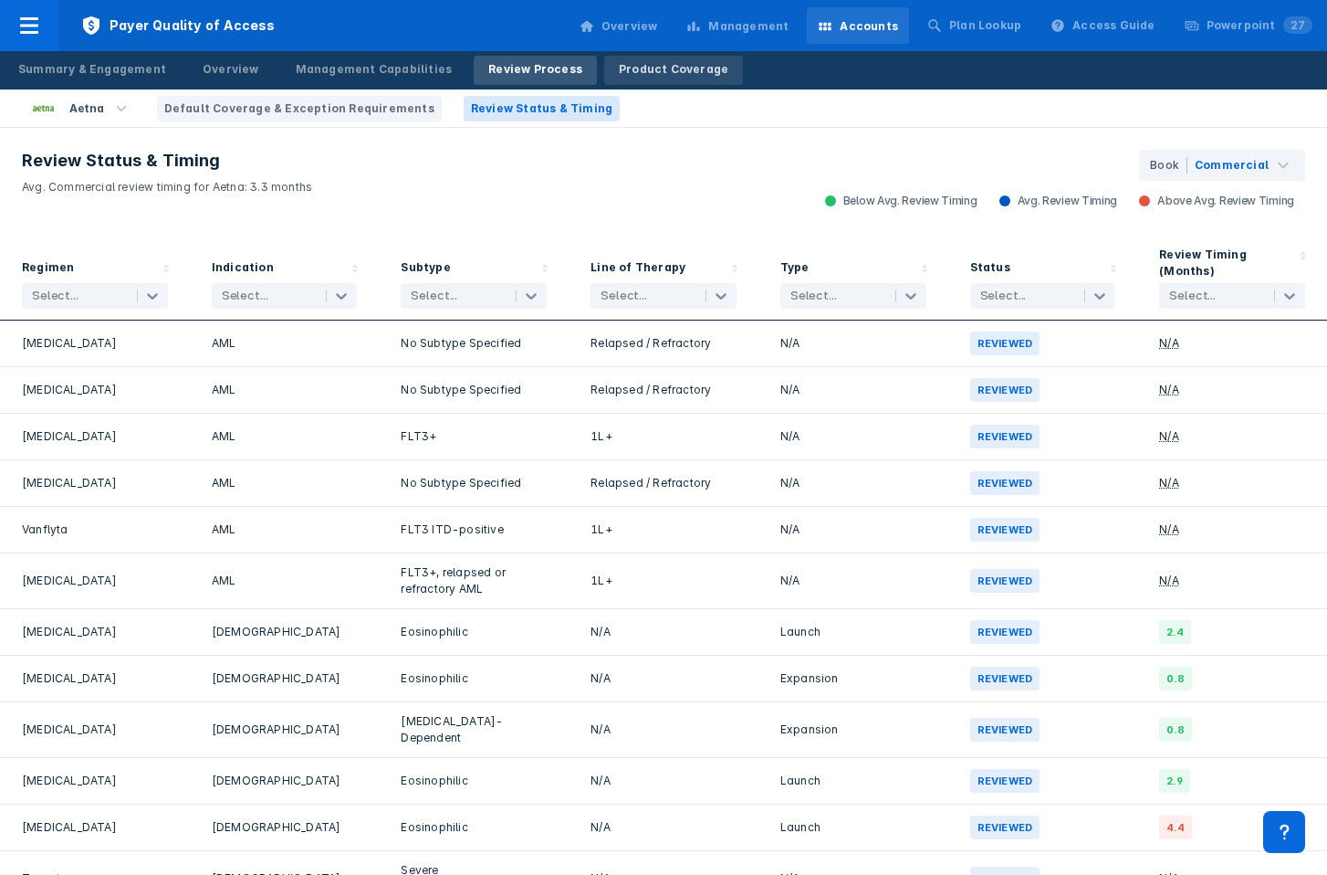
click at [619, 61] on div "Product Coverage" at bounding box center [674, 69] width 110 height 16
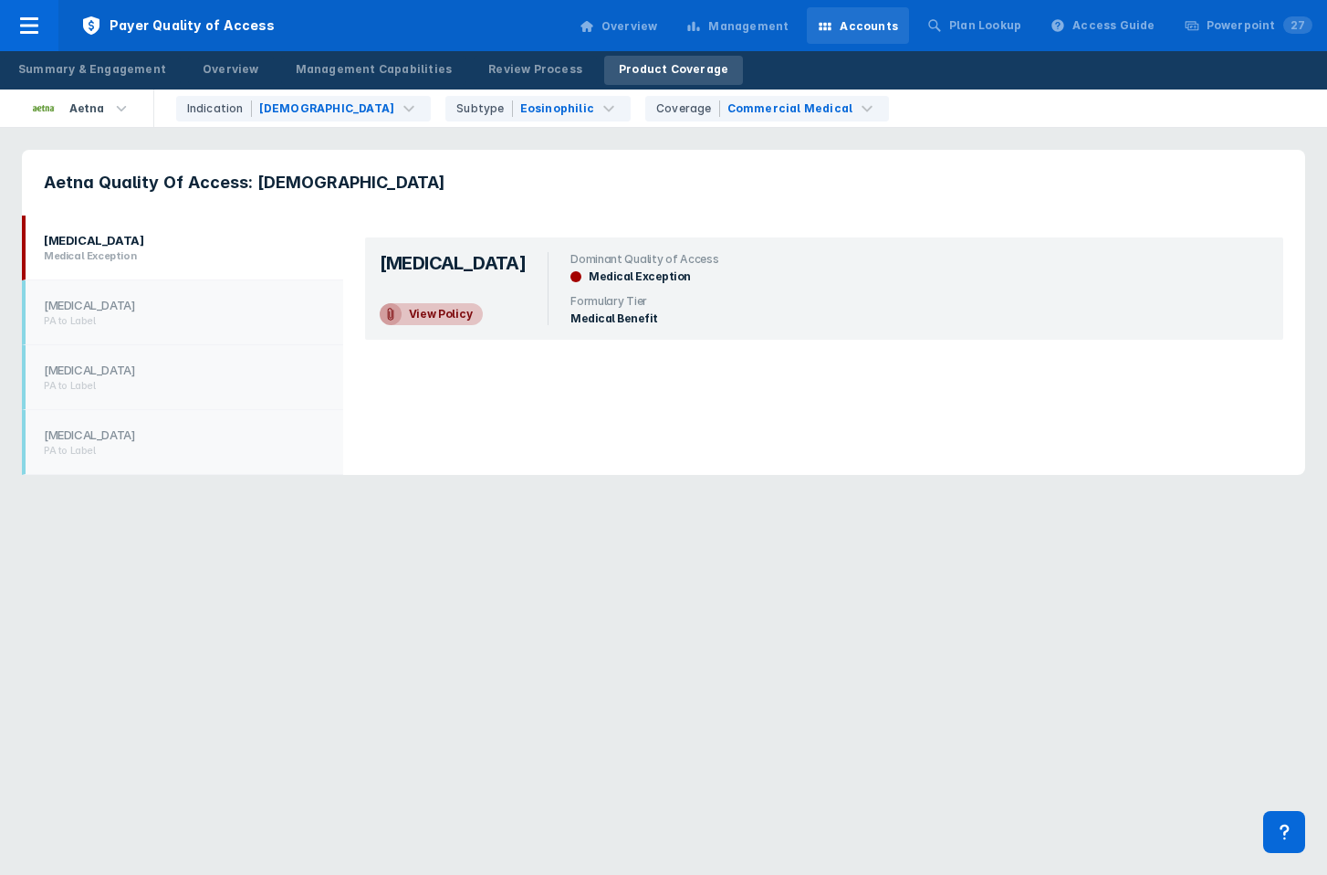
click at [124, 276] on li "[MEDICAL_DATA] Medical Exception" at bounding box center [182, 247] width 321 height 65
click at [124, 306] on h1 "[MEDICAL_DATA]" at bounding box center [180, 305] width 272 height 15
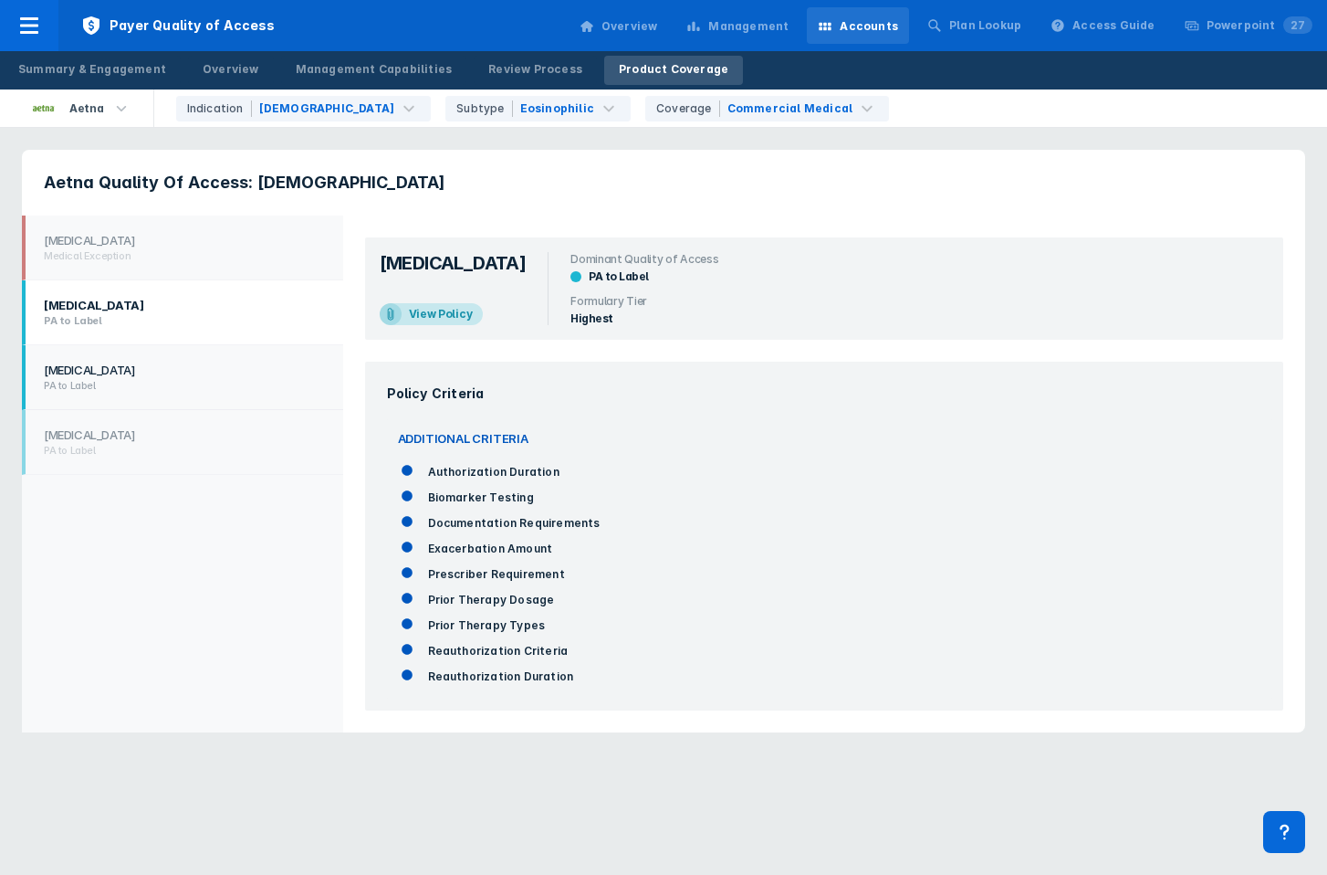
click at [125, 357] on li "[MEDICAL_DATA] PA to Label" at bounding box center [182, 377] width 321 height 65
click at [125, 444] on h2 "PA to Label" at bounding box center [180, 450] width 272 height 13
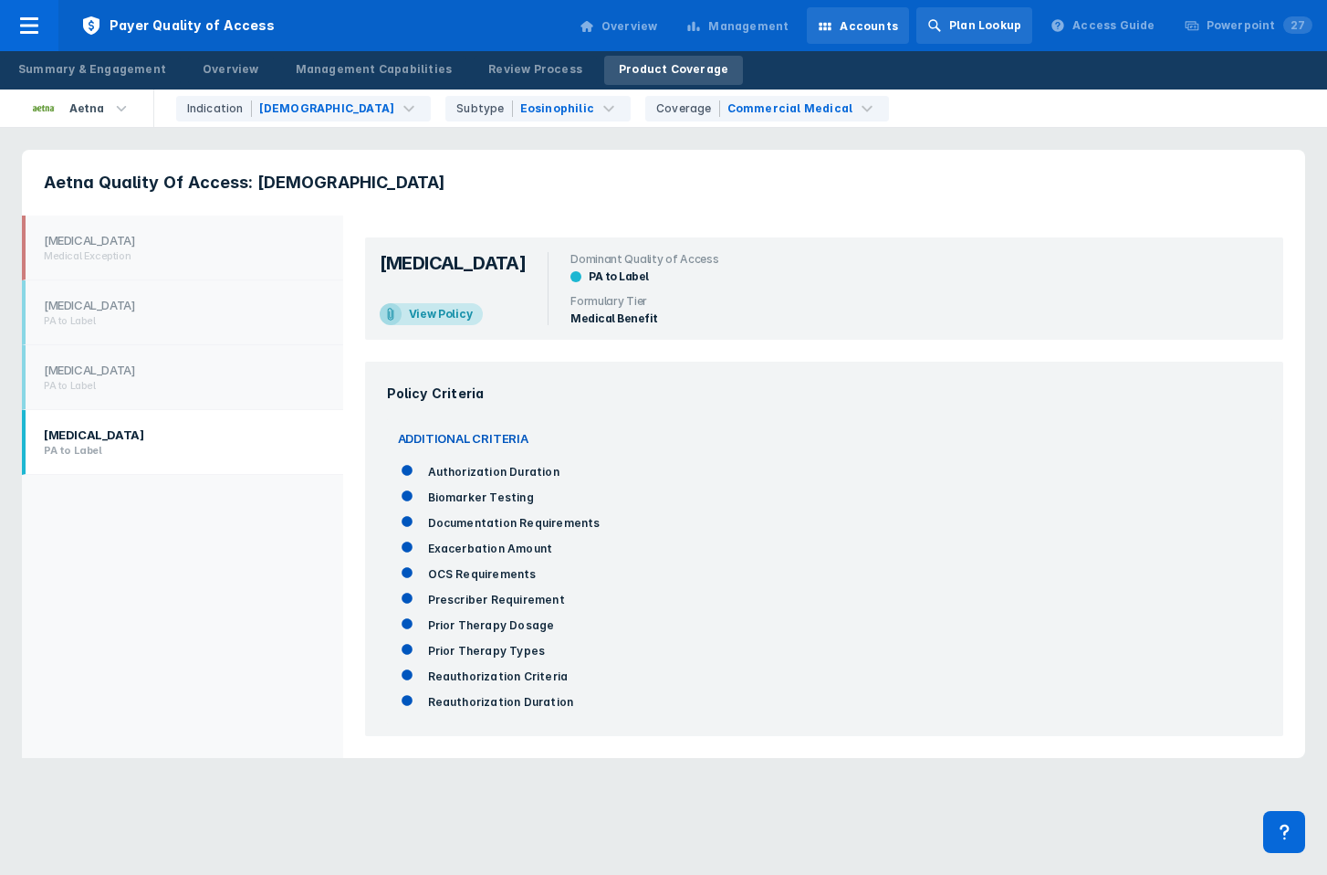
click at [1008, 33] on div "Plan Lookup" at bounding box center [985, 25] width 72 height 16
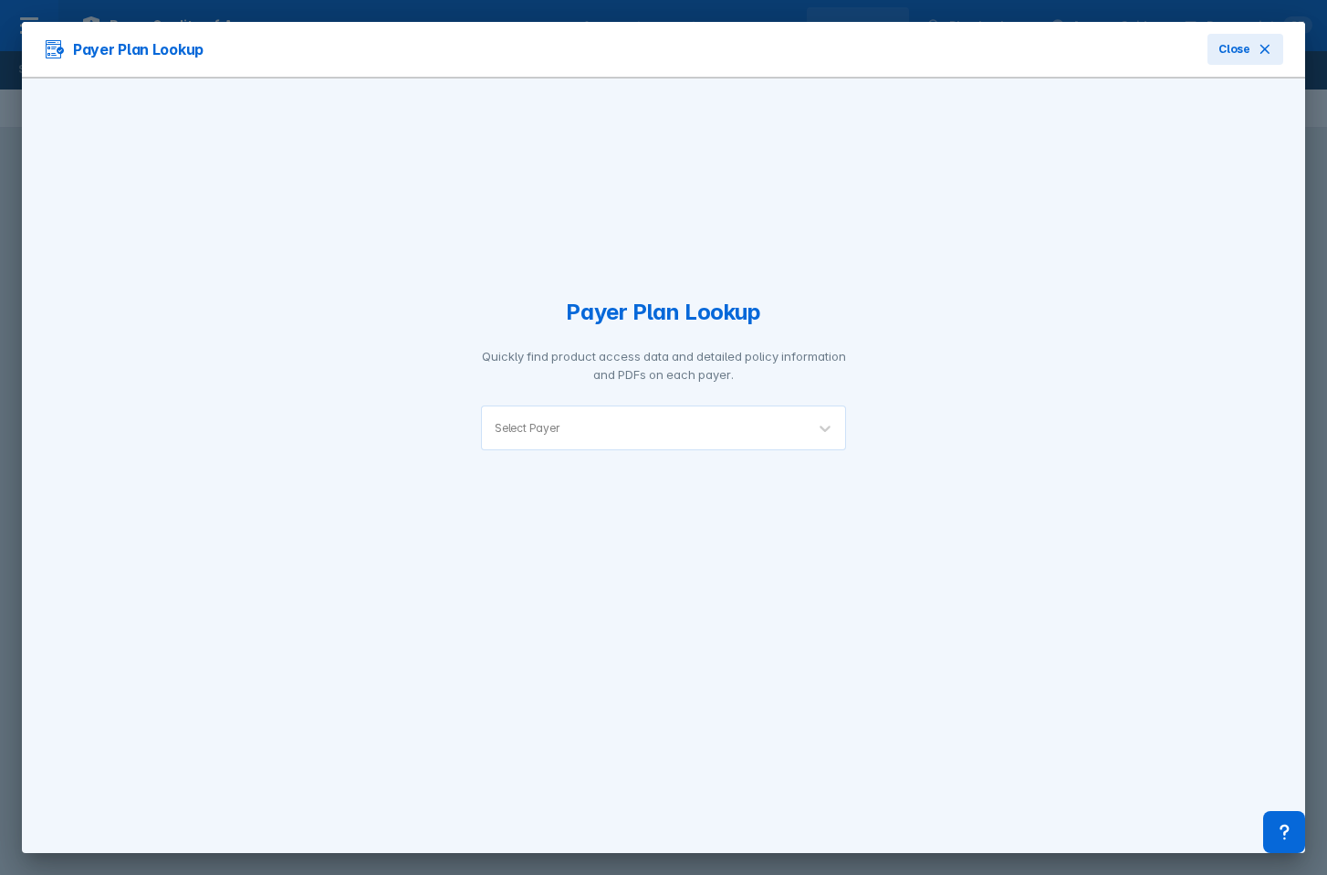
click at [547, 406] on div "Select Payer" at bounding box center [663, 427] width 365 height 45
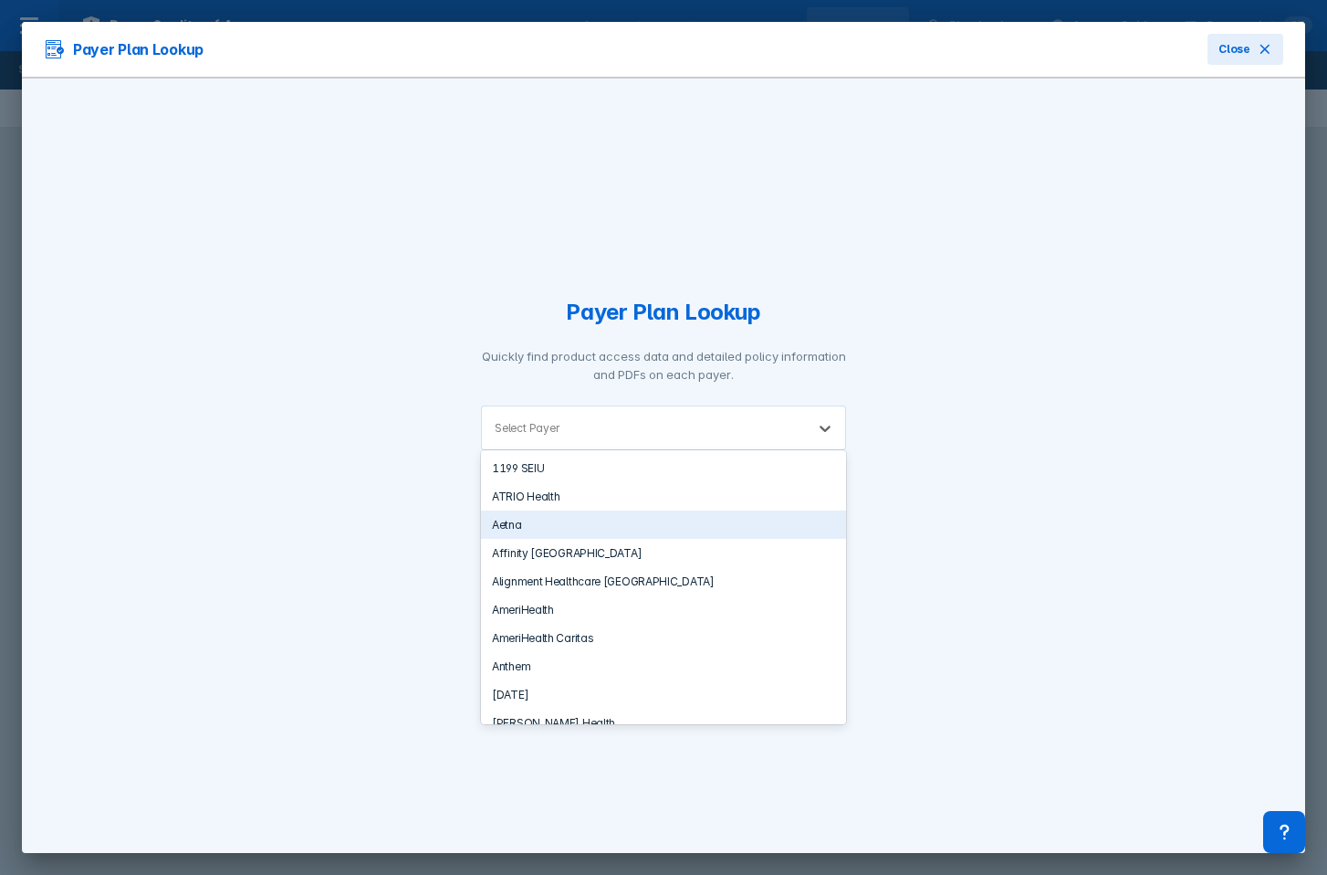
click at [542, 522] on div "Aetna" at bounding box center [663, 524] width 365 height 28
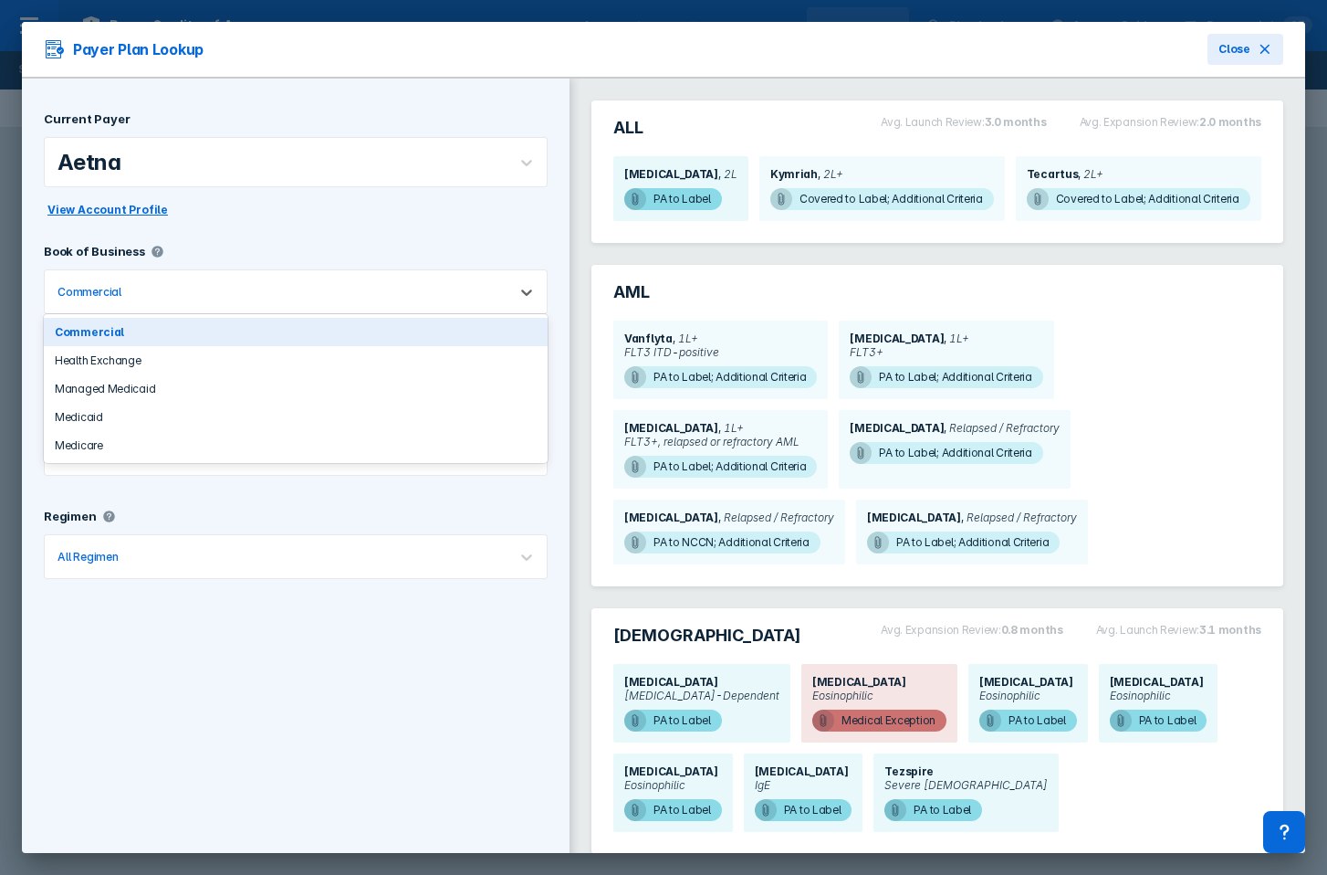
click at [241, 299] on div "Commercial" at bounding box center [276, 291] width 462 height 43
click at [222, 314] on div "Commercial Health Exchange Managed Medicaid Medicaid Medicare" at bounding box center [296, 388] width 504 height 149
click at [653, 175] on span "[MEDICAL_DATA]" at bounding box center [671, 174] width 94 height 14
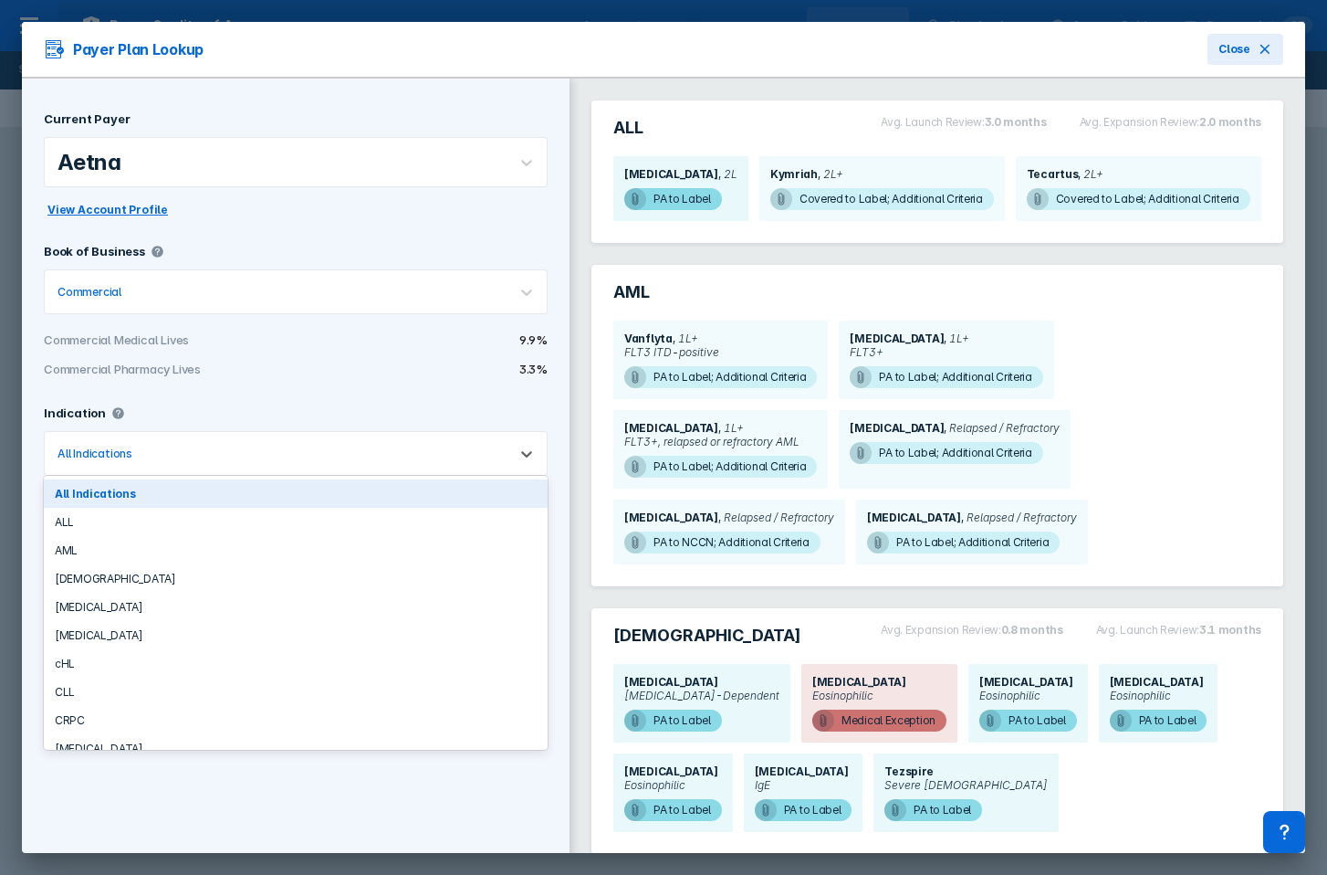
click at [387, 437] on div "All Indications" at bounding box center [276, 453] width 462 height 43
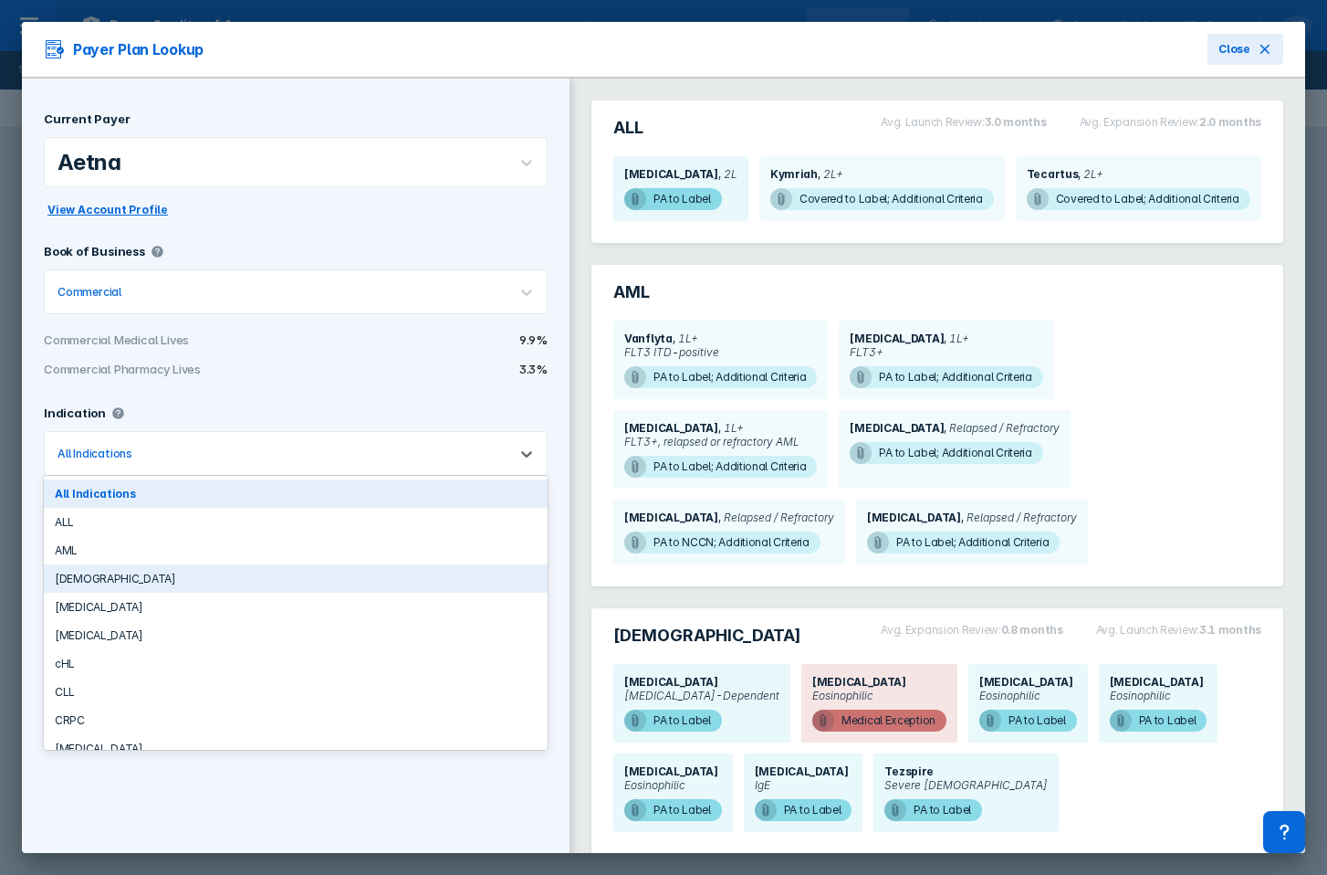
click at [386, 578] on div "[DEMOGRAPHIC_DATA]" at bounding box center [296, 578] width 504 height 28
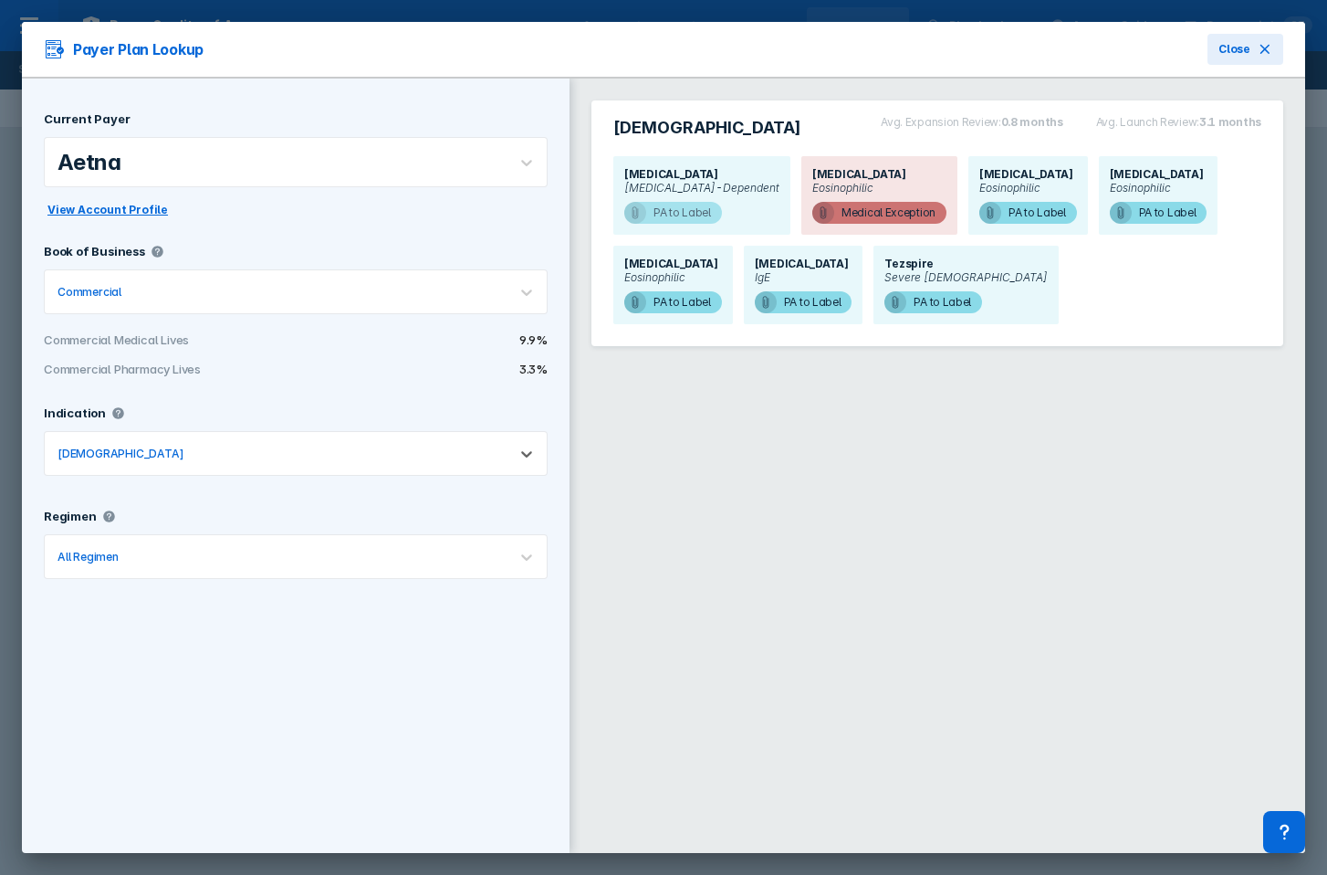
click at [676, 212] on span "PA to Label" at bounding box center [673, 213] width 98 height 22
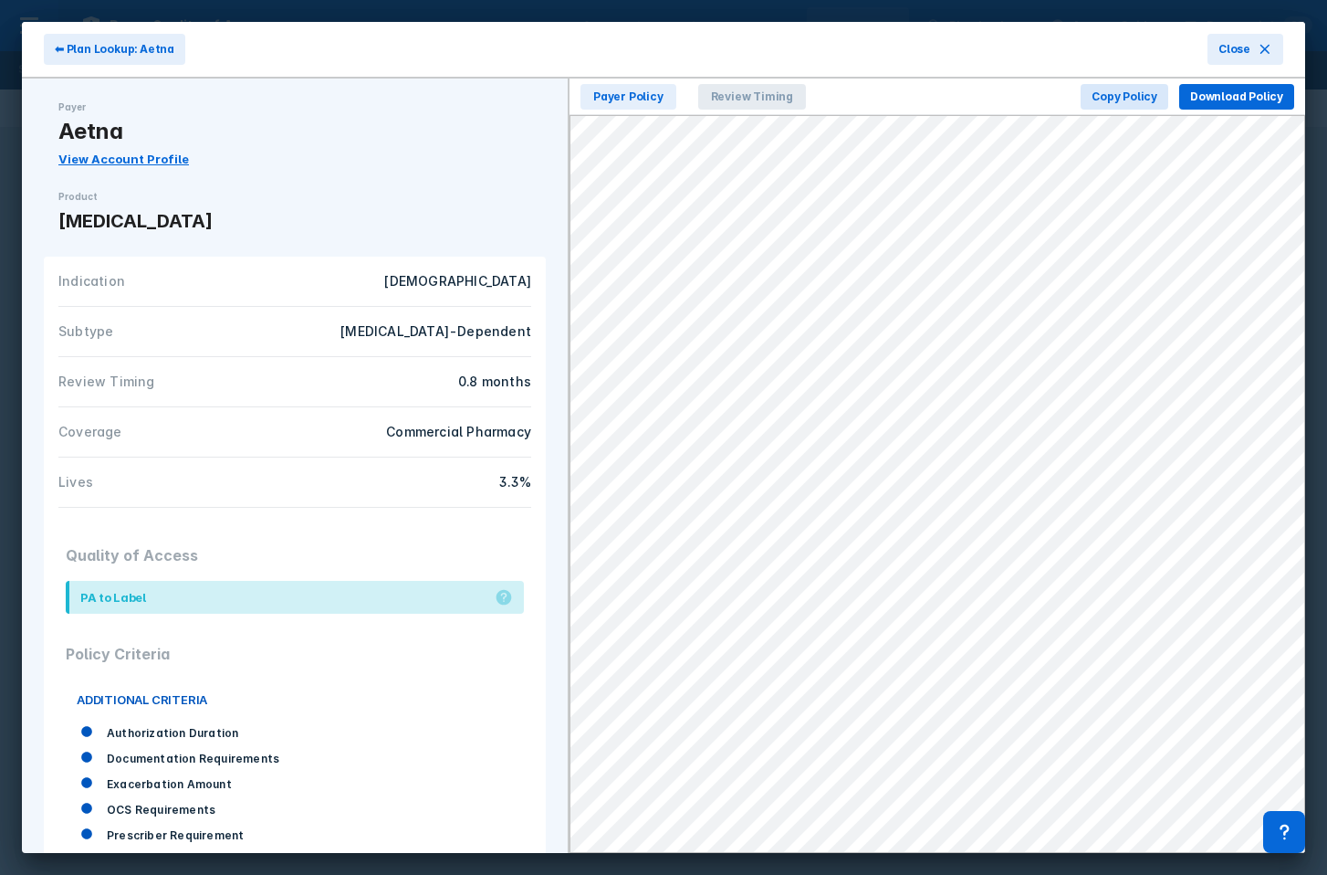
click at [725, 86] on span "Review Timing" at bounding box center [752, 97] width 108 height 26
